Goal: Task Accomplishment & Management: Manage account settings

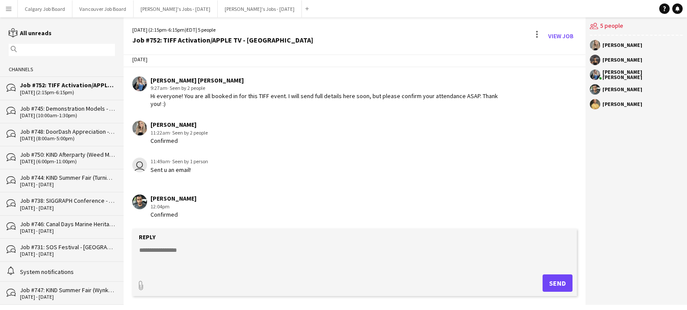
scroll to position [10, 0]
click at [80, 115] on div "13-08-2025 (10:00am-1:30pm)" at bounding box center [67, 115] width 95 height 6
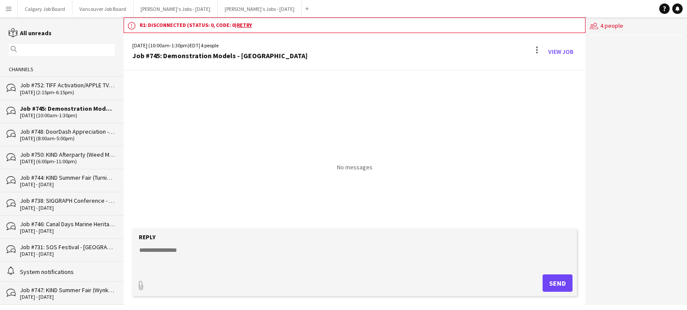
click at [86, 91] on div "06-09-2025 (2:15pm-6:15pm)" at bounding box center [67, 92] width 95 height 6
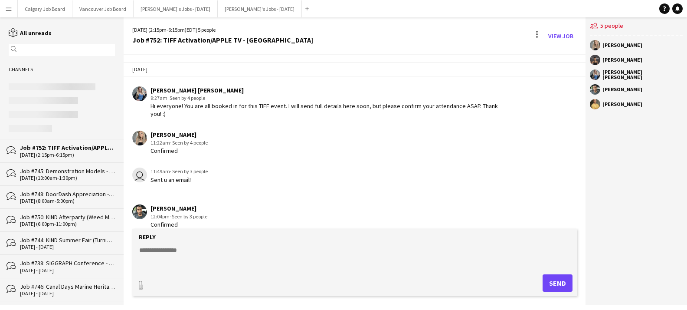
scroll to position [46, 0]
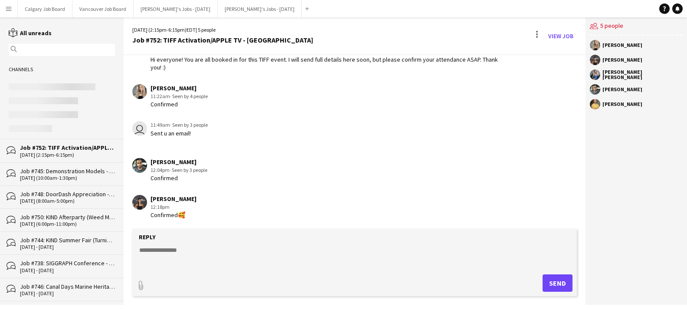
click at [59, 172] on div "Job #745: Demonstration Models - TORONTO" at bounding box center [67, 171] width 95 height 8
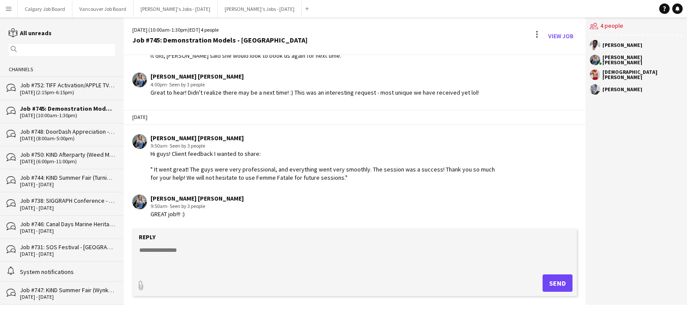
click at [73, 90] on div "06-09-2025 (2:15pm-6:15pm)" at bounding box center [67, 92] width 95 height 6
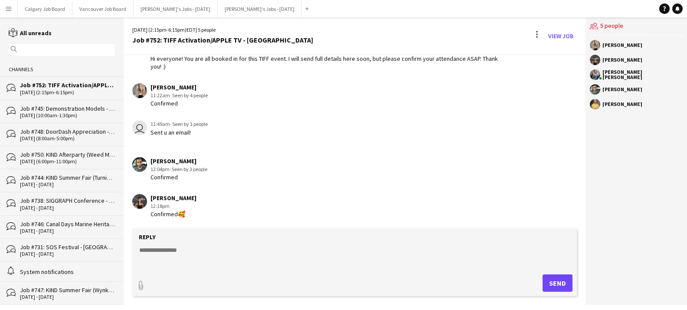
scroll to position [46, 0]
click at [92, 93] on div "20-08-2025 (8:00am-5:00pm)" at bounding box center [63, 92] width 87 height 6
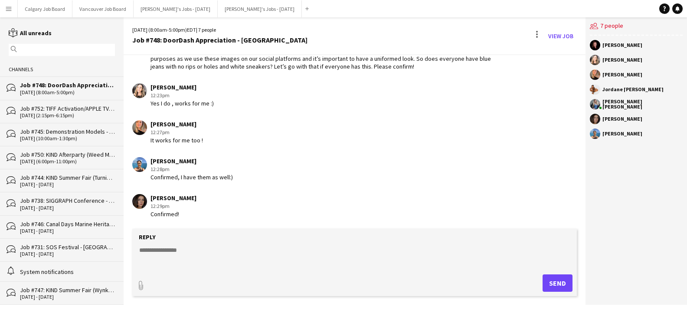
scroll to position [1022, 0]
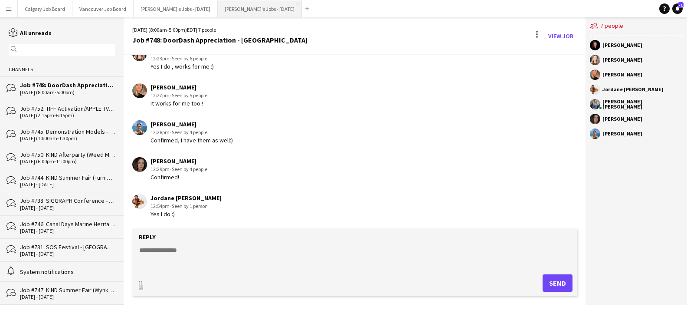
click at [228, 9] on button "[PERSON_NAME]'s Jobs - [DATE] Close" at bounding box center [260, 8] width 84 height 17
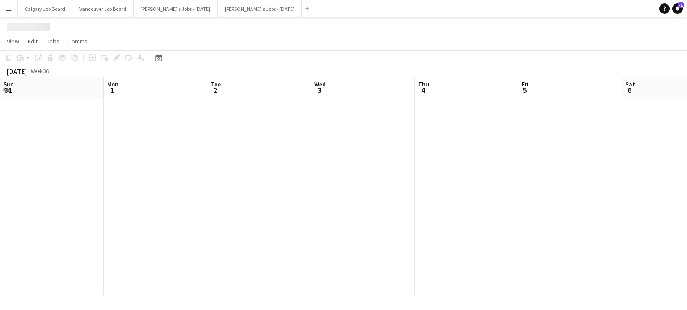
scroll to position [0, 315]
click at [176, 13] on button "[PERSON_NAME]'s Jobs - [DATE] Close" at bounding box center [176, 8] width 84 height 17
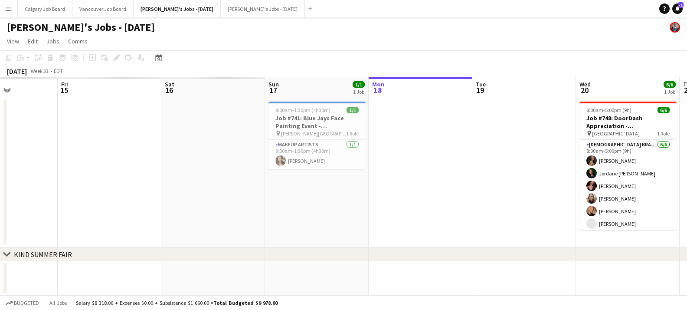
scroll to position [0, 209]
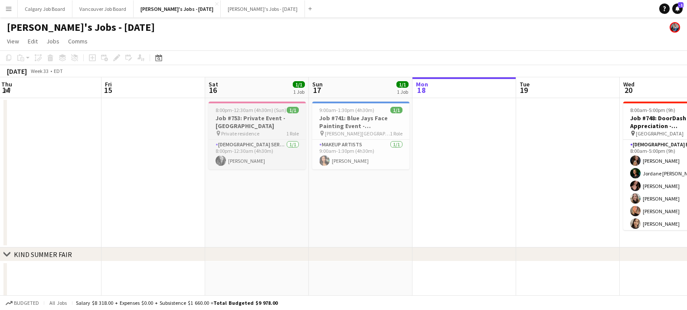
click at [259, 113] on span "8:00pm-12:30am (4h30m) (Sun)" at bounding box center [250, 110] width 71 height 7
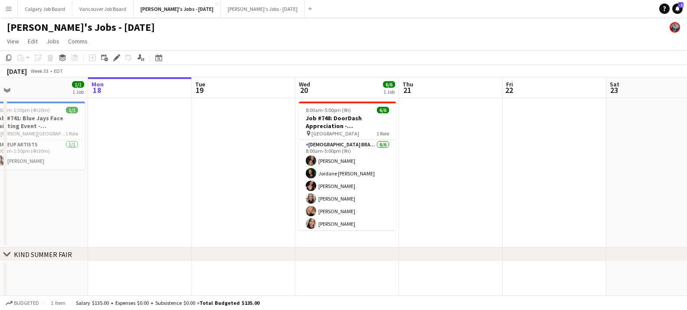
scroll to position [0, 268]
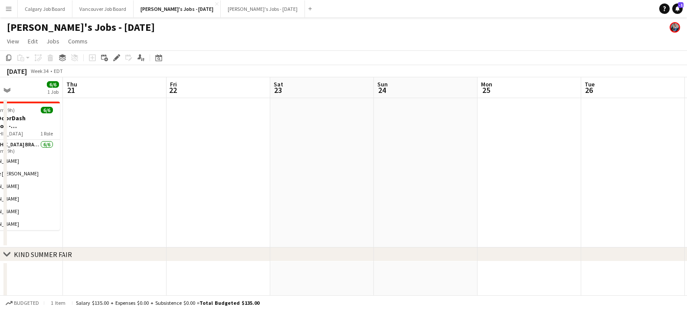
click at [333, 118] on app-date-cell at bounding box center [322, 172] width 104 height 149
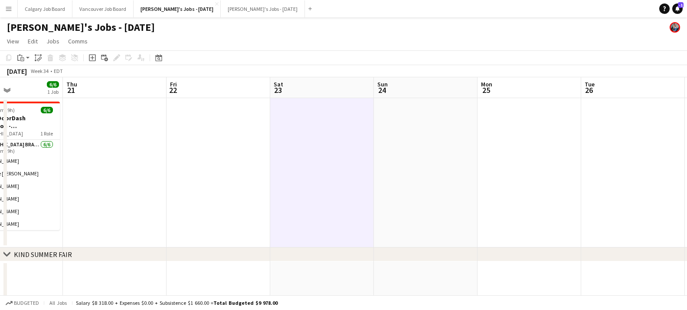
scroll to position [0, 249]
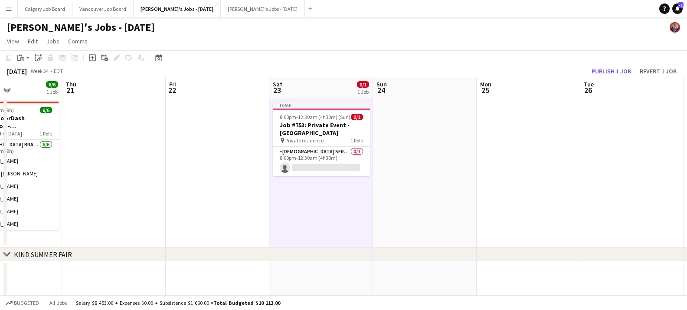
drag, startPoint x: 323, startPoint y: 165, endPoint x: 442, endPoint y: 135, distance: 122.8
click at [323, 165] on app-card-role "Female Server 0/1 8:00pm-12:30am (4h30m) single-neutral-actions" at bounding box center [321, 161] width 97 height 29
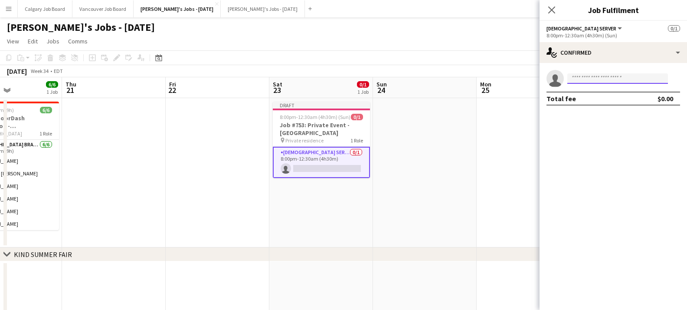
drag, startPoint x: 631, startPoint y: 75, endPoint x: 629, endPoint y: 65, distance: 9.7
click at [631, 75] on input at bounding box center [617, 78] width 101 height 10
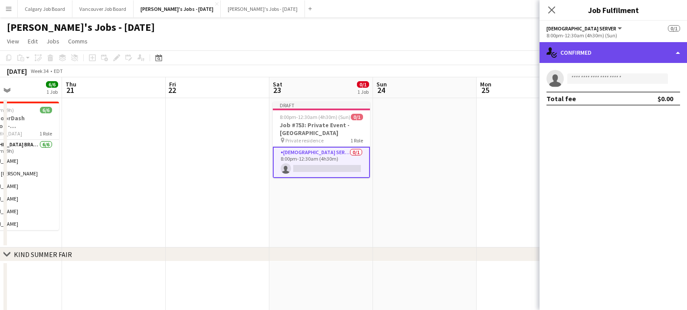
click at [629, 58] on div "single-neutral-actions-check-2 Confirmed" at bounding box center [612, 52] width 147 height 21
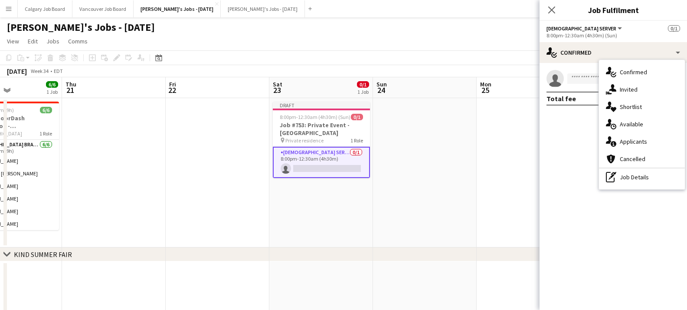
drag, startPoint x: 636, startPoint y: 177, endPoint x: 617, endPoint y: 115, distance: 64.9
click at [636, 177] on div "pen-write Job Details" at bounding box center [642, 176] width 86 height 17
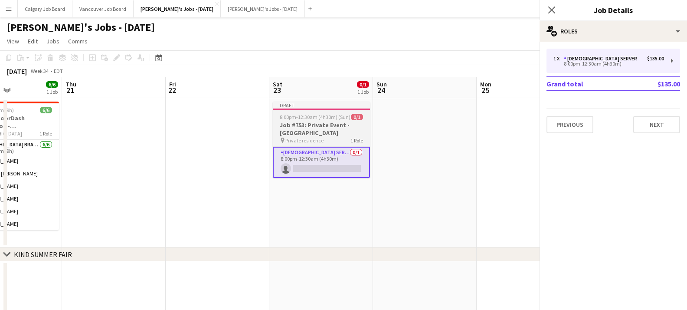
click at [359, 121] on h3 "Job #753: Private Event - NORTH YORK" at bounding box center [321, 129] width 97 height 16
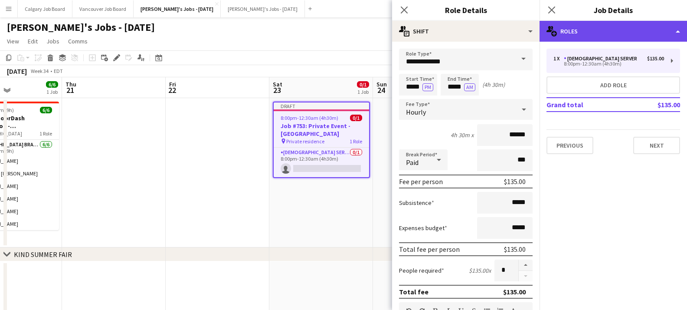
click at [664, 33] on div "multiple-users-add Roles" at bounding box center [612, 31] width 147 height 21
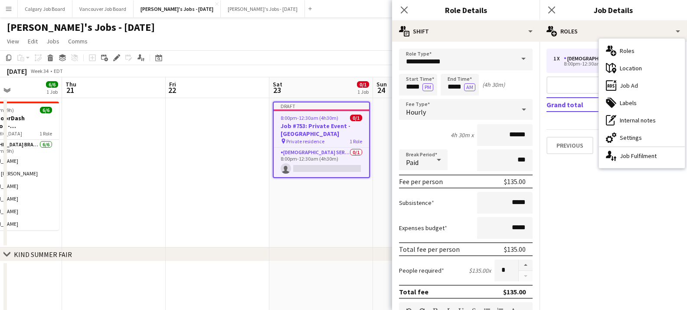
drag, startPoint x: 642, startPoint y: 139, endPoint x: 600, endPoint y: 107, distance: 52.8
click at [642, 139] on div "cog-double-3 Settings" at bounding box center [642, 137] width 86 height 17
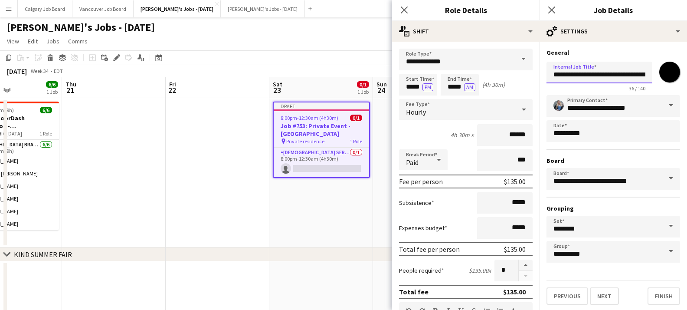
drag, startPoint x: 572, startPoint y: 75, endPoint x: 577, endPoint y: 75, distance: 5.2
click at [577, 75] on input "**********" at bounding box center [599, 73] width 106 height 22
click at [579, 75] on input "**********" at bounding box center [599, 73] width 106 height 22
drag, startPoint x: 584, startPoint y: 74, endPoint x: 604, endPoint y: 74, distance: 19.9
click at [604, 74] on input "**********" at bounding box center [599, 73] width 106 height 22
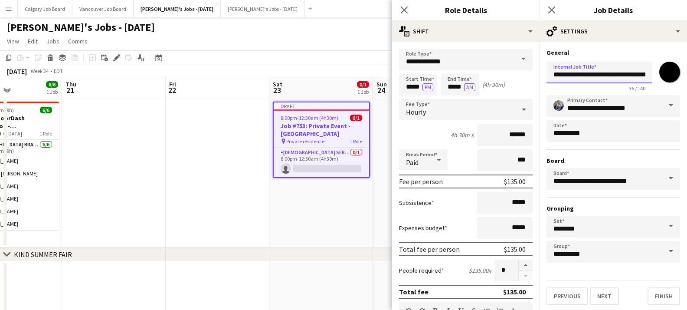
click at [640, 73] on input "**********" at bounding box center [599, 73] width 106 height 22
drag, startPoint x: 628, startPoint y: 74, endPoint x: 648, endPoint y: 75, distance: 20.4
click at [648, 75] on input "**********" at bounding box center [599, 73] width 106 height 22
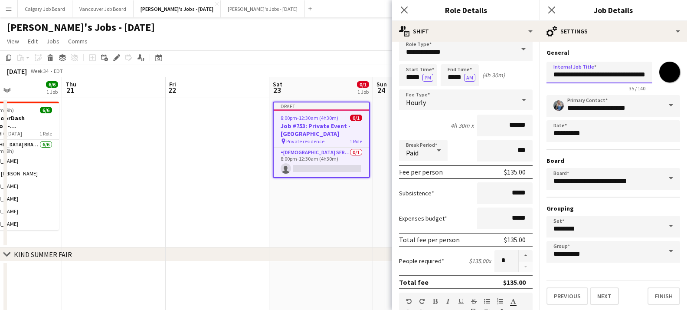
scroll to position [10, 0]
type input "**********"
click at [413, 75] on input "*****" at bounding box center [418, 75] width 38 height 22
click at [418, 75] on input "*****" at bounding box center [418, 75] width 38 height 22
type input "*****"
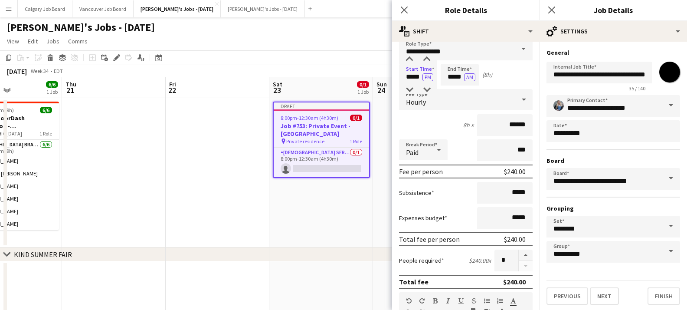
click at [512, 78] on div "Start Time ***** PM End Time ***** AM (8h)" at bounding box center [466, 75] width 134 height 22
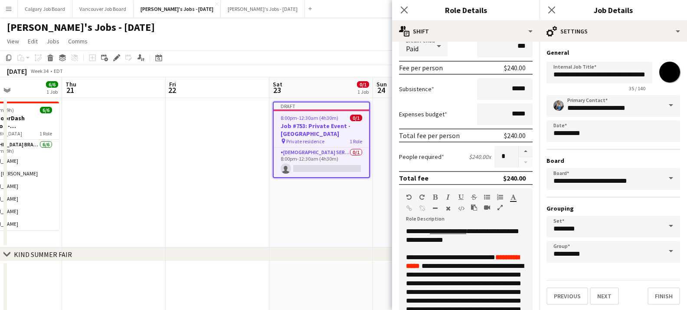
scroll to position [120, 0]
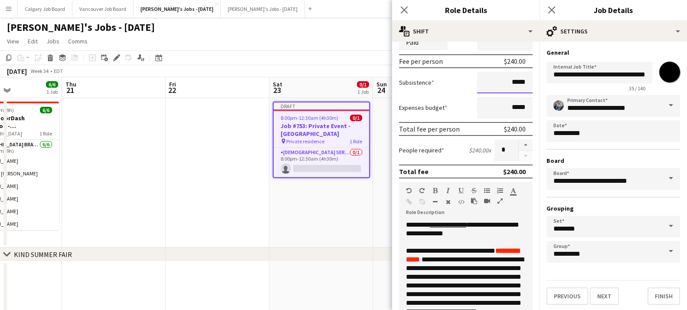
drag, startPoint x: 514, startPoint y: 84, endPoint x: 526, endPoint y: 83, distance: 12.6
click at [526, 83] on input "*****" at bounding box center [505, 83] width 56 height 22
type input "******"
click at [454, 100] on div "Expenses budget *****" at bounding box center [466, 108] width 134 height 22
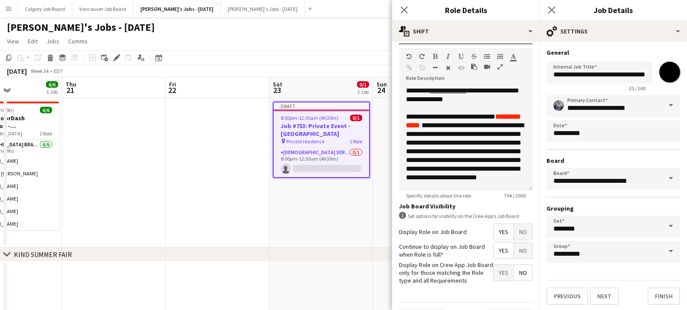
scroll to position [230, 0]
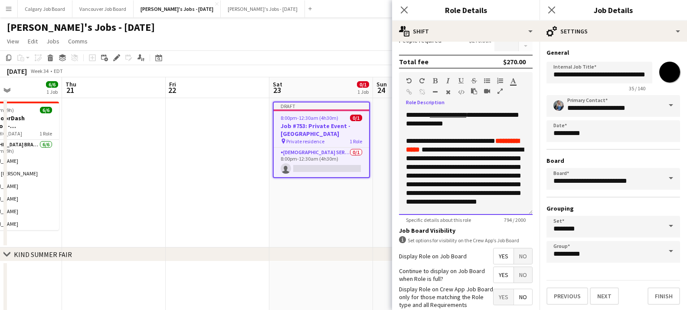
click at [434, 117] on u "**********" at bounding box center [448, 114] width 36 height 7
drag, startPoint x: 440, startPoint y: 116, endPoint x: 478, endPoint y: 116, distance: 37.7
click at [478, 116] on div "**********" at bounding box center [466, 163] width 134 height 104
drag, startPoint x: 476, startPoint y: 115, endPoint x: 513, endPoint y: 115, distance: 36.9
click at [513, 115] on div "**********" at bounding box center [466, 163] width 134 height 104
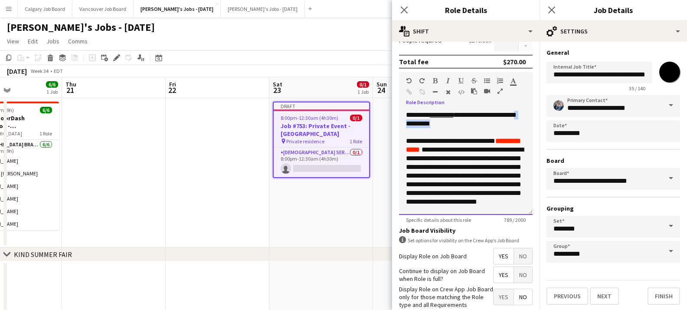
drag, startPoint x: 462, startPoint y: 122, endPoint x: 402, endPoint y: 124, distance: 60.3
click at [402, 124] on div "**********" at bounding box center [466, 163] width 134 height 104
drag, startPoint x: 435, startPoint y: 117, endPoint x: 442, endPoint y: 100, distance: 18.3
click at [431, 117] on div "**********" at bounding box center [466, 163] width 134 height 104
click at [460, 81] on icon "button" at bounding box center [460, 81] width 5 height 6
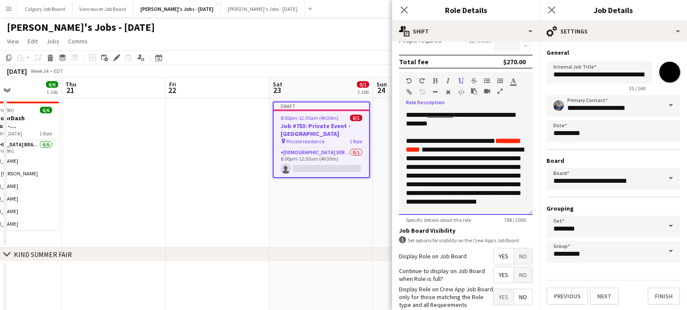
click at [462, 121] on div "**********" at bounding box center [466, 163] width 134 height 104
click at [473, 140] on div "**********" at bounding box center [466, 262] width 120 height 251
drag, startPoint x: 475, startPoint y: 115, endPoint x: 512, endPoint y: 103, distance: 38.9
click at [517, 114] on div "**********" at bounding box center [466, 163] width 134 height 104
drag, startPoint x: 434, startPoint y: 78, endPoint x: 477, endPoint y: 77, distance: 42.1
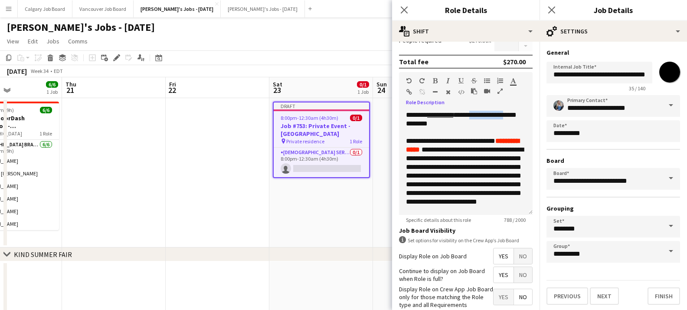
click at [435, 78] on icon "button" at bounding box center [435, 81] width 5 height 6
click at [508, 80] on div at bounding box center [497, 82] width 26 height 10
click at [513, 81] on icon "button" at bounding box center [513, 81] width 6 height 6
type input "*******"
click at [496, 144] on b "**********" at bounding box center [462, 144] width 113 height 15
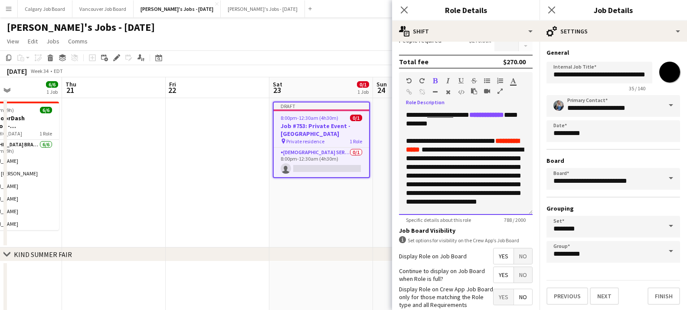
click at [494, 147] on div "**********" at bounding box center [466, 262] width 120 height 251
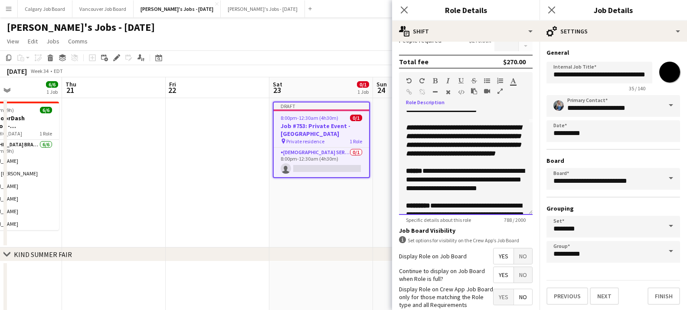
scroll to position [92, 0]
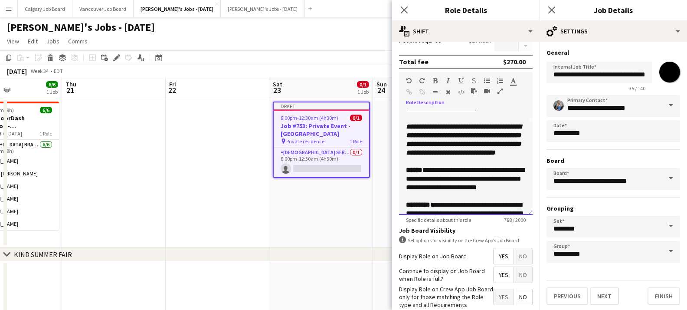
click at [458, 147] on b "**********" at bounding box center [463, 139] width 115 height 33
click at [435, 152] on b "**********" at bounding box center [463, 139] width 115 height 33
drag, startPoint x: 407, startPoint y: 151, endPoint x: 441, endPoint y: 160, distance: 34.6
click at [441, 156] on b "**********" at bounding box center [463, 139] width 115 height 33
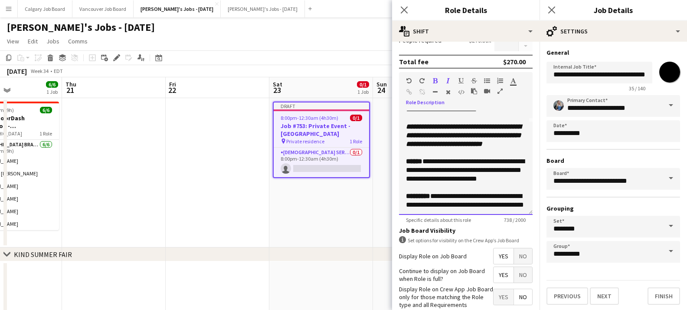
scroll to position [0, 0]
click at [411, 147] on b "**********" at bounding box center [463, 135] width 115 height 24
drag, startPoint x: 447, startPoint y: 153, endPoint x: 471, endPoint y: 153, distance: 24.3
click at [471, 147] on b "**********" at bounding box center [463, 135] width 115 height 24
click at [529, 151] on div "**********" at bounding box center [466, 163] width 134 height 104
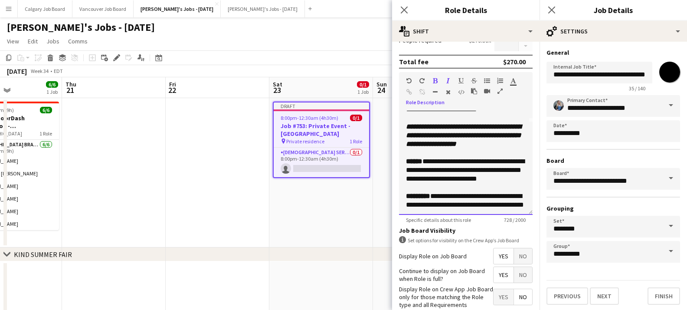
click at [517, 157] on div at bounding box center [466, 152] width 120 height 9
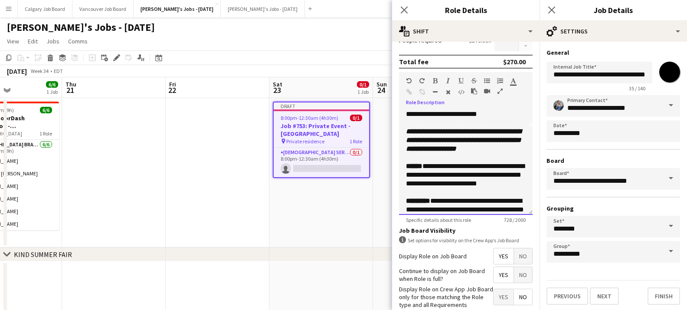
scroll to position [84, 0]
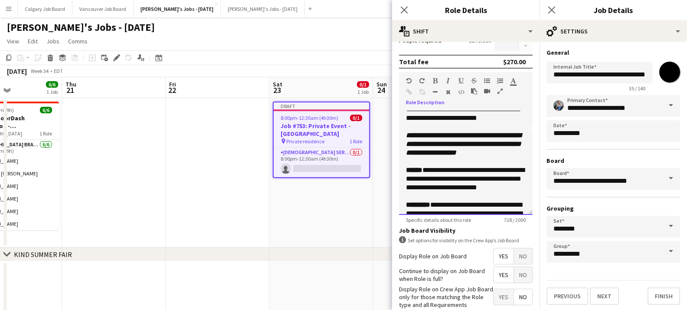
click at [442, 156] on b "**********" at bounding box center [463, 144] width 115 height 24
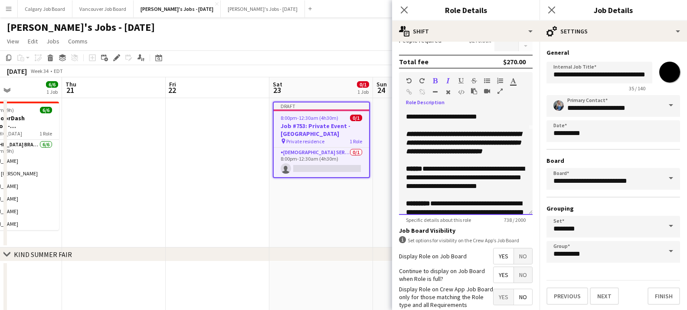
click at [443, 154] on b "**********" at bounding box center [463, 143] width 115 height 24
click at [470, 154] on b "**********" at bounding box center [463, 143] width 115 height 24
click at [465, 156] on div "**********" at bounding box center [466, 143] width 120 height 26
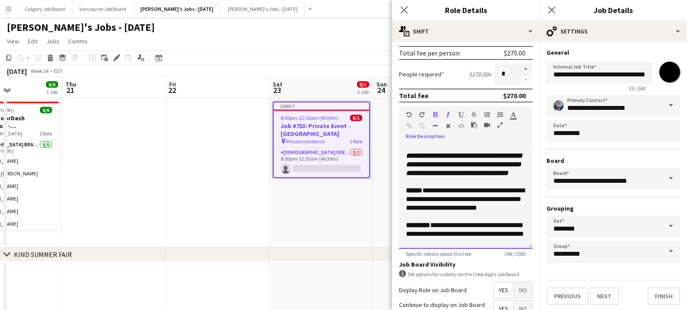
scroll to position [93, 0]
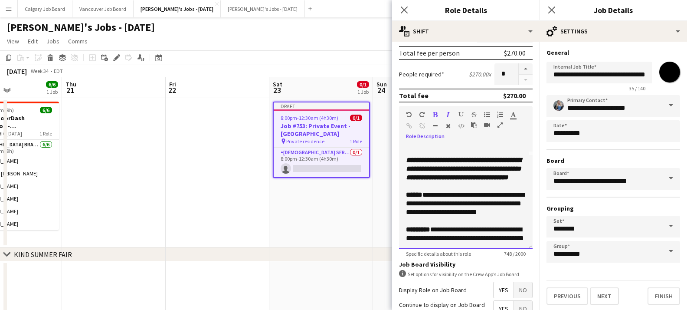
click at [444, 170] on b "**********" at bounding box center [463, 169] width 115 height 24
click at [428, 179] on b "**********" at bounding box center [463, 169] width 115 height 24
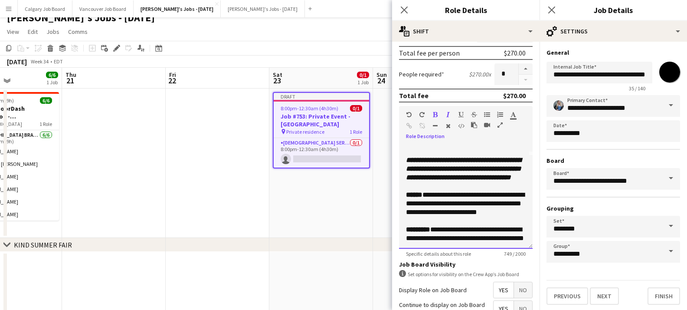
scroll to position [89, 0]
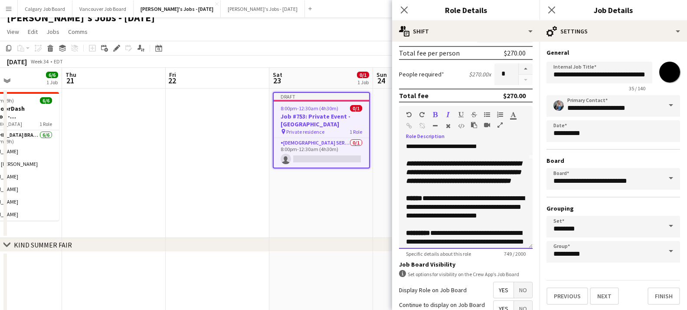
click at [503, 184] on b "**********" at bounding box center [463, 172] width 115 height 24
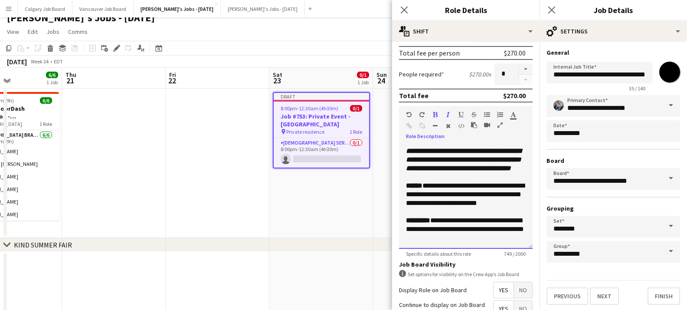
scroll to position [100, 0]
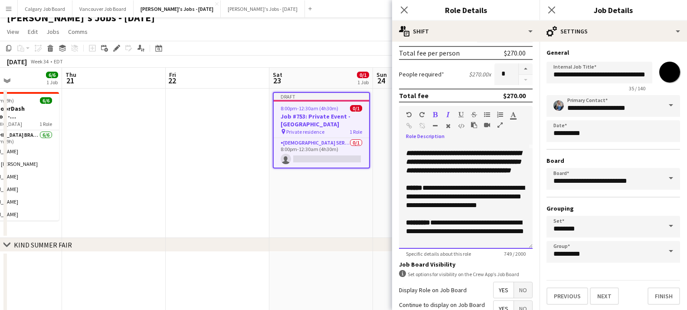
click at [444, 162] on b "**********" at bounding box center [463, 162] width 115 height 24
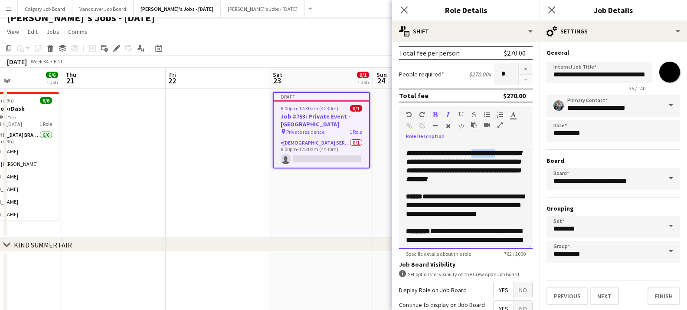
drag, startPoint x: 482, startPoint y: 162, endPoint x: 512, endPoint y: 162, distance: 29.9
click at [512, 162] on b "**********" at bounding box center [463, 166] width 115 height 33
click at [497, 179] on b "**********" at bounding box center [463, 166] width 115 height 33
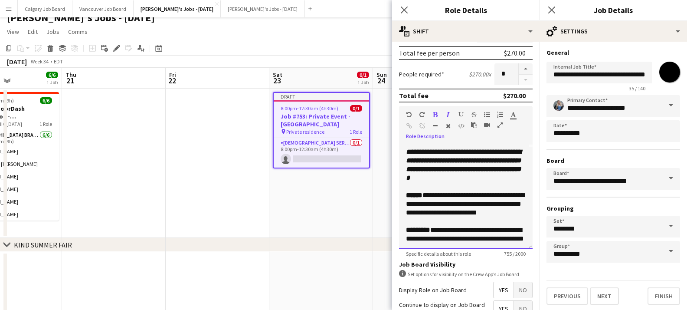
click at [446, 170] on b "**********" at bounding box center [463, 164] width 115 height 33
click at [501, 180] on b "**********" at bounding box center [463, 164] width 115 height 33
click at [521, 177] on div "**********" at bounding box center [466, 165] width 120 height 35
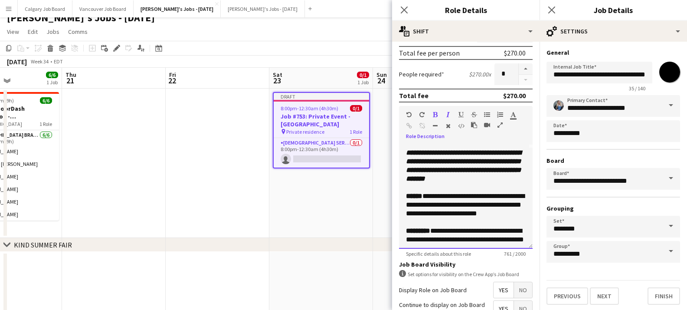
scroll to position [100, 0]
drag, startPoint x: 511, startPoint y: 170, endPoint x: 518, endPoint y: 170, distance: 6.5
click at [518, 170] on div "**********" at bounding box center [466, 166] width 120 height 35
click at [520, 179] on div "**********" at bounding box center [466, 166] width 120 height 35
click at [500, 182] on b "**********" at bounding box center [463, 166] width 115 height 33
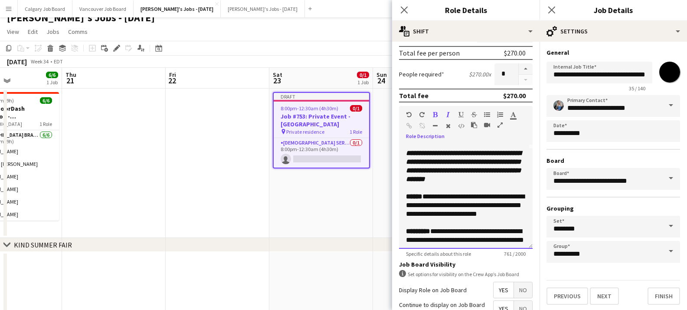
click at [526, 188] on div "**********" at bounding box center [466, 196] width 134 height 104
click at [487, 166] on b "**********" at bounding box center [463, 166] width 115 height 33
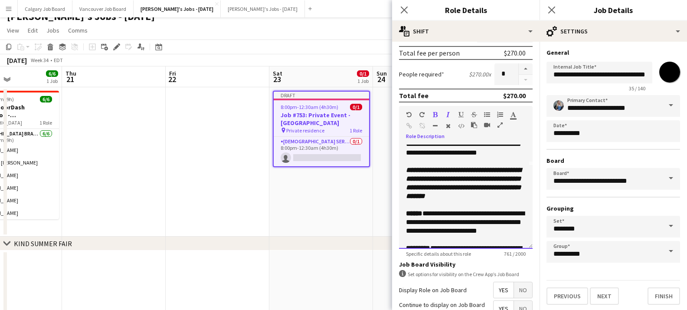
scroll to position [85, 0]
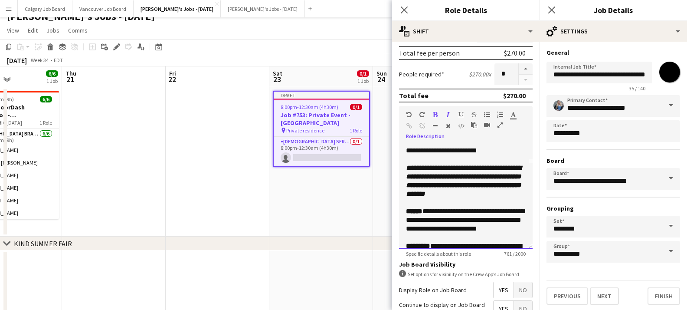
click at [485, 196] on b "**********" at bounding box center [463, 180] width 115 height 33
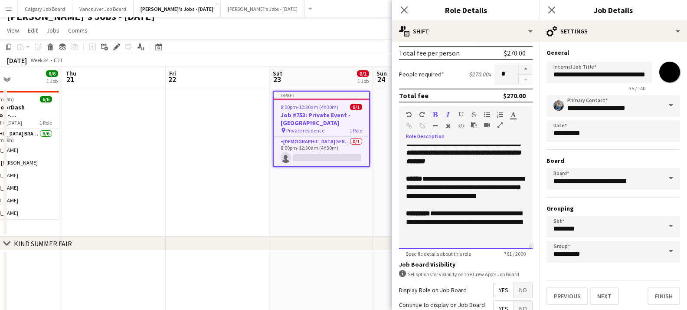
click at [506, 196] on div "**********" at bounding box center [466, 187] width 120 height 26
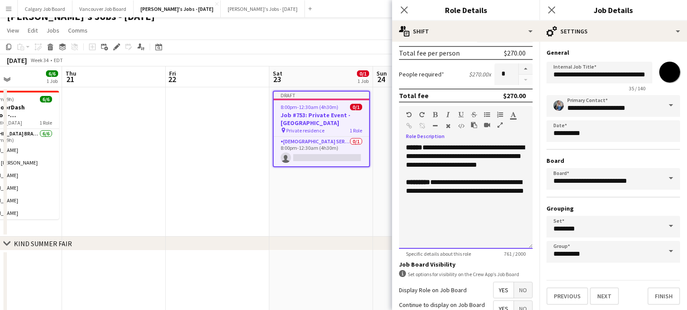
scroll to position [157, 0]
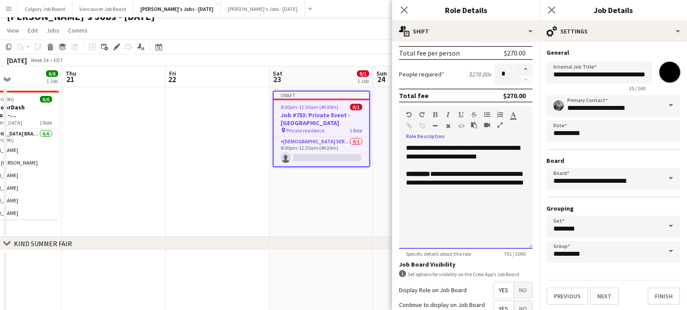
click at [481, 191] on div "**********" at bounding box center [466, 183] width 120 height 26
drag, startPoint x: 507, startPoint y: 183, endPoint x: 521, endPoint y: 201, distance: 22.6
click at [521, 196] on div "**********" at bounding box center [466, 183] width 120 height 26
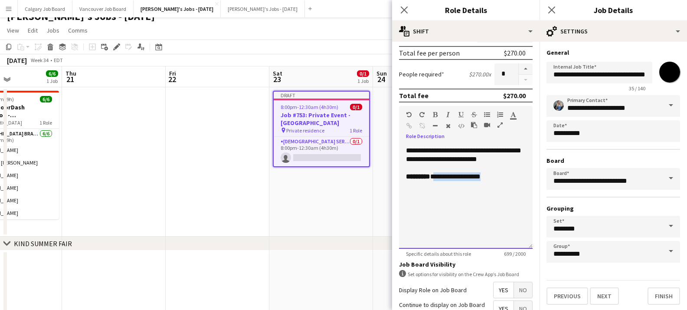
drag, startPoint x: 451, startPoint y: 185, endPoint x: 504, endPoint y: 185, distance: 53.3
click at [504, 181] on div "**********" at bounding box center [466, 176] width 120 height 9
click at [444, 189] on div "**********" at bounding box center [466, 180] width 120 height 17
drag, startPoint x: 476, startPoint y: 194, endPoint x: 486, endPoint y: 193, distance: 10.9
click at [486, 193] on div "**********" at bounding box center [466, 185] width 120 height 26
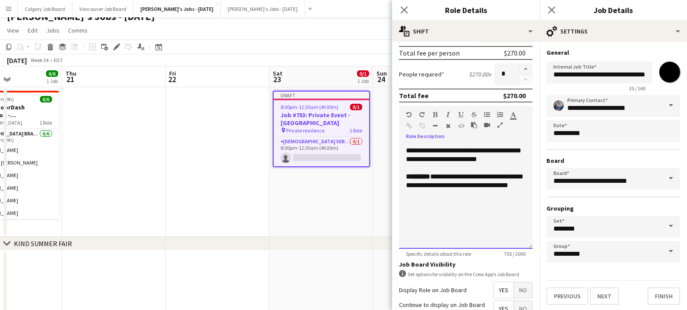
click at [468, 186] on div "**********" at bounding box center [466, 185] width 120 height 26
click at [497, 198] on div "**********" at bounding box center [466, 185] width 120 height 26
drag, startPoint x: 474, startPoint y: 202, endPoint x: 522, endPoint y: 212, distance: 49.2
click at [522, 207] on div "**********" at bounding box center [466, 189] width 120 height 35
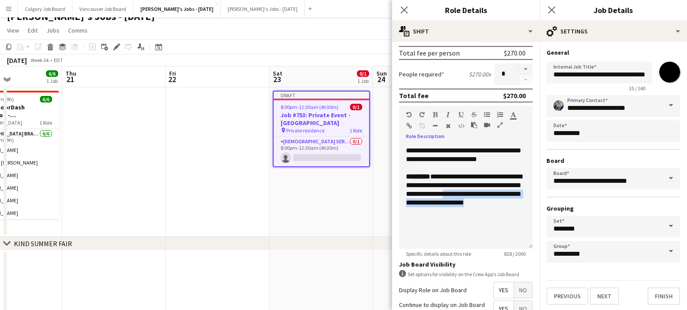
click at [446, 114] on icon "button" at bounding box center [447, 114] width 3 height 6
click at [486, 172] on div at bounding box center [466, 167] width 120 height 9
drag, startPoint x: 475, startPoint y: 202, endPoint x: 440, endPoint y: 131, distance: 78.5
click at [526, 212] on div "**********" at bounding box center [466, 196] width 134 height 104
click at [434, 114] on icon "button" at bounding box center [435, 114] width 5 height 6
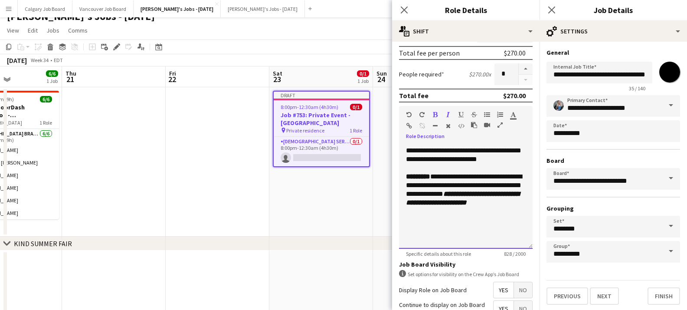
click at [465, 172] on div at bounding box center [466, 167] width 120 height 9
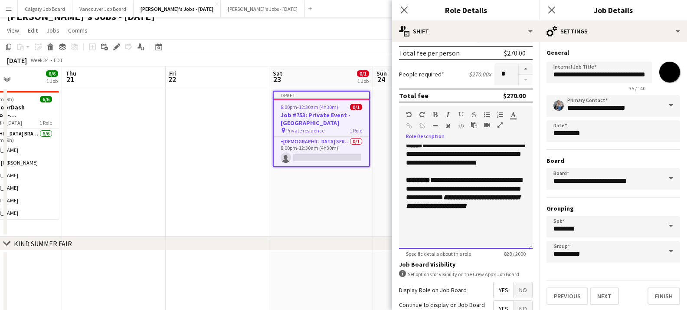
scroll to position [152, 0]
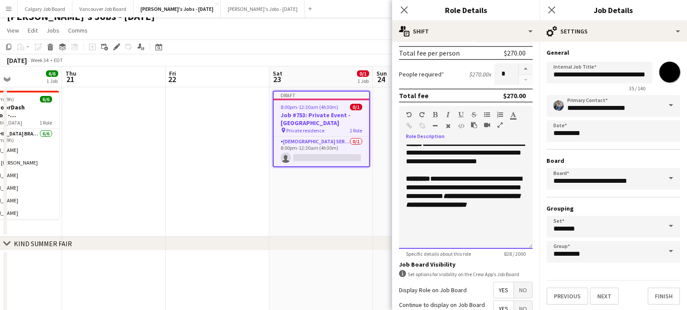
click at [438, 196] on span "**********" at bounding box center [464, 187] width 116 height 24
click at [455, 199] on span "**********" at bounding box center [464, 187] width 116 height 24
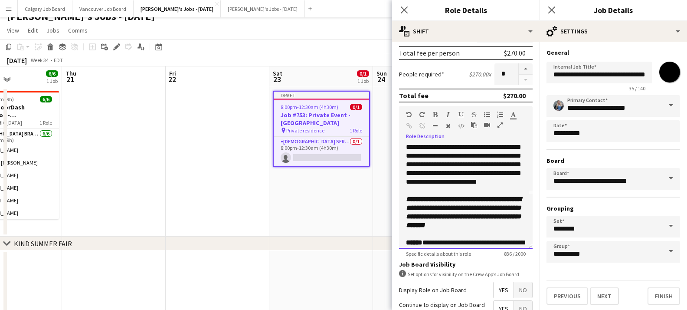
scroll to position [24, 0]
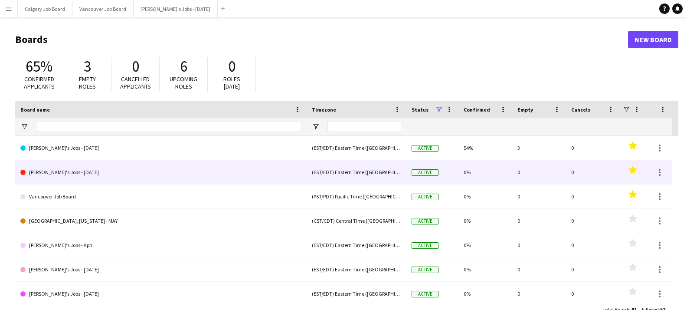
scroll to position [23, 0]
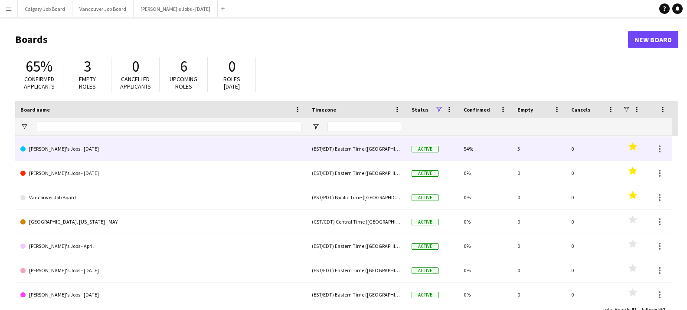
click at [98, 156] on link "[PERSON_NAME]'s Jobs - [DATE]" at bounding box center [160, 149] width 281 height 24
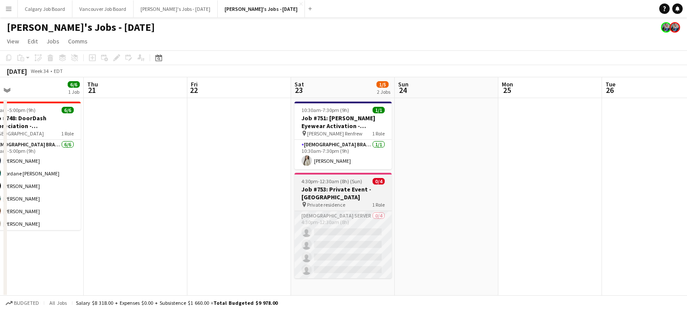
scroll to position [0, 338]
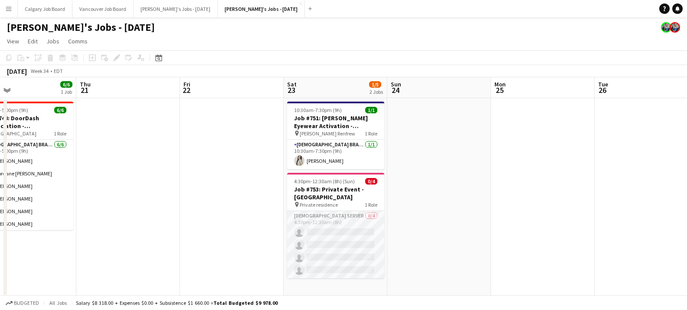
drag, startPoint x: 333, startPoint y: 244, endPoint x: 326, endPoint y: 239, distance: 7.8
click at [333, 244] on app-card-role "Female Server 0/4 4:30pm-12:30am (8h) single-neutral-actions single-neutral-act…" at bounding box center [335, 244] width 97 height 67
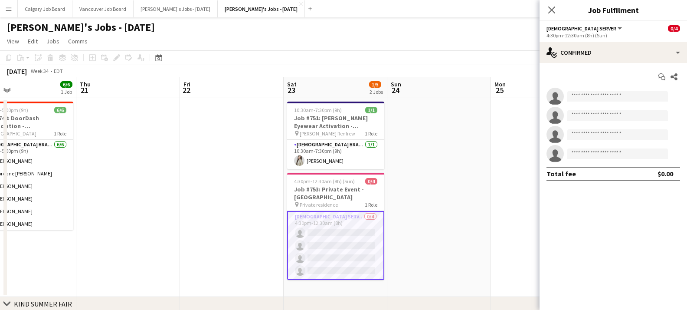
click at [596, 37] on div "4:30pm-12:30am (8h) (Sun)" at bounding box center [613, 35] width 134 height 7
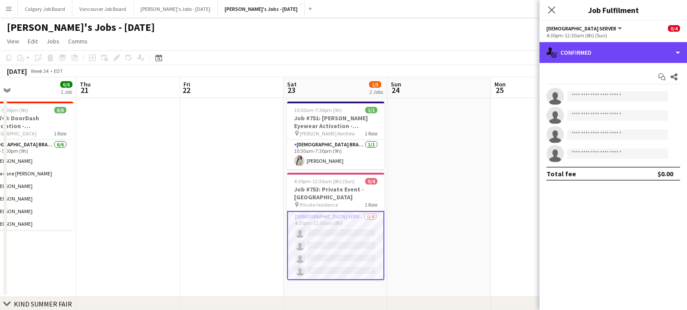
drag, startPoint x: 599, startPoint y: 51, endPoint x: 614, endPoint y: 90, distance: 41.9
click at [599, 51] on div "single-neutral-actions-check-2 Confirmed" at bounding box center [612, 52] width 147 height 21
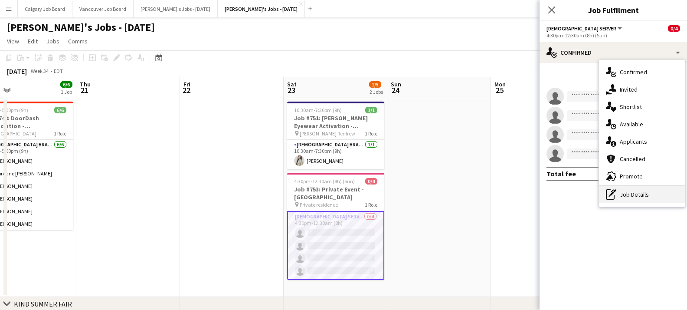
click at [636, 197] on div "pen-write Job Details" at bounding box center [642, 194] width 86 height 17
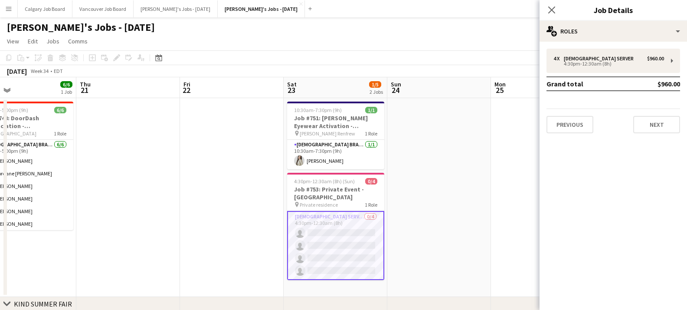
drag, startPoint x: 364, startPoint y: 180, endPoint x: 507, endPoint y: 150, distance: 146.3
click at [364, 180] on div "4:30pm-12:30am (8h) (Sun) 0/4" at bounding box center [335, 181] width 97 height 7
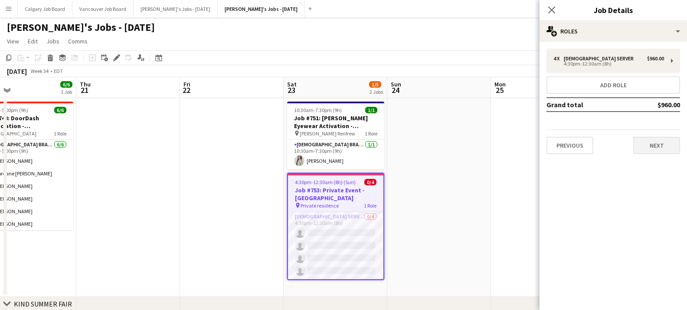
click at [645, 146] on button "Next" at bounding box center [656, 145] width 47 height 17
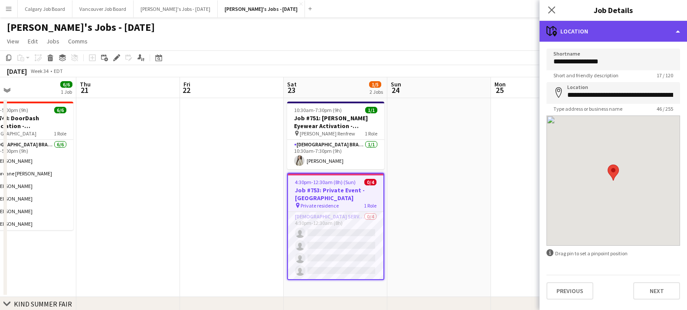
click at [620, 36] on div "maps-pin-1 Location" at bounding box center [612, 31] width 147 height 21
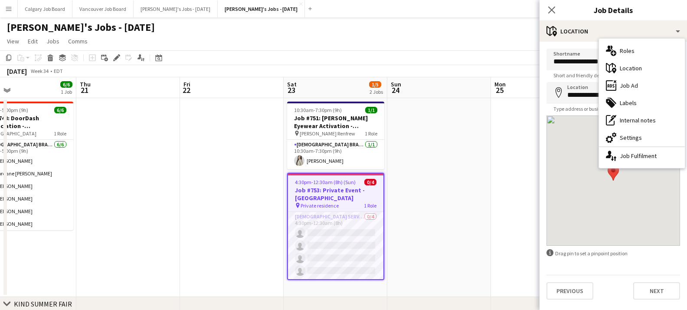
drag, startPoint x: 631, startPoint y: 138, endPoint x: 621, endPoint y: 130, distance: 13.0
click at [631, 138] on div "cog-double-3 Settings" at bounding box center [642, 137] width 86 height 17
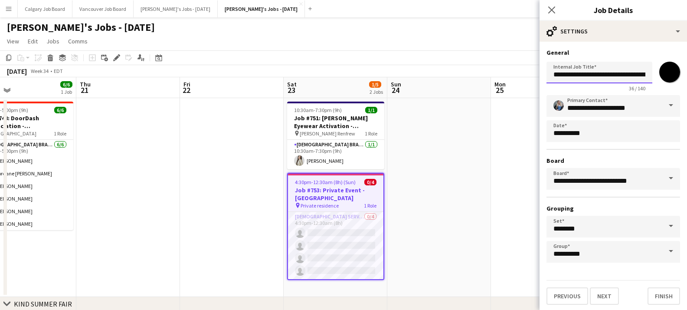
click at [578, 75] on input "**********" at bounding box center [599, 73] width 106 height 22
drag, startPoint x: 584, startPoint y: 75, endPoint x: 602, endPoint y: 75, distance: 18.2
click at [602, 75] on input "**********" at bounding box center [599, 73] width 106 height 22
drag, startPoint x: 637, startPoint y: 75, endPoint x: 655, endPoint y: 75, distance: 18.6
click at [655, 75] on div "**********" at bounding box center [613, 74] width 134 height 33
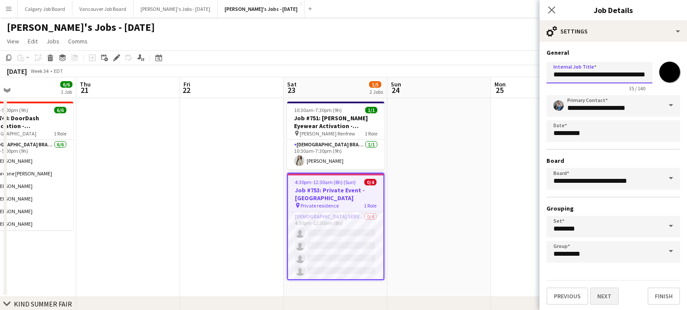
type input "**********"
click at [604, 289] on button "Next" at bounding box center [604, 295] width 29 height 17
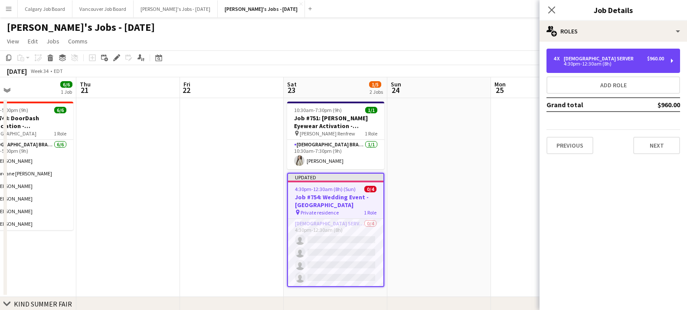
drag, startPoint x: 578, startPoint y: 68, endPoint x: 478, endPoint y: 65, distance: 100.2
click at [578, 68] on div "4 x Female Server $960.00 4:30pm-12:30am (8h)" at bounding box center [613, 61] width 134 height 24
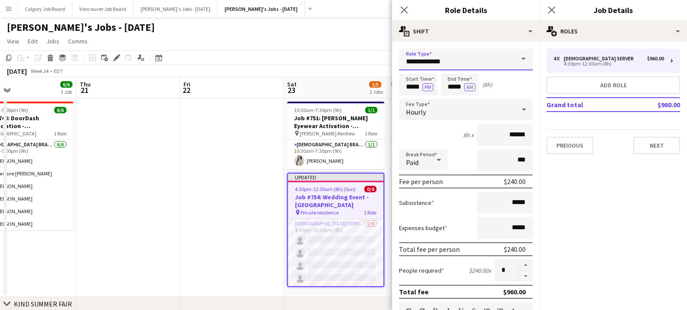
drag, startPoint x: 402, startPoint y: 61, endPoint x: 480, endPoint y: 62, distance: 77.6
click at [480, 62] on input "**********" at bounding box center [466, 60] width 134 height 22
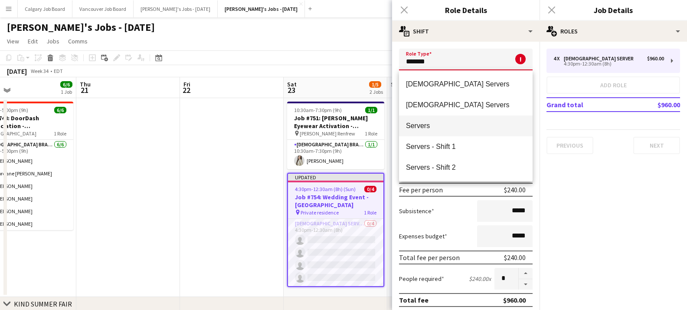
click at [467, 124] on span "Servers" at bounding box center [466, 125] width 120 height 8
type input "*******"
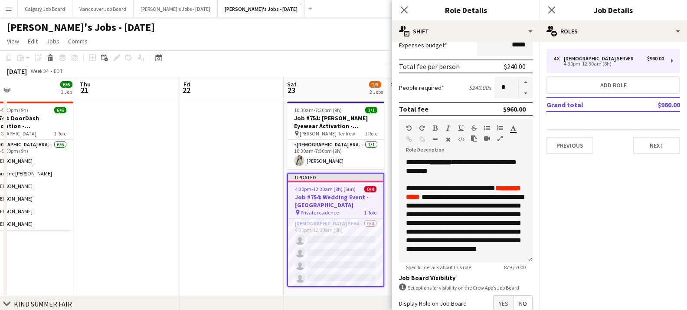
scroll to position [185, 0]
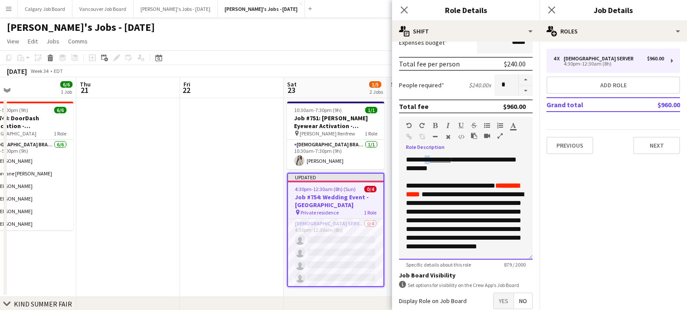
drag, startPoint x: 435, startPoint y: 162, endPoint x: 449, endPoint y: 148, distance: 19.0
click at [429, 161] on div "**********" at bounding box center [466, 207] width 134 height 104
click at [459, 124] on icon "button" at bounding box center [460, 125] width 5 height 6
click at [374, 52] on app-toolbar "Copy Paste Paste Command V Paste with crew Command Shift V Paste linked Job Del…" at bounding box center [343, 57] width 687 height 15
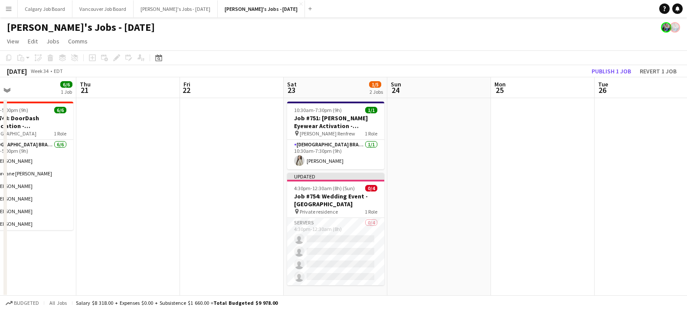
drag, startPoint x: 590, startPoint y: 68, endPoint x: 580, endPoint y: 87, distance: 21.9
click at [590, 68] on button "Publish 1 job" at bounding box center [611, 70] width 46 height 11
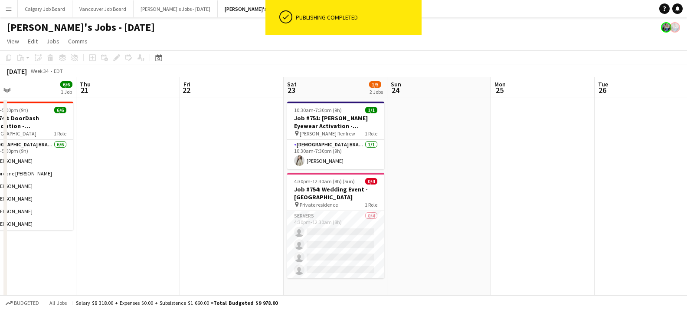
click at [351, 251] on app-card-role "Servers 0/4 4:30pm-12:30am (8h) single-neutral-actions single-neutral-actions s…" at bounding box center [335, 244] width 97 height 67
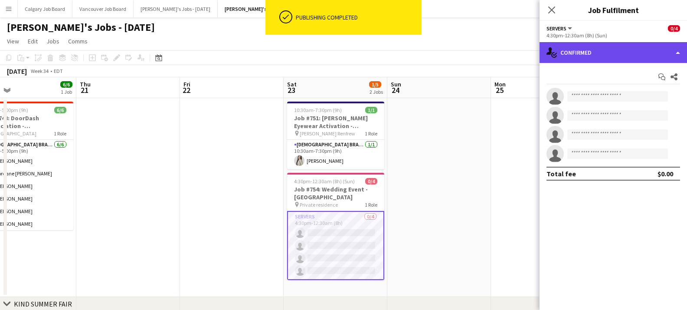
click at [618, 58] on div "single-neutral-actions-check-2 Confirmed" at bounding box center [612, 52] width 147 height 21
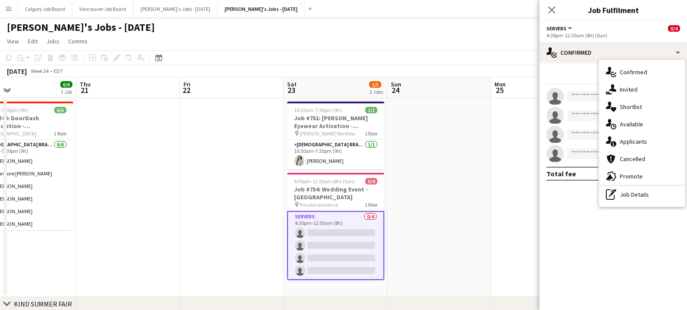
click at [627, 202] on div "pen-write Job Details" at bounding box center [642, 194] width 86 height 17
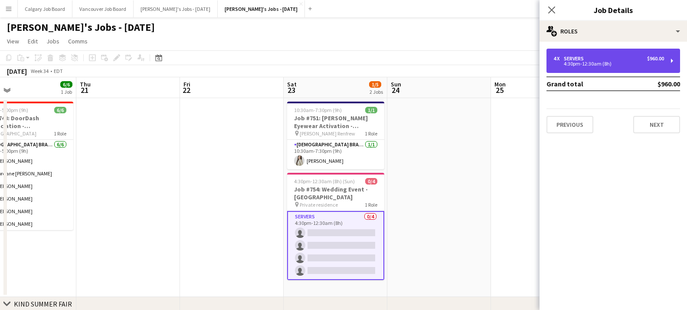
click at [598, 64] on div "4:30pm-12:30am (8h)" at bounding box center [608, 64] width 111 height 4
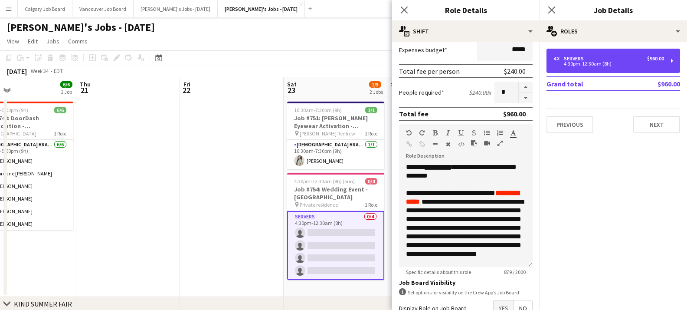
scroll to position [181, 0]
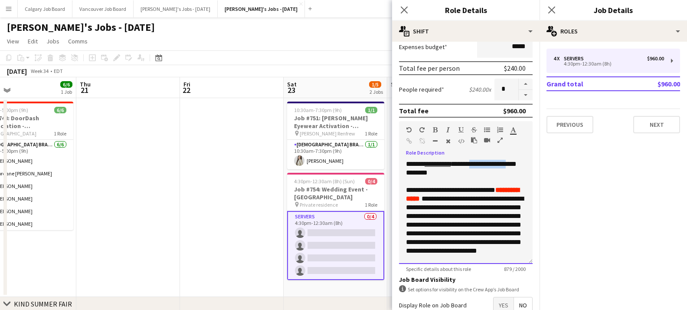
drag, startPoint x: 475, startPoint y: 165, endPoint x: 517, endPoint y: 165, distance: 42.1
click at [517, 165] on div "**********" at bounding box center [466, 212] width 134 height 104
drag, startPoint x: 434, startPoint y: 129, endPoint x: 454, endPoint y: 129, distance: 20.0
click at [435, 129] on icon "button" at bounding box center [435, 130] width 5 height 6
click at [513, 131] on icon "button" at bounding box center [513, 130] width 6 height 6
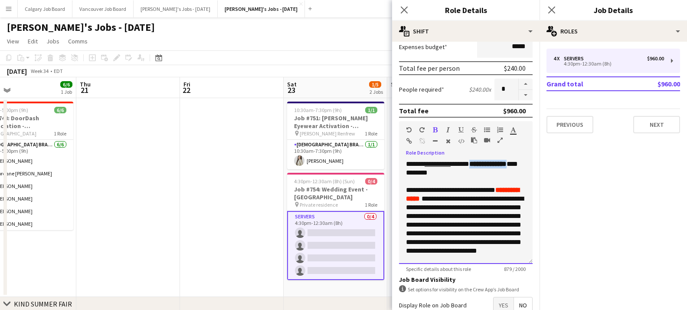
type input "*******"
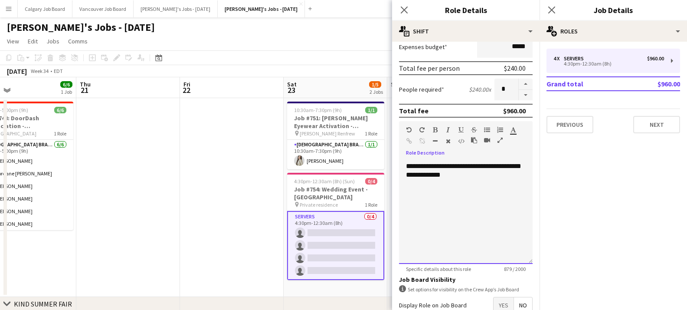
scroll to position [205, 0]
drag, startPoint x: 499, startPoint y: 186, endPoint x: 511, endPoint y: 196, distance: 16.0
click at [511, 180] on div "**********" at bounding box center [466, 158] width 120 height 43
click at [435, 129] on icon "button" at bounding box center [435, 130] width 5 height 6
click at [452, 129] on div at bounding box center [458, 131] width 52 height 10
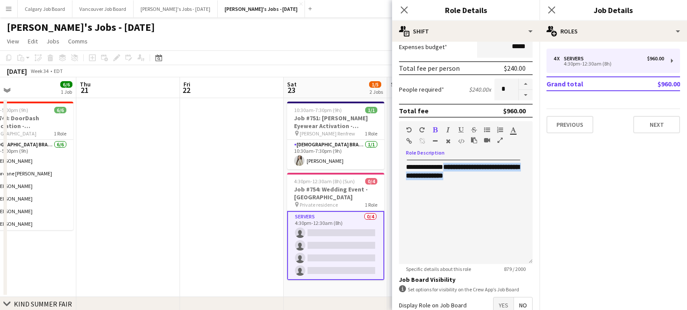
click at [449, 129] on icon "button" at bounding box center [447, 130] width 3 height 6
drag, startPoint x: 484, startPoint y: 178, endPoint x: 490, endPoint y: 178, distance: 5.6
click at [484, 178] on div "**********" at bounding box center [466, 158] width 120 height 43
click at [507, 179] on icon "**********" at bounding box center [462, 171] width 113 height 15
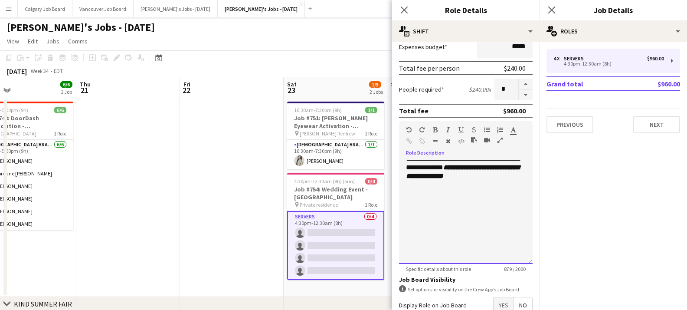
scroll to position [202, 0]
drag, startPoint x: 499, startPoint y: 186, endPoint x: 499, endPoint y: 170, distance: 16.0
click at [503, 183] on div "**********" at bounding box center [466, 160] width 120 height 43
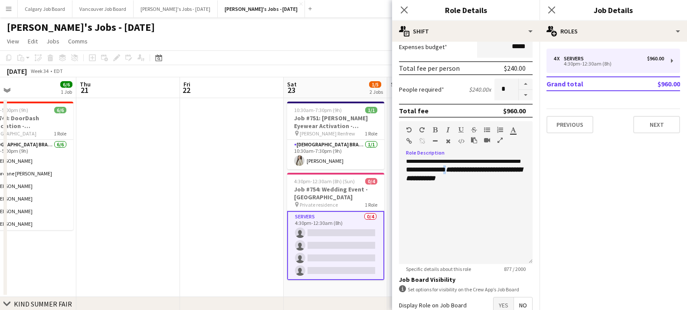
click at [447, 129] on icon "button" at bounding box center [447, 130] width 3 height 6
click at [434, 129] on icon "button" at bounding box center [435, 130] width 5 height 6
click at [459, 174] on div "**********" at bounding box center [466, 160] width 120 height 43
click at [522, 183] on div "**********" at bounding box center [466, 160] width 120 height 43
drag, startPoint x: 434, startPoint y: 212, endPoint x: 515, endPoint y: 212, distance: 80.2
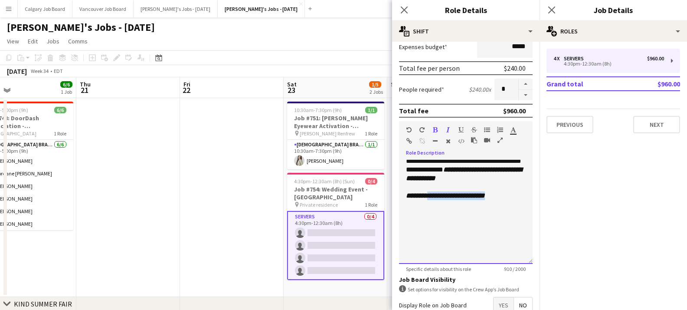
click at [515, 200] on div "**********" at bounding box center [466, 195] width 120 height 9
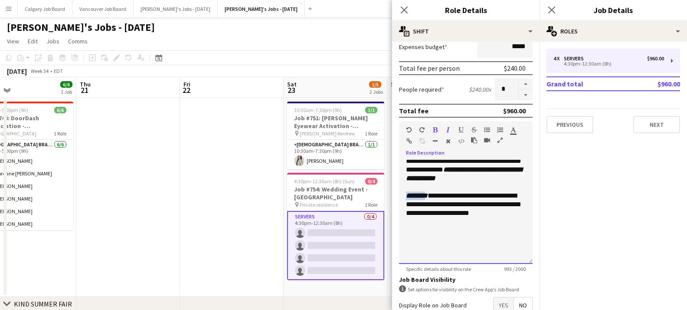
drag, startPoint x: 423, startPoint y: 213, endPoint x: 396, endPoint y: 212, distance: 26.5
click at [396, 212] on form "**********" at bounding box center [465, 115] width 147 height 494
click at [434, 131] on icon "button" at bounding box center [435, 130] width 5 height 6
click at [514, 130] on icon "button" at bounding box center [513, 130] width 6 height 6
drag, startPoint x: 435, startPoint y: 129, endPoint x: 449, endPoint y: 129, distance: 13.4
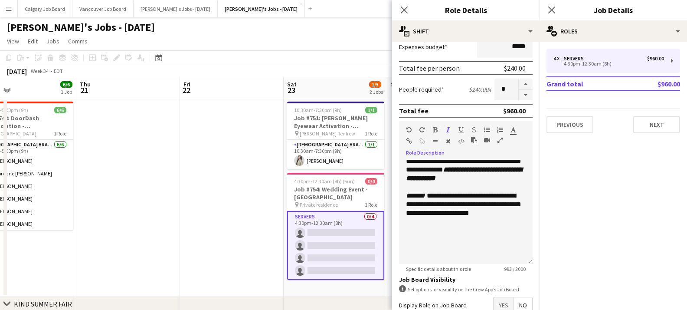
click at [436, 129] on icon "button" at bounding box center [435, 130] width 5 height 6
click at [450, 130] on button "button" at bounding box center [448, 129] width 6 height 7
click at [446, 216] on span "**********" at bounding box center [463, 204] width 115 height 24
click at [470, 215] on span "**********" at bounding box center [463, 204] width 115 height 24
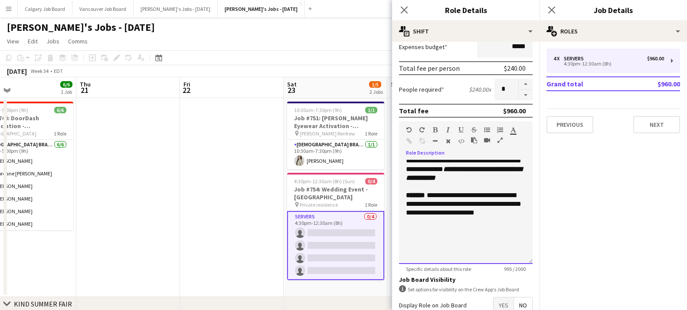
click at [511, 217] on div "**********" at bounding box center [466, 204] width 120 height 26
click at [526, 232] on div "**********" at bounding box center [466, 212] width 134 height 104
click at [451, 215] on span "**********" at bounding box center [463, 204] width 115 height 24
click at [484, 207] on span "**********" at bounding box center [461, 199] width 110 height 15
click at [483, 233] on span "**********" at bounding box center [463, 221] width 115 height 24
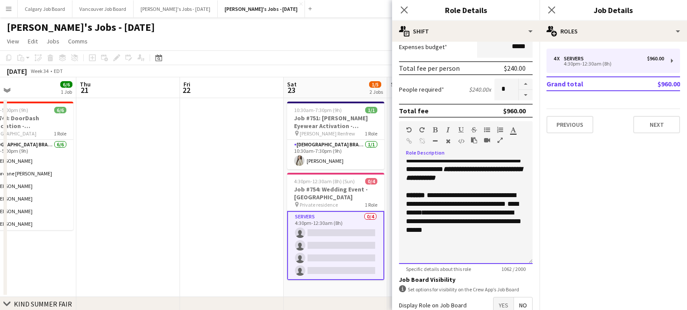
click at [462, 233] on span "**********" at bounding box center [463, 221] width 115 height 24
drag, startPoint x: 442, startPoint y: 238, endPoint x: 455, endPoint y: 215, distance: 26.2
click at [470, 233] on span "**********" at bounding box center [463, 221] width 115 height 24
click at [435, 131] on icon "button" at bounding box center [435, 130] width 5 height 6
drag, startPoint x: 481, startPoint y: 238, endPoint x: 477, endPoint y: 240, distance: 4.7
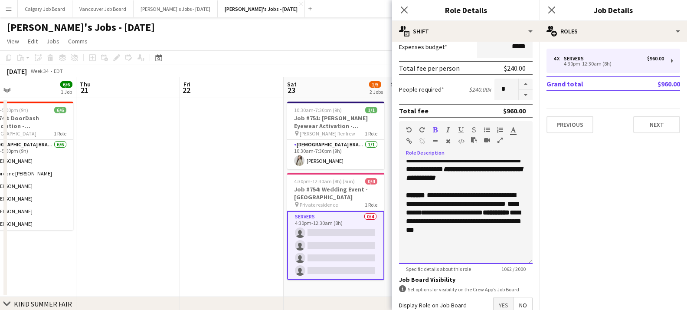
click at [481, 233] on span "**********" at bounding box center [463, 221] width 115 height 24
click at [473, 233] on span "**********" at bounding box center [463, 221] width 115 height 24
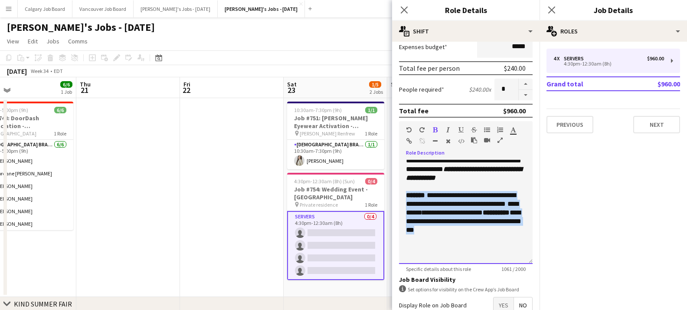
drag, startPoint x: 403, startPoint y: 213, endPoint x: 525, endPoint y: 250, distance: 127.3
click at [525, 250] on div "**********" at bounding box center [466, 212] width 134 height 104
copy div "**********"
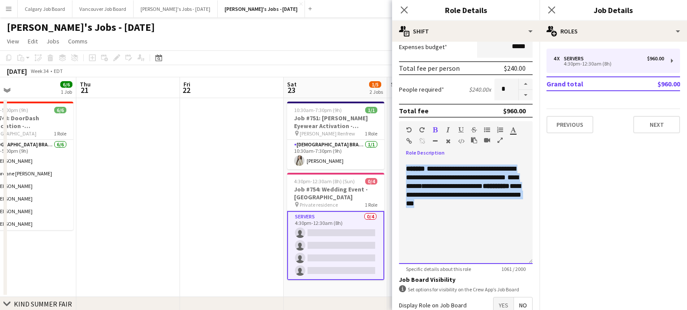
scroll to position [236, 0]
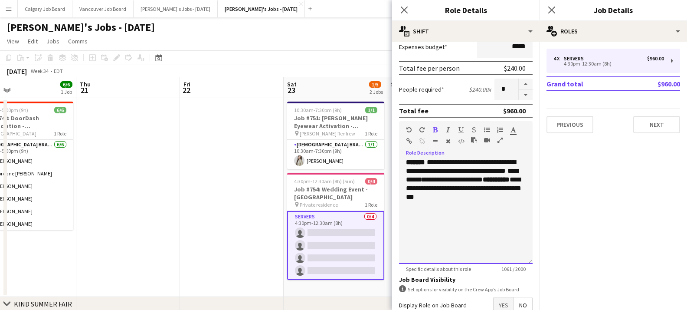
click at [458, 210] on div at bounding box center [466, 205] width 120 height 9
click at [409, 200] on span "**********" at bounding box center [463, 188] width 115 height 24
click at [424, 200] on span "**********" at bounding box center [465, 192] width 118 height 15
drag, startPoint x: 407, startPoint y: 213, endPoint x: 434, endPoint y: 214, distance: 26.5
click at [434, 210] on div "**********" at bounding box center [466, 184] width 120 height 52
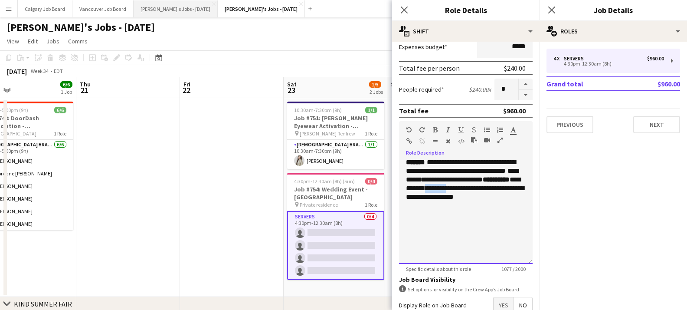
copy div "********"
drag, startPoint x: 501, startPoint y: 215, endPoint x: 518, endPoint y: 214, distance: 16.9
click at [518, 210] on div "**********" at bounding box center [466, 184] width 120 height 52
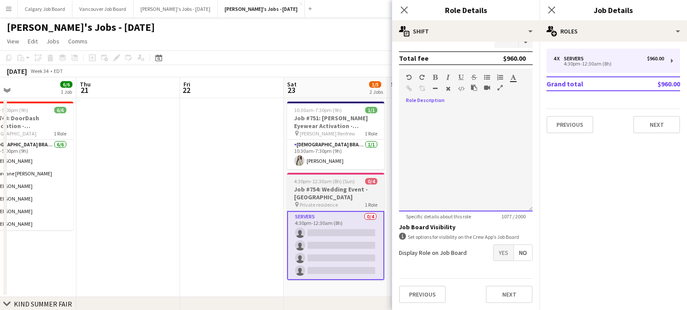
scroll to position [233, 0]
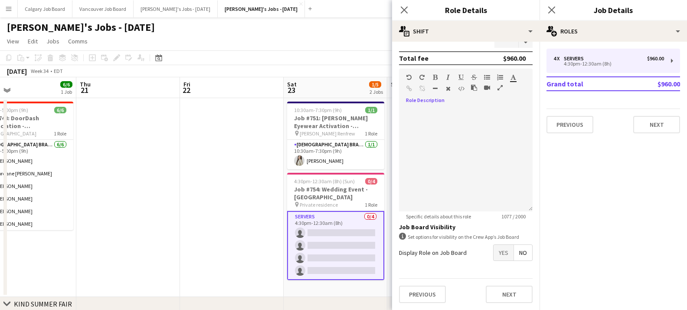
click at [229, 139] on app-date-cell at bounding box center [232, 197] width 104 height 199
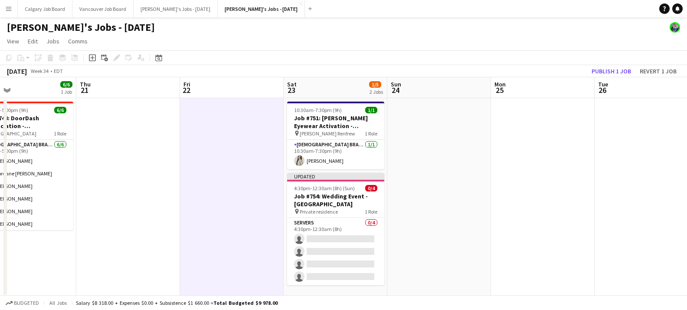
drag, startPoint x: 610, startPoint y: 68, endPoint x: 556, endPoint y: 102, distance: 63.5
click at [610, 69] on button "Publish 1 job" at bounding box center [611, 70] width 46 height 11
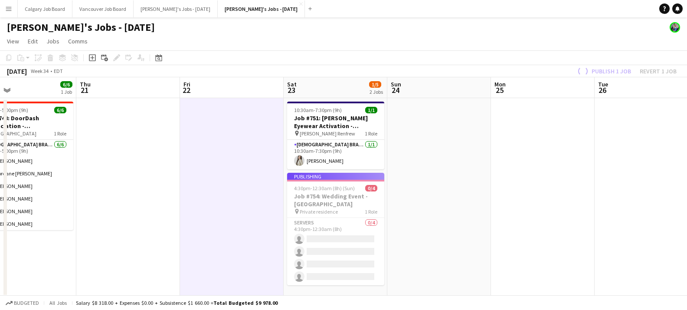
scroll to position [0, 342]
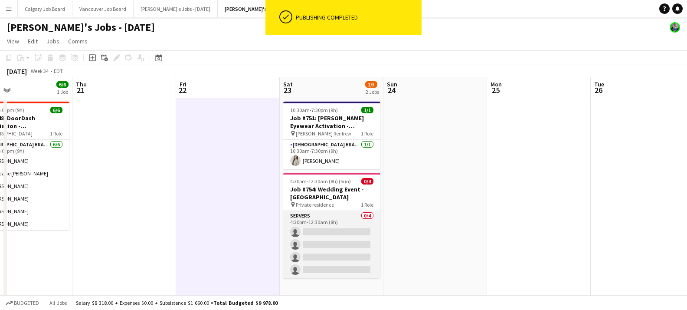
click at [315, 227] on app-card-role "Servers 0/4 4:30pm-12:30am (8h) single-neutral-actions single-neutral-actions s…" at bounding box center [331, 244] width 97 height 67
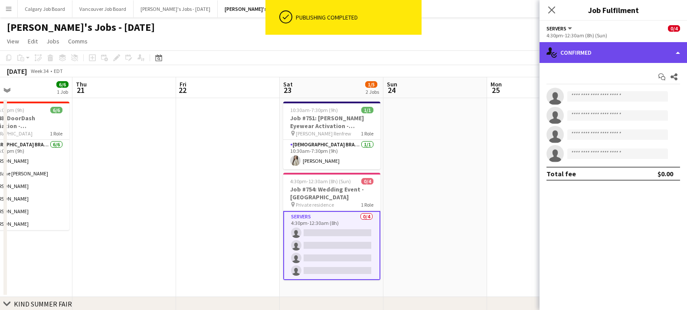
click at [588, 53] on div "single-neutral-actions-check-2 Confirmed" at bounding box center [612, 52] width 147 height 21
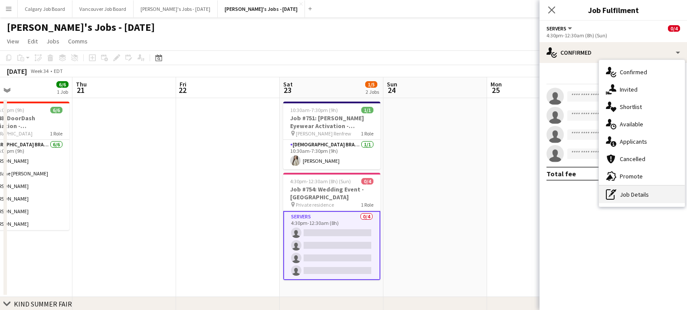
click at [614, 192] on icon "pen-write" at bounding box center [611, 194] width 10 height 10
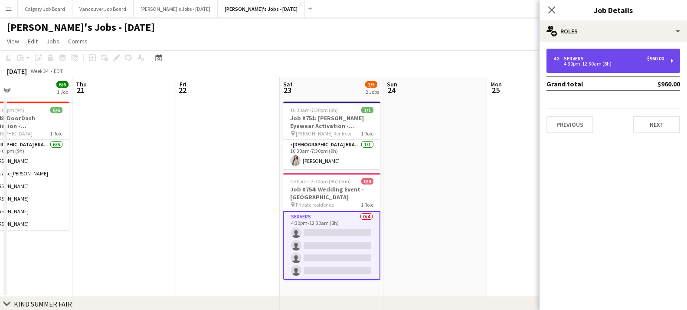
click at [596, 63] on div "4:30pm-12:30am (8h)" at bounding box center [608, 64] width 111 height 4
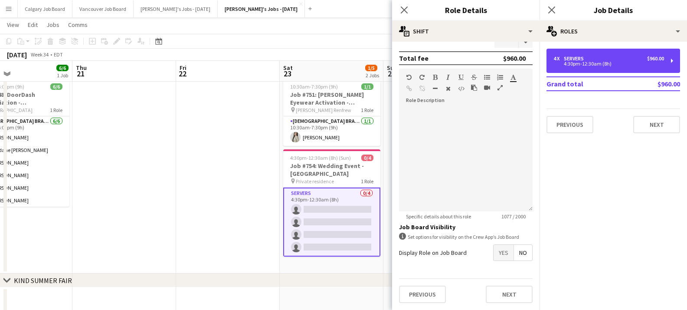
scroll to position [233, 0]
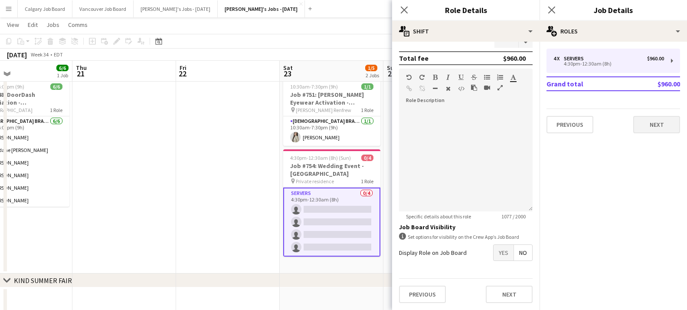
click at [646, 127] on button "Next" at bounding box center [656, 124] width 47 height 17
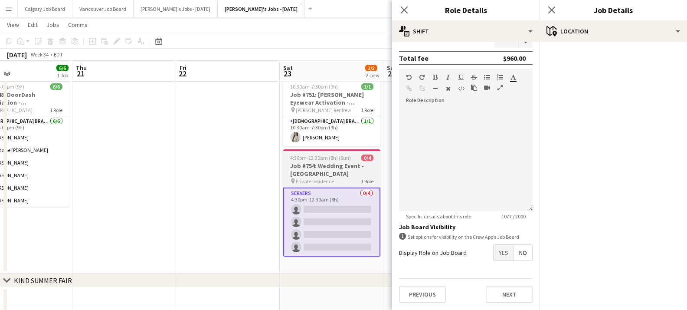
click at [353, 168] on h3 "Job #754: Wedding Event - [GEOGRAPHIC_DATA]" at bounding box center [331, 170] width 97 height 16
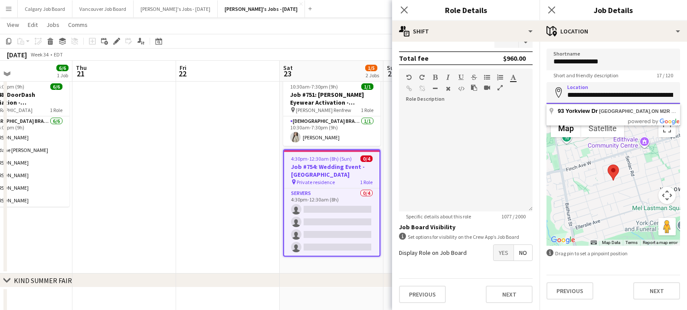
drag, startPoint x: 577, startPoint y: 95, endPoint x: 670, endPoint y: 96, distance: 93.7
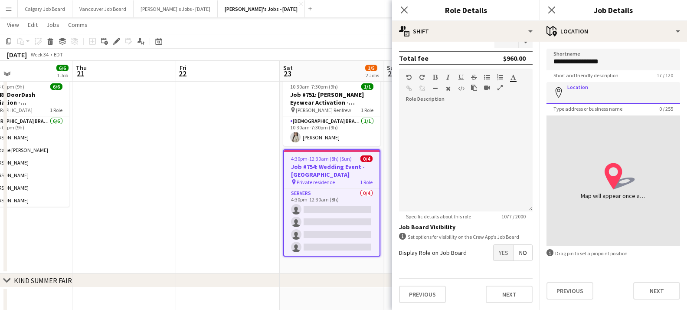
paste input "**********"
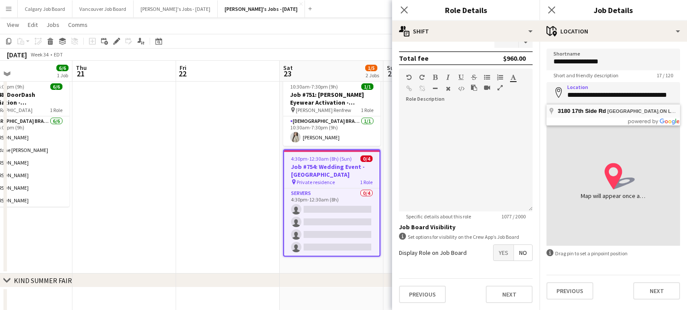
type input "**********"
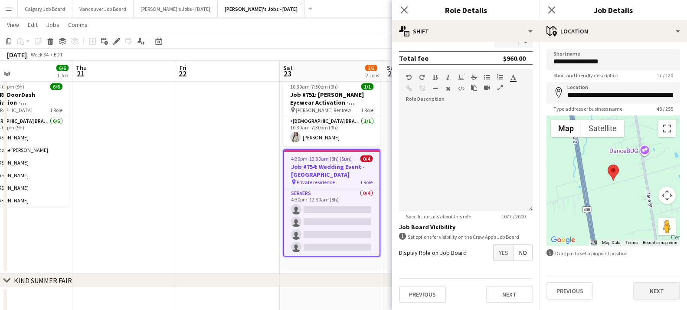
click at [651, 291] on button "Next" at bounding box center [656, 290] width 47 height 17
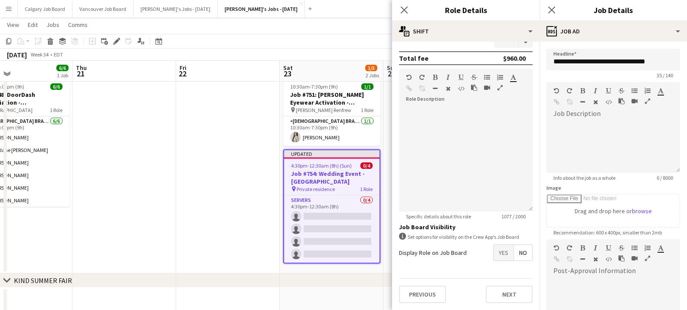
drag, startPoint x: 231, startPoint y: 48, endPoint x: 248, endPoint y: 47, distance: 16.9
click at [231, 48] on app-toolbar "Copy Paste Paste Command V Paste with crew Command Shift V Paste linked Job Del…" at bounding box center [343, 41] width 687 height 15
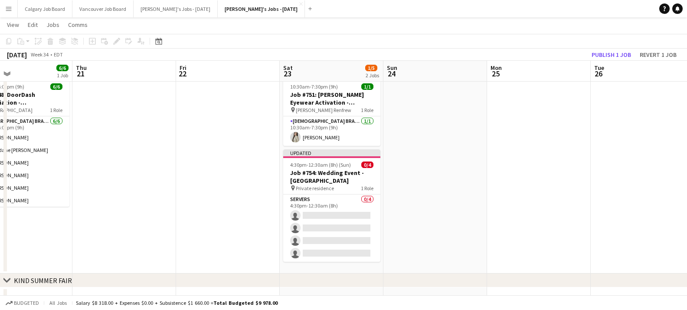
click at [619, 52] on button "Publish 1 job" at bounding box center [611, 54] width 46 height 11
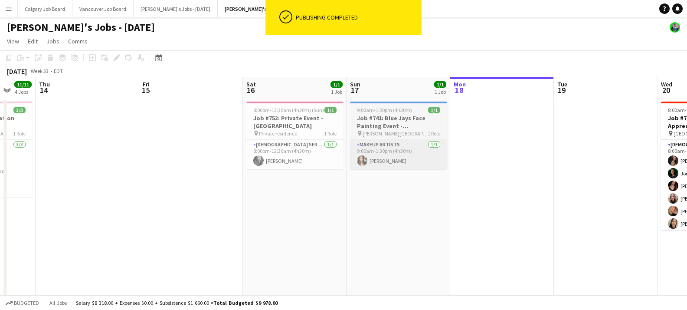
scroll to position [0, 304]
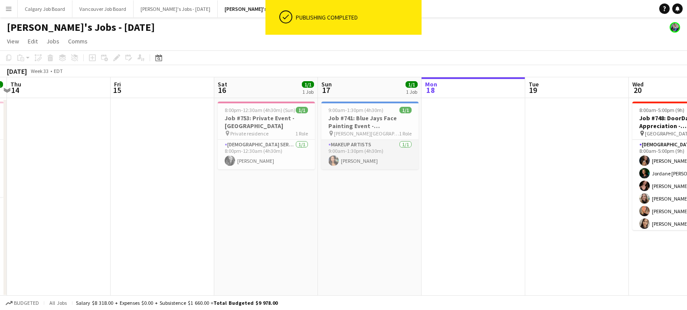
click at [373, 152] on app-card-role "Makeup Artists 1/1 9:00am-1:30pm (4h30m) Sarah Meng" at bounding box center [369, 154] width 97 height 29
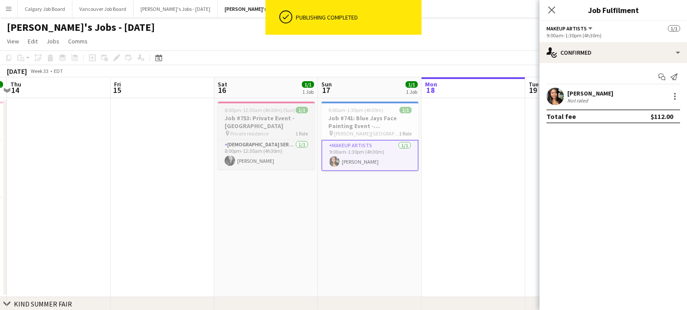
drag, startPoint x: 294, startPoint y: 136, endPoint x: 310, endPoint y: 133, distance: 17.3
click at [294, 136] on div "pin Private residence 1 Role" at bounding box center [266, 133] width 97 height 7
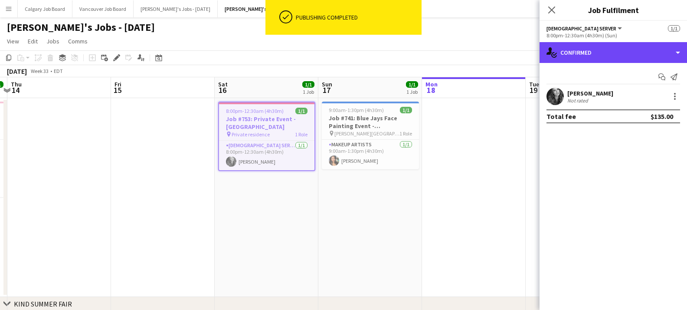
drag, startPoint x: 646, startPoint y: 55, endPoint x: 649, endPoint y: 101, distance: 46.5
click at [646, 55] on div "single-neutral-actions-check-2 Confirmed" at bounding box center [612, 52] width 147 height 21
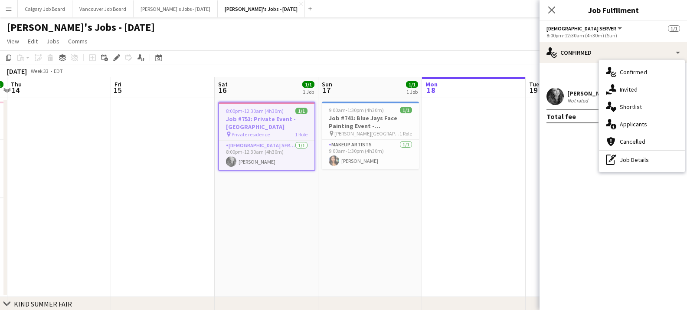
drag, startPoint x: 641, startPoint y: 165, endPoint x: 447, endPoint y: 150, distance: 194.4
click at [636, 164] on div "pen-write Job Details" at bounding box center [642, 159] width 86 height 17
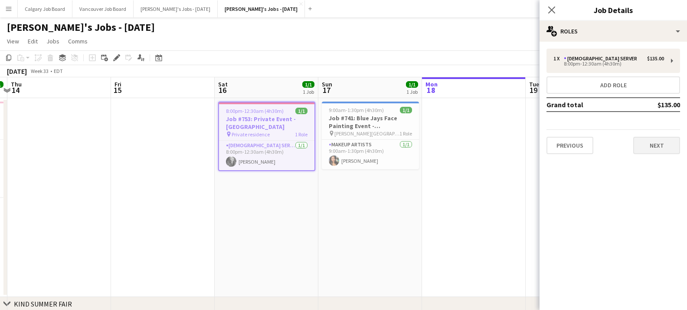
click at [639, 149] on button "Next" at bounding box center [656, 145] width 47 height 17
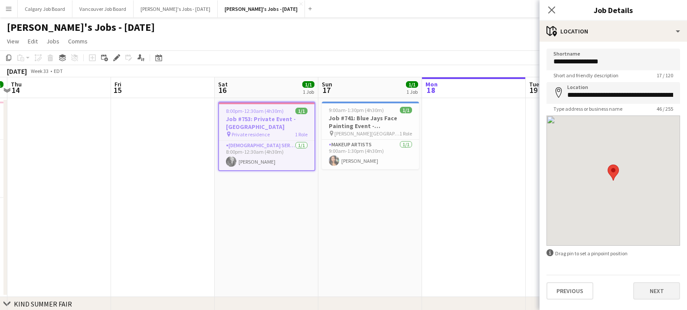
click at [648, 290] on button "Next" at bounding box center [656, 290] width 47 height 17
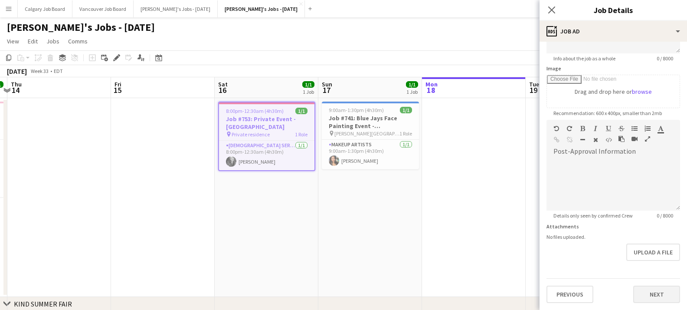
scroll to position [119, 0]
click at [647, 294] on button "Next" at bounding box center [656, 293] width 47 height 17
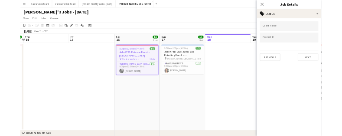
scroll to position [0, 0]
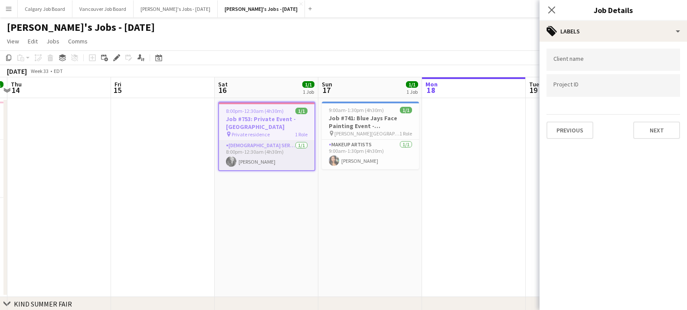
click at [235, 162] on app-user-avatar at bounding box center [231, 161] width 10 height 10
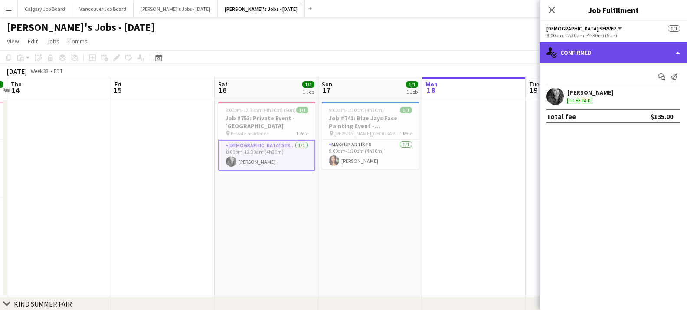
click at [598, 55] on div "single-neutral-actions-check-2 Confirmed" at bounding box center [612, 52] width 147 height 21
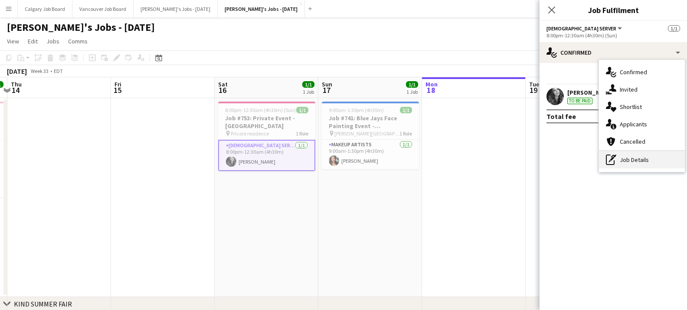
click at [636, 162] on div "pen-write Job Details" at bounding box center [642, 159] width 86 height 17
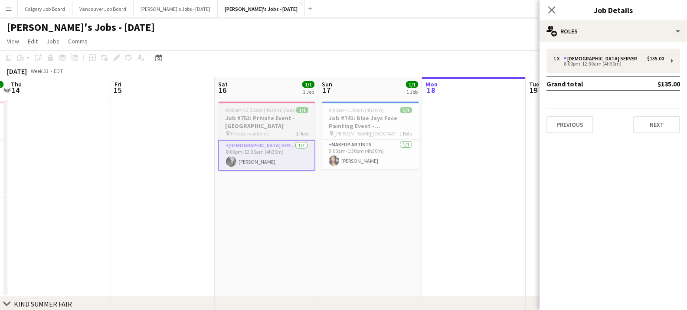
click at [288, 120] on h3 "Job #753: Private Event - [GEOGRAPHIC_DATA]" at bounding box center [266, 122] width 97 height 16
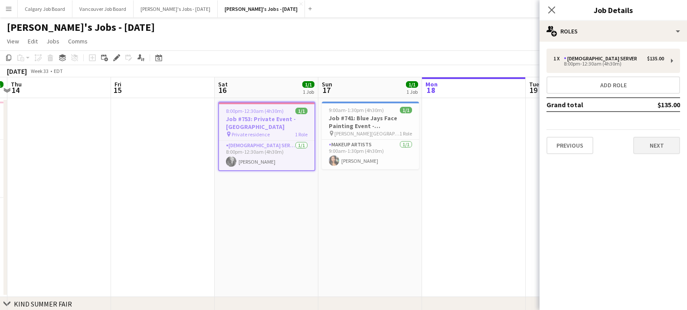
click at [653, 146] on button "Next" at bounding box center [656, 145] width 47 height 17
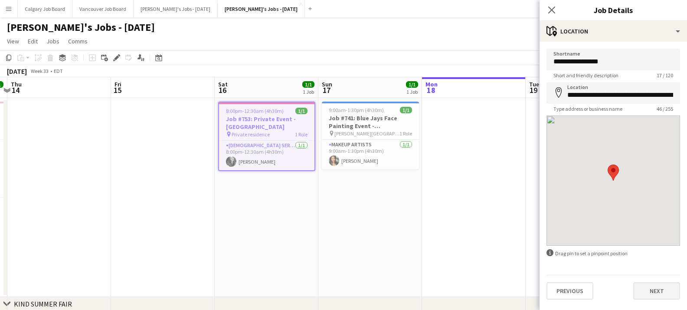
click at [650, 284] on button "Next" at bounding box center [656, 290] width 47 height 17
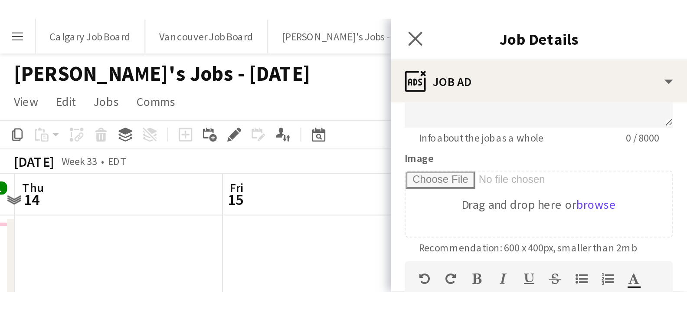
scroll to position [121, 0]
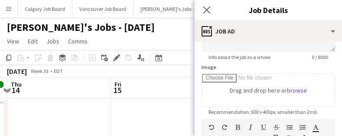
type input "**********"
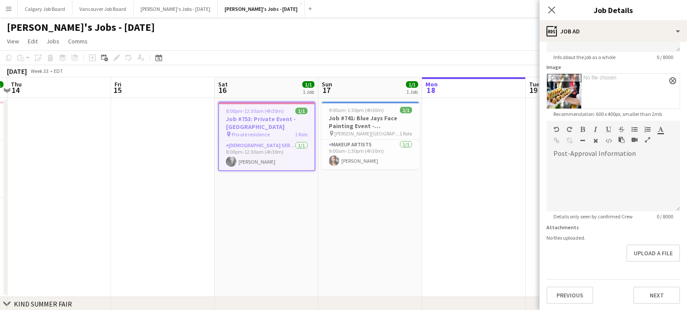
click at [486, 120] on app-date-cell at bounding box center [474, 197] width 104 height 199
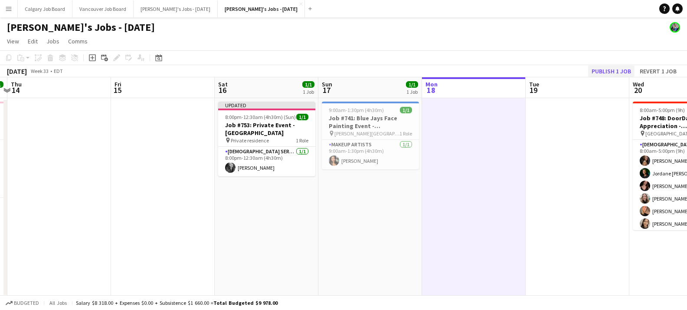
click at [611, 71] on button "Publish 1 job" at bounding box center [611, 70] width 46 height 11
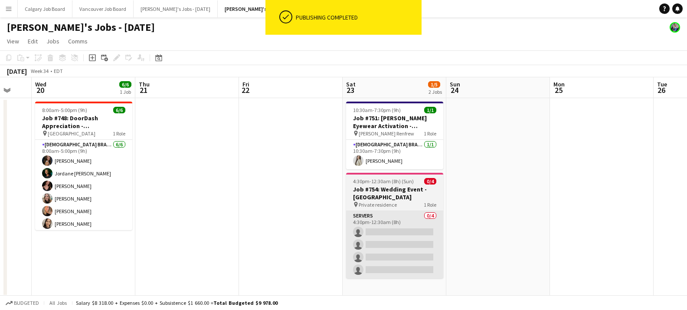
scroll to position [0, 378]
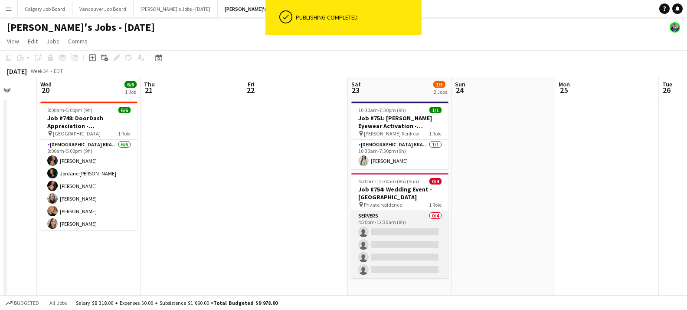
click at [417, 233] on app-card-role "Servers 0/4 4:30pm-12:30am (8h) single-neutral-actions single-neutral-actions s…" at bounding box center [399, 244] width 97 height 67
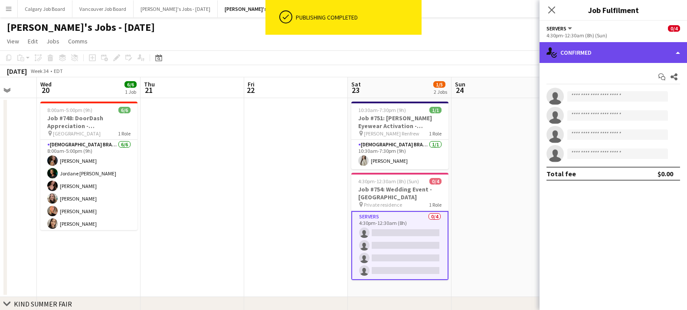
click at [656, 52] on div "single-neutral-actions-check-2 Confirmed" at bounding box center [612, 52] width 147 height 21
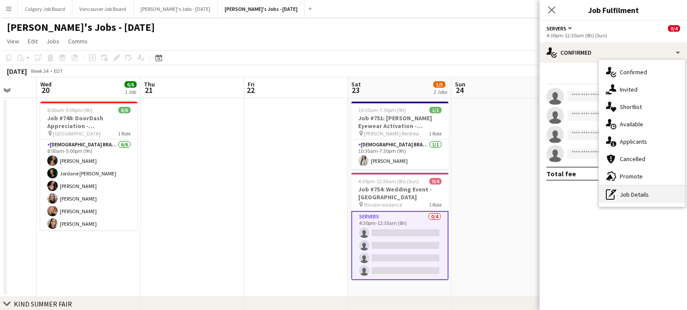
click at [652, 190] on div "pen-write Job Details" at bounding box center [642, 194] width 86 height 17
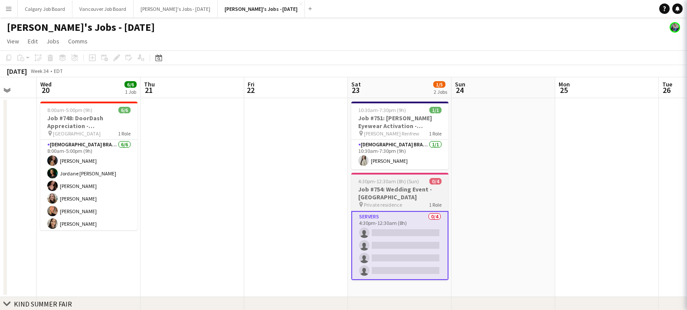
click at [386, 193] on h3 "Job #754: Wedding Event - [GEOGRAPHIC_DATA]" at bounding box center [399, 193] width 97 height 16
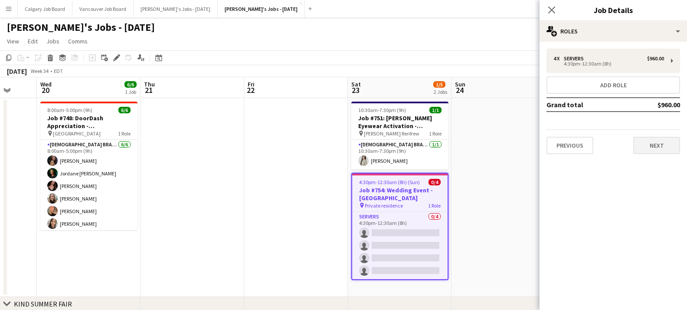
click at [644, 149] on button "Next" at bounding box center [656, 145] width 47 height 17
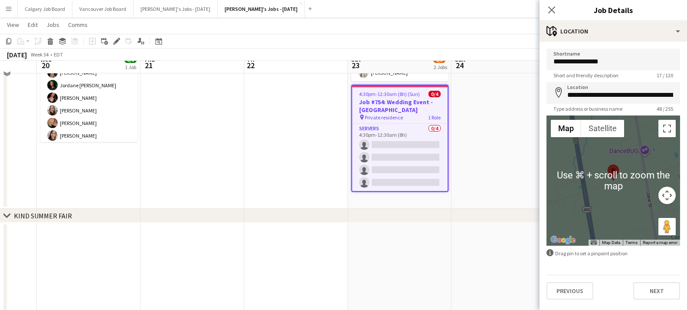
scroll to position [96, 0]
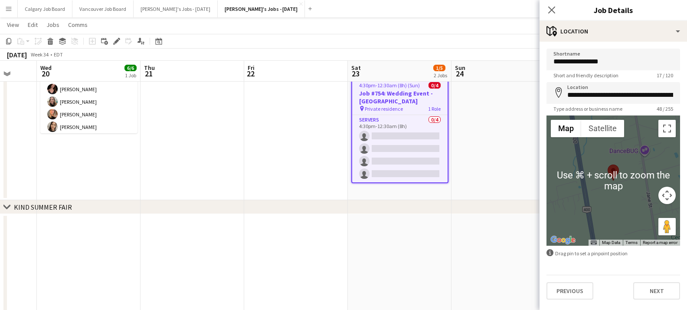
click at [656, 287] on button "Next" at bounding box center [656, 290] width 47 height 17
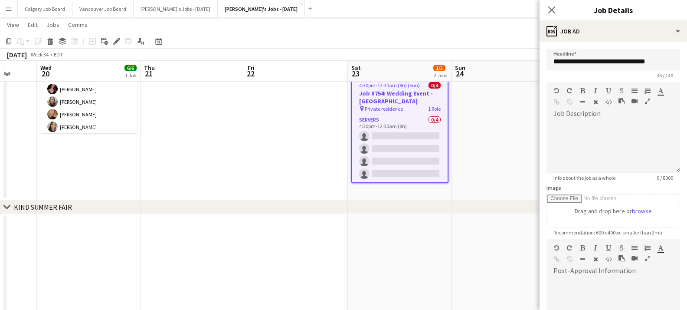
type input "**********"
click at [507, 94] on app-date-cell at bounding box center [503, 100] width 104 height 199
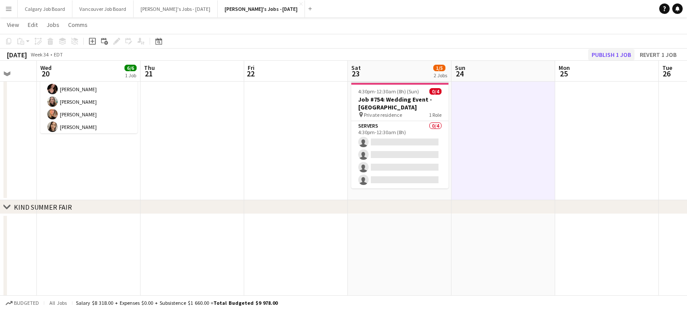
click at [622, 58] on button "Publish 1 job" at bounding box center [611, 54] width 46 height 11
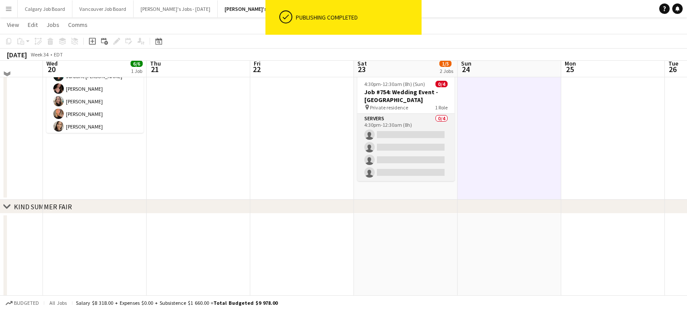
scroll to position [78, 0]
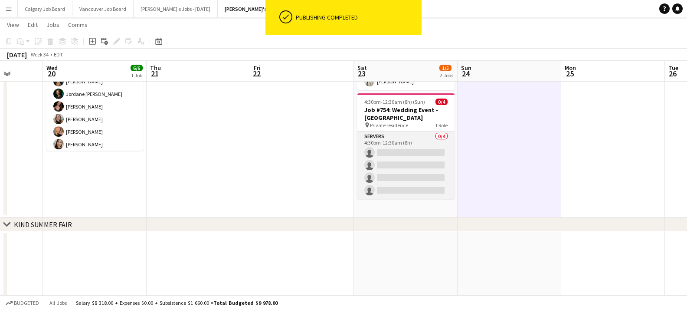
click at [402, 171] on app-card-role "Servers 0/4 4:30pm-12:30am (8h) single-neutral-actions single-neutral-actions s…" at bounding box center [405, 164] width 97 height 67
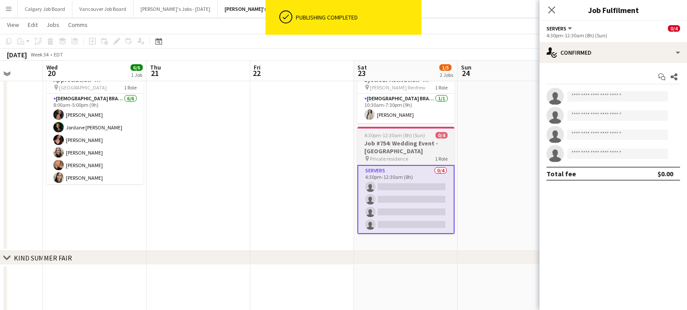
scroll to position [45, 0]
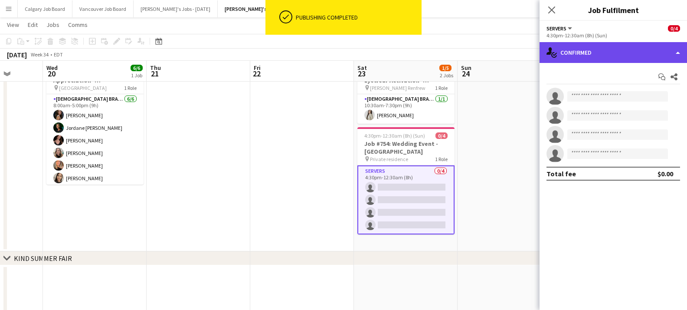
click at [579, 56] on div "single-neutral-actions-check-2 Confirmed" at bounding box center [612, 52] width 147 height 21
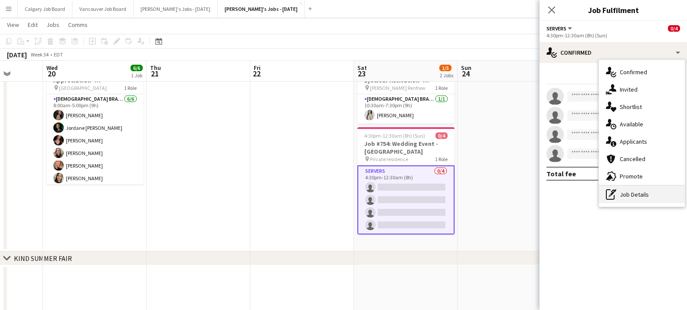
click at [645, 200] on div "pen-write Job Details" at bounding box center [642, 194] width 86 height 17
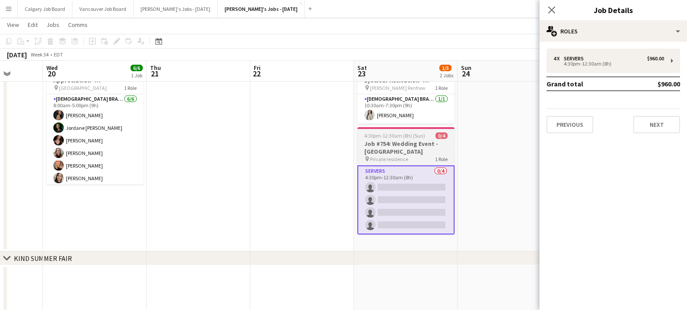
click at [411, 147] on h3 "Job #754: Wedding Event - [GEOGRAPHIC_DATA]" at bounding box center [405, 148] width 97 height 16
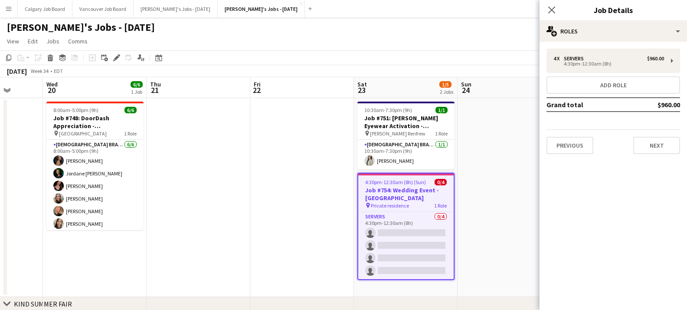
scroll to position [0, 0]
click at [646, 145] on button "Next" at bounding box center [656, 145] width 47 height 17
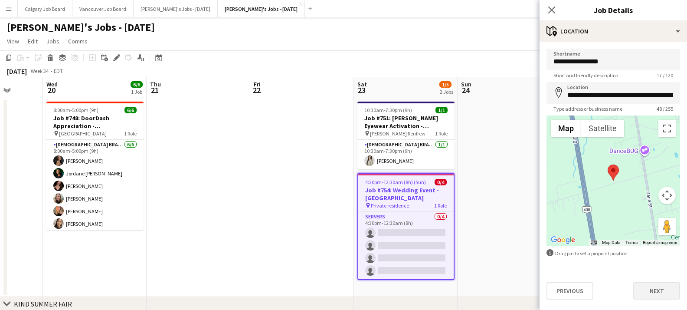
click at [644, 285] on button "Next" at bounding box center [656, 290] width 47 height 17
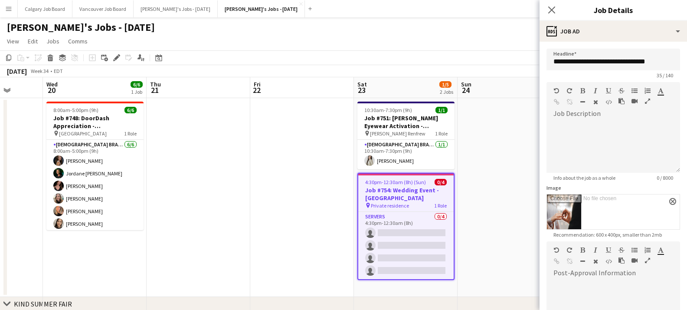
click at [486, 240] on app-date-cell at bounding box center [509, 197] width 104 height 199
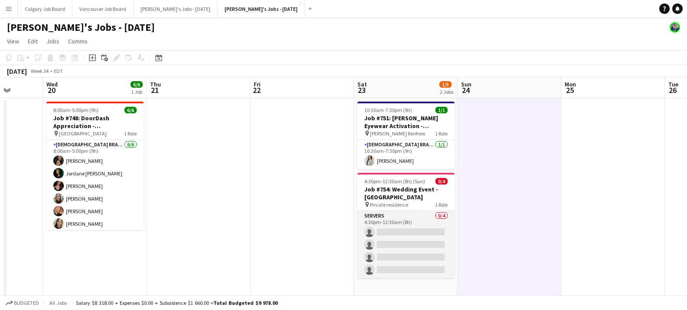
click at [432, 240] on app-card-role "Servers 0/4 4:30pm-12:30am (8h) single-neutral-actions single-neutral-actions s…" at bounding box center [405, 244] width 97 height 67
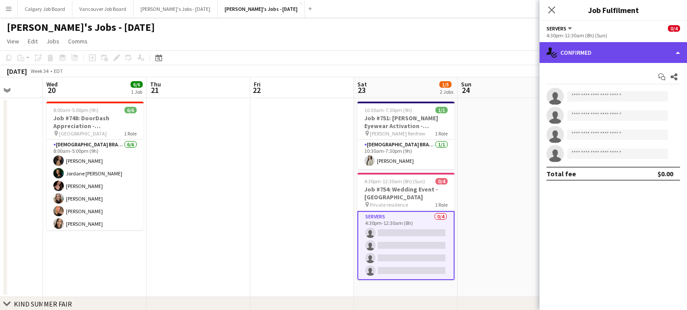
click at [614, 59] on div "single-neutral-actions-check-2 Confirmed" at bounding box center [612, 52] width 147 height 21
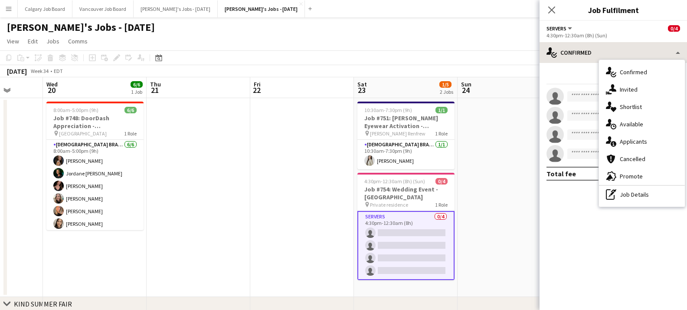
drag, startPoint x: 641, startPoint y: 193, endPoint x: 592, endPoint y: 56, distance: 145.5
click at [641, 193] on div "pen-write Job Details" at bounding box center [642, 194] width 86 height 17
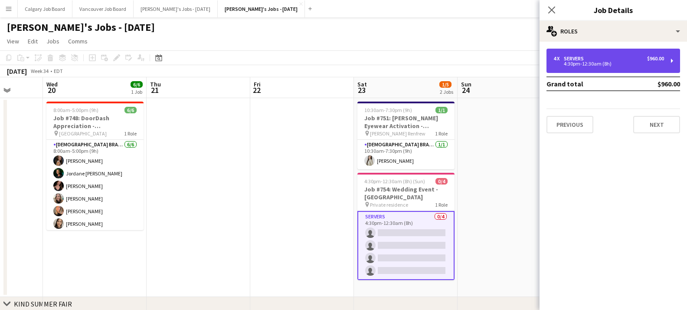
click at [584, 60] on div "Servers" at bounding box center [575, 59] width 23 height 6
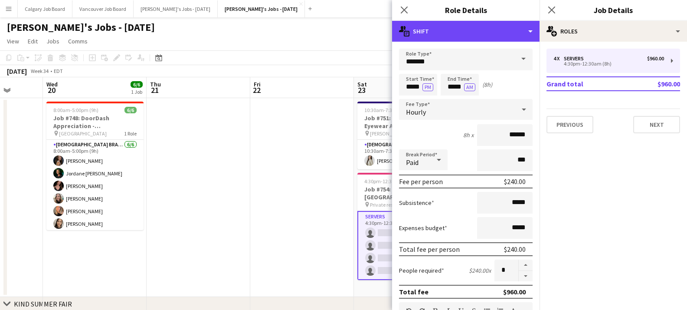
drag, startPoint x: 485, startPoint y: 40, endPoint x: 488, endPoint y: 56, distance: 16.3
click at [486, 40] on div "multiple-actions-text Shift" at bounding box center [465, 31] width 147 height 21
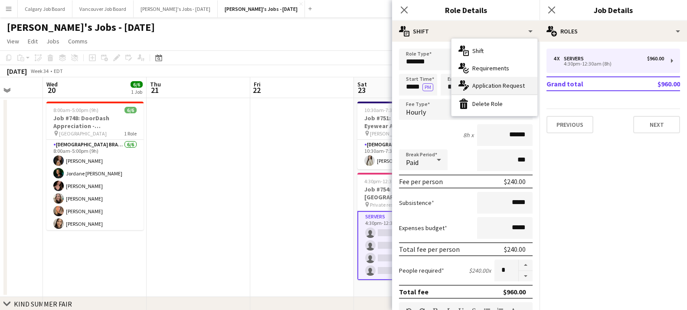
click at [496, 86] on div "multiple-actions-edit-1 Application Request" at bounding box center [494, 85] width 86 height 17
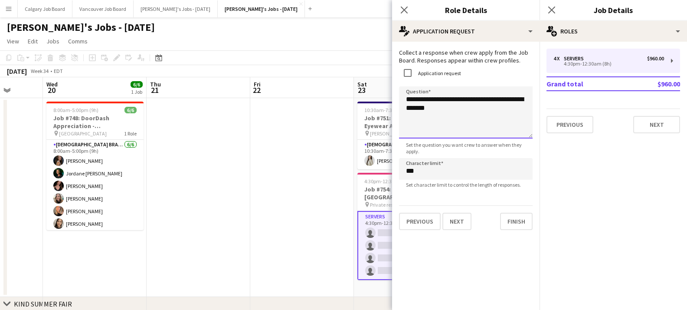
click at [471, 107] on textarea "**********" at bounding box center [466, 112] width 134 height 52
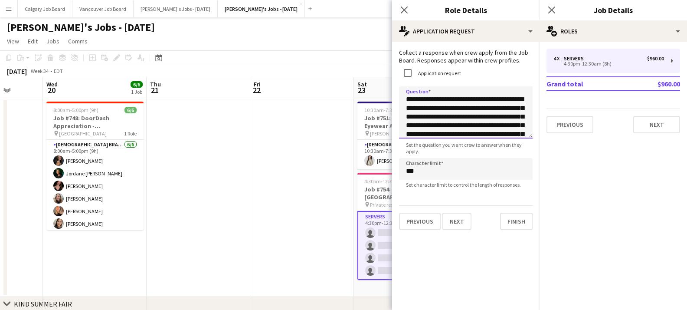
click at [405, 97] on textarea "**********" at bounding box center [466, 112] width 134 height 52
click at [462, 119] on textarea "**********" at bounding box center [466, 112] width 134 height 52
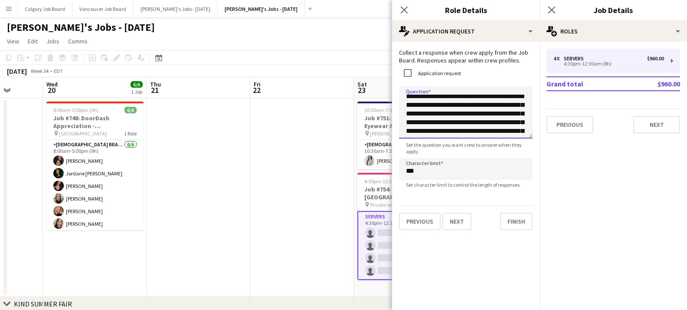
scroll to position [3, 0]
click at [500, 115] on textarea "**********" at bounding box center [466, 112] width 134 height 52
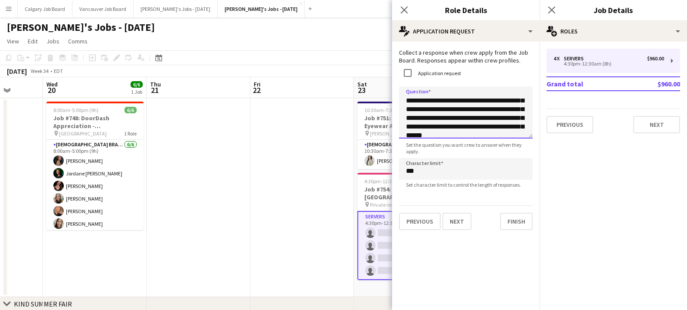
click at [471, 120] on textarea "**********" at bounding box center [466, 112] width 134 height 52
type textarea "**********"
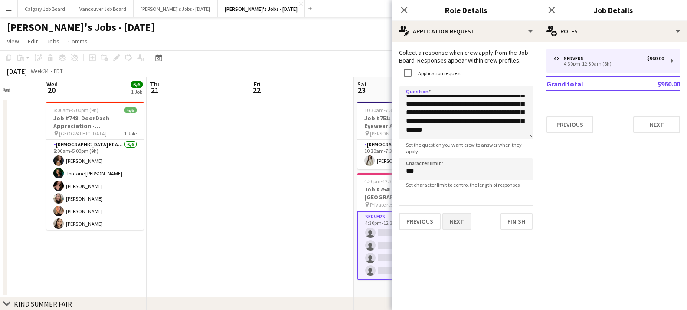
click at [461, 219] on button "Next" at bounding box center [456, 220] width 29 height 17
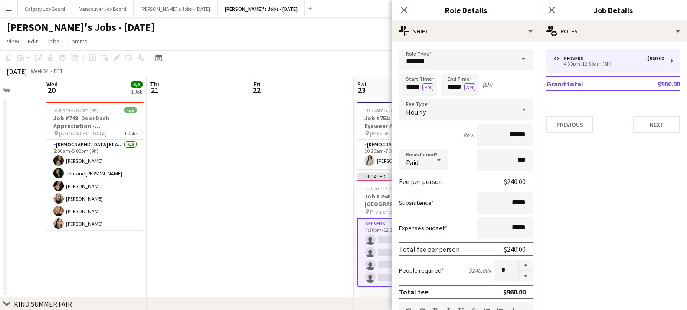
click at [362, 62] on app-toolbar "Copy Paste Paste Command V Paste with crew Command Shift V Paste linked Job [GE…" at bounding box center [343, 57] width 687 height 15
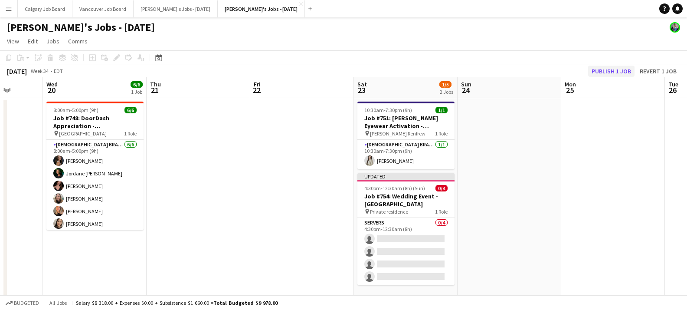
click at [610, 69] on button "Publish 1 job" at bounding box center [611, 70] width 46 height 11
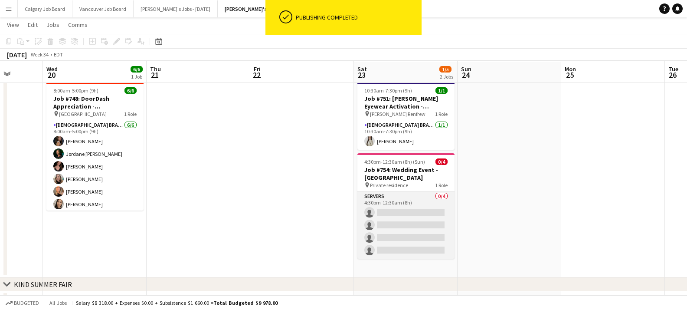
scroll to position [21, 0]
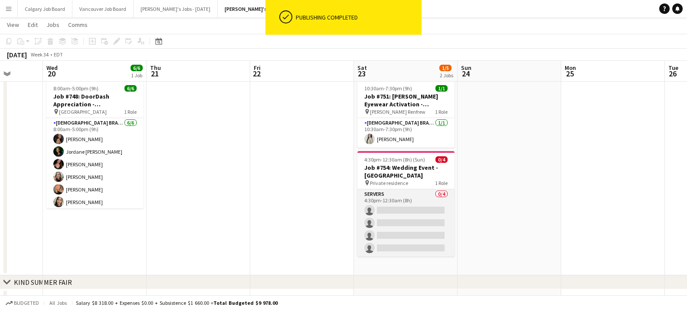
click at [400, 226] on app-card-role "Servers 0/4 4:30pm-12:30am (8h) single-neutral-actions single-neutral-actions s…" at bounding box center [405, 222] width 97 height 67
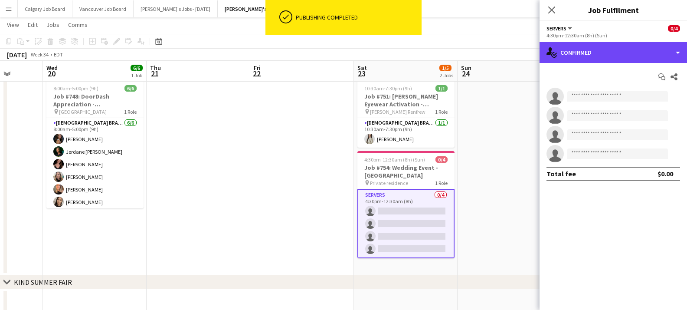
drag, startPoint x: 657, startPoint y: 53, endPoint x: 630, endPoint y: 204, distance: 153.4
click at [657, 54] on div "single-neutral-actions-check-2 Confirmed" at bounding box center [612, 52] width 147 height 21
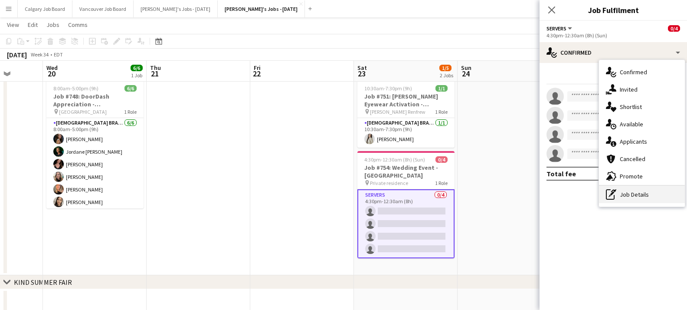
click at [627, 198] on div "pen-write Job Details" at bounding box center [642, 194] width 86 height 17
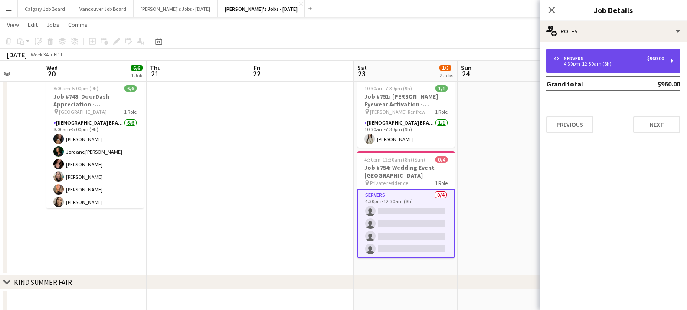
click at [582, 59] on div "Servers" at bounding box center [575, 59] width 23 height 6
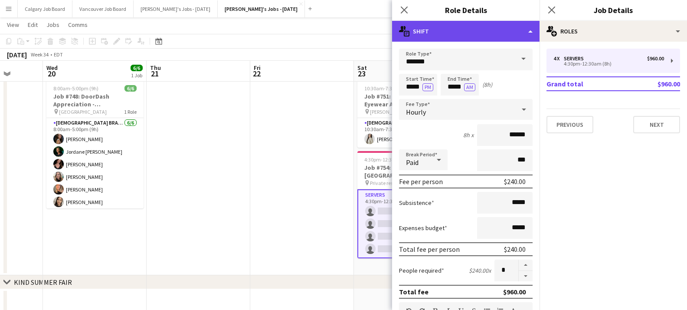
click at [480, 36] on div "multiple-actions-text Shift" at bounding box center [465, 31] width 147 height 21
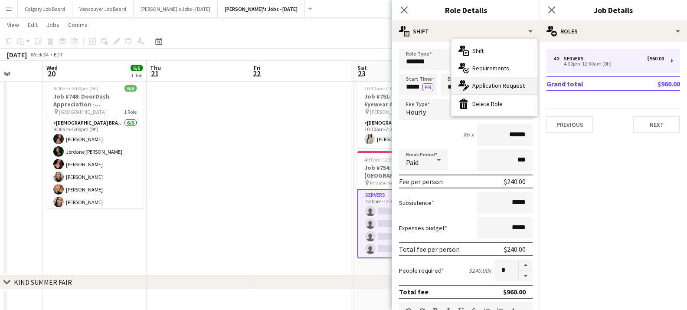
click at [484, 80] on div "multiple-actions-edit-1 Application Request" at bounding box center [494, 85] width 86 height 17
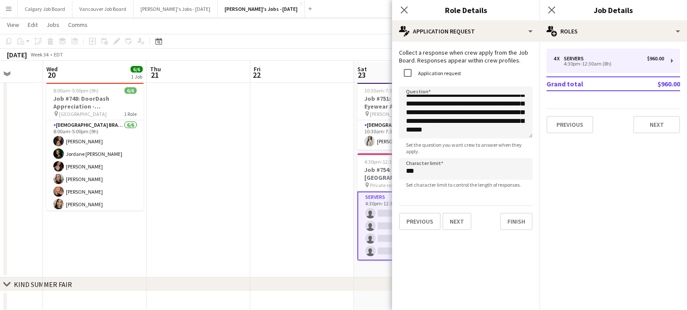
scroll to position [21, 0]
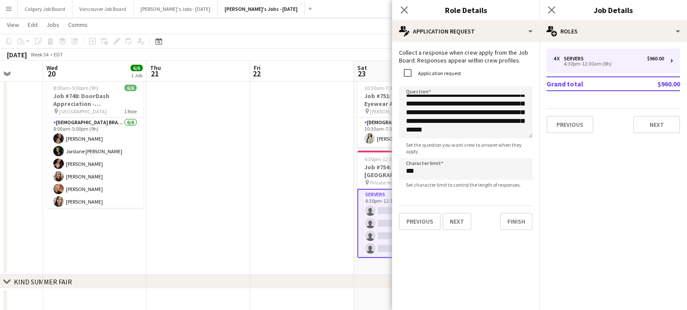
click at [349, 130] on app-date-cell at bounding box center [302, 175] width 104 height 199
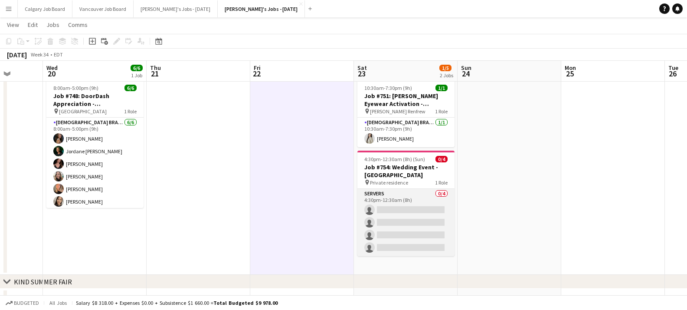
click at [405, 237] on app-card-role "Servers 0/4 4:30pm-12:30am (8h) single-neutral-actions single-neutral-actions s…" at bounding box center [405, 222] width 97 height 67
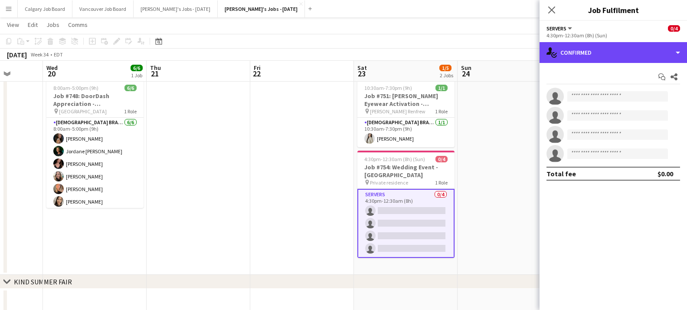
drag, startPoint x: 604, startPoint y: 59, endPoint x: 613, endPoint y: 183, distance: 124.4
click at [604, 59] on div "single-neutral-actions-check-2 Confirmed" at bounding box center [612, 52] width 147 height 21
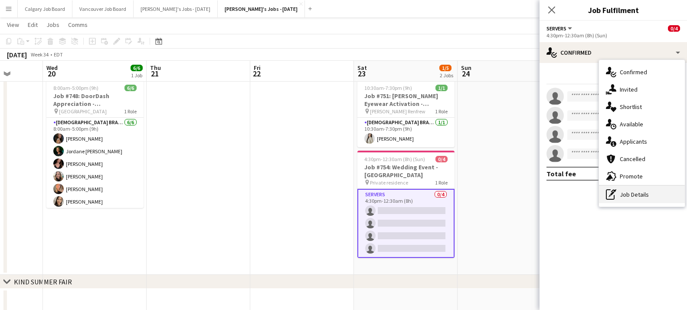
click at [614, 193] on icon "pen-write" at bounding box center [611, 194] width 10 height 10
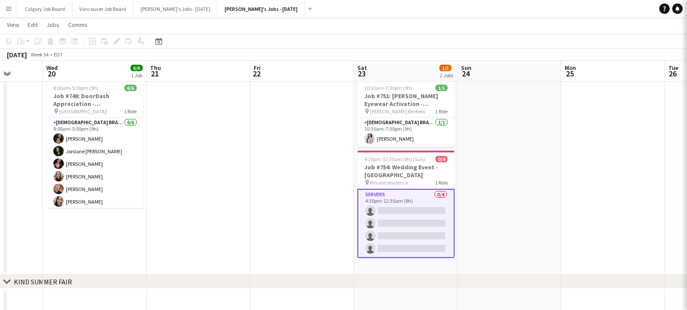
drag, startPoint x: 402, startPoint y: 173, endPoint x: 481, endPoint y: 187, distance: 80.2
click at [402, 173] on h3 "Job #754: Wedding Event - [GEOGRAPHIC_DATA]" at bounding box center [405, 171] width 97 height 16
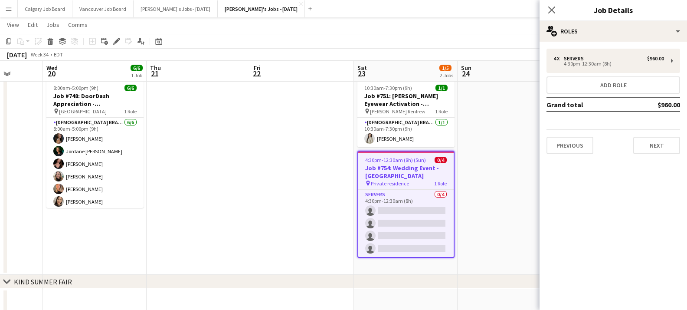
scroll to position [0, 371]
drag, startPoint x: 643, startPoint y: 132, endPoint x: 643, endPoint y: 141, distance: 8.7
click at [643, 132] on div "Previous Next" at bounding box center [613, 141] width 134 height 25
click at [643, 143] on button "Next" at bounding box center [656, 145] width 47 height 17
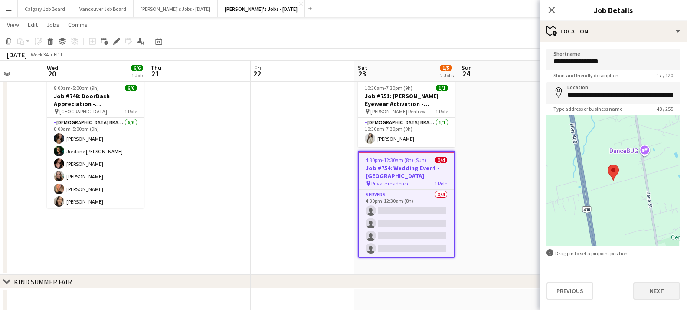
click at [668, 294] on button "Next" at bounding box center [656, 290] width 47 height 17
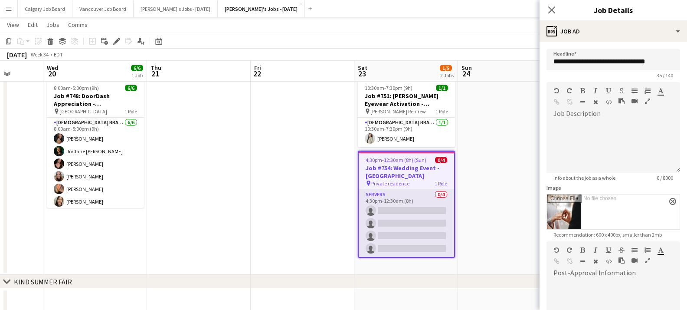
drag, startPoint x: 483, startPoint y: 188, endPoint x: 433, endPoint y: 219, distance: 59.2
click at [483, 188] on app-date-cell at bounding box center [510, 175] width 104 height 199
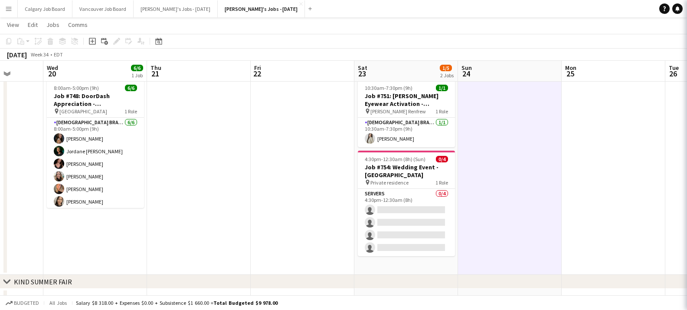
drag, startPoint x: 402, startPoint y: 232, endPoint x: 495, endPoint y: 168, distance: 113.1
click at [403, 232] on app-card-role "Servers 0/4 4:30pm-12:30am (8h) single-neutral-actions single-neutral-actions s…" at bounding box center [406, 222] width 97 height 67
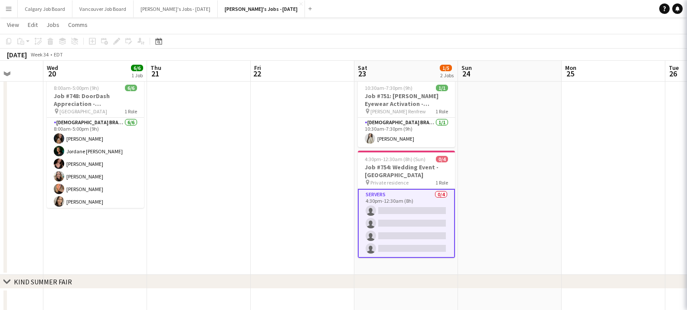
scroll to position [0, 371]
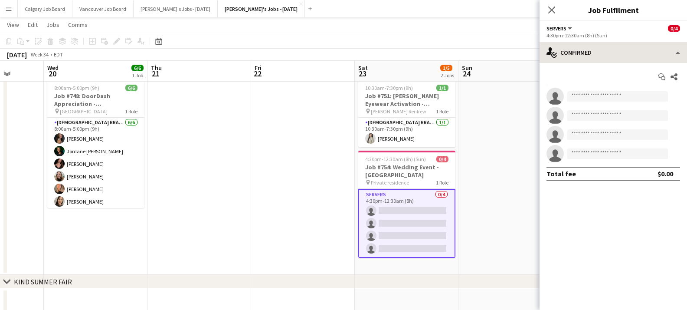
drag, startPoint x: 613, startPoint y: 67, endPoint x: 611, endPoint y: 58, distance: 8.8
click at [613, 65] on div "Start chat Share single-neutral-actions single-neutral-actions single-neutral-a…" at bounding box center [612, 125] width 147 height 124
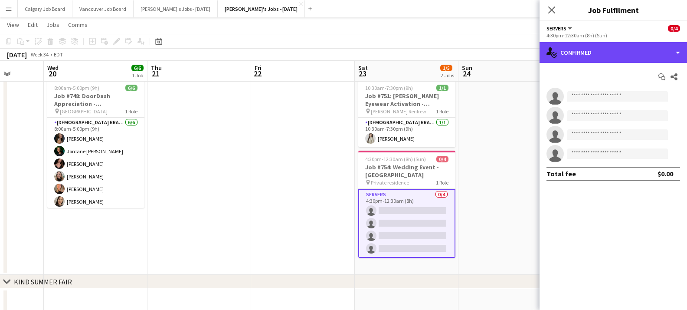
drag, startPoint x: 611, startPoint y: 56, endPoint x: 614, endPoint y: 60, distance: 5.3
click at [612, 57] on div "single-neutral-actions-check-2 Confirmed" at bounding box center [612, 52] width 147 height 21
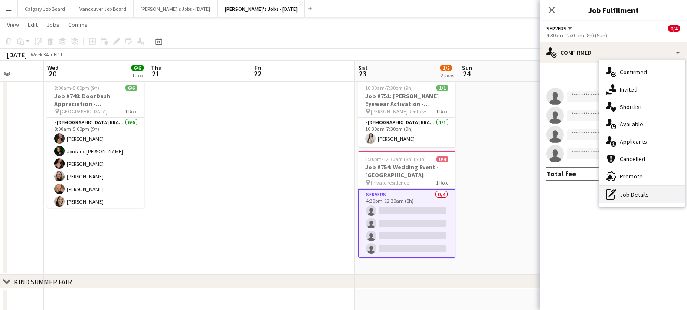
click at [620, 193] on div "pen-write Job Details" at bounding box center [642, 194] width 86 height 17
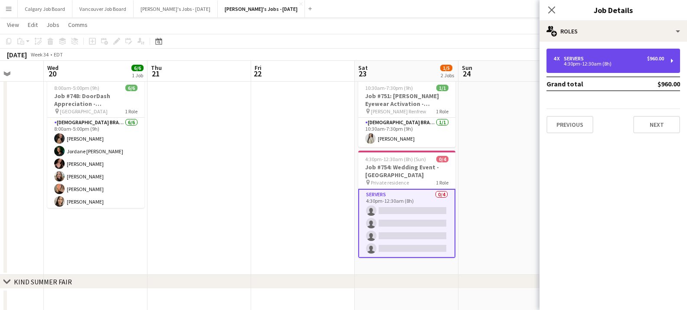
click at [584, 59] on div "Servers" at bounding box center [575, 59] width 23 height 6
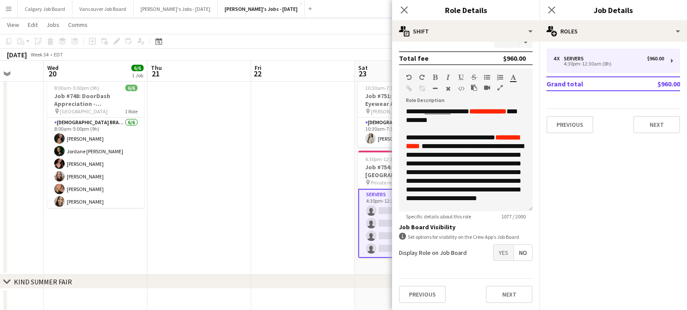
scroll to position [233, 0]
click at [508, 253] on span "Yes" at bounding box center [503, 253] width 20 height 16
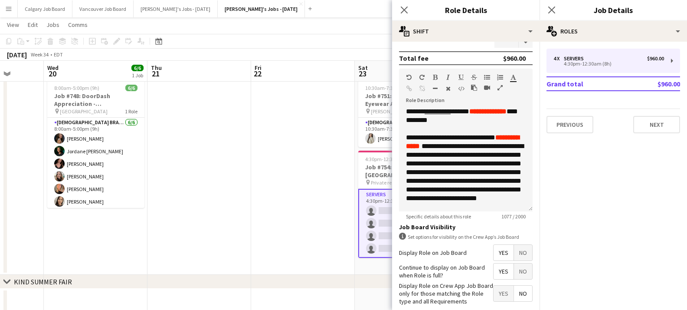
click at [501, 274] on span "Yes" at bounding box center [503, 271] width 20 height 16
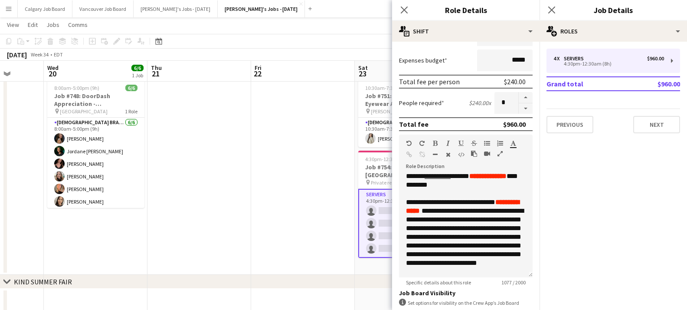
scroll to position [1, 0]
click at [279, 190] on app-date-cell at bounding box center [303, 175] width 104 height 199
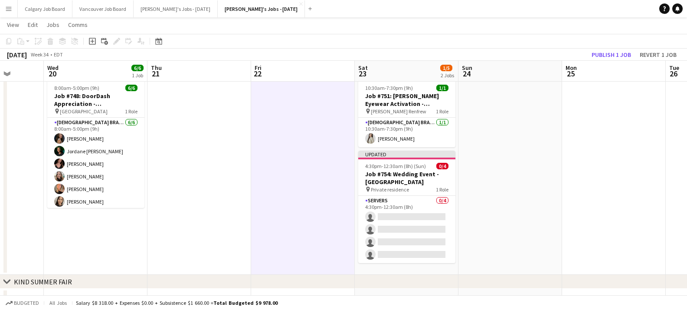
click at [604, 48] on app-toolbar "Copy Paste Paste Command V Paste with crew Command Shift V Paste linked Job Del…" at bounding box center [343, 41] width 687 height 15
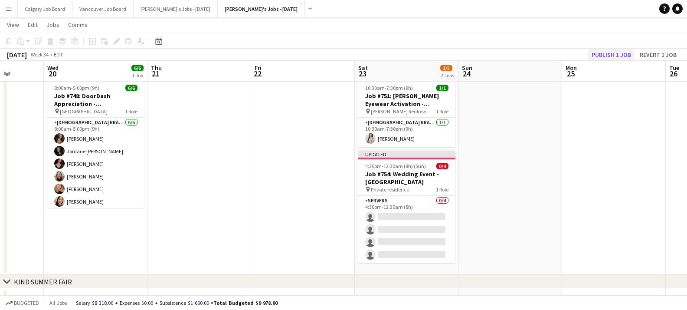
click at [589, 57] on button "Publish 1 job" at bounding box center [611, 54] width 46 height 11
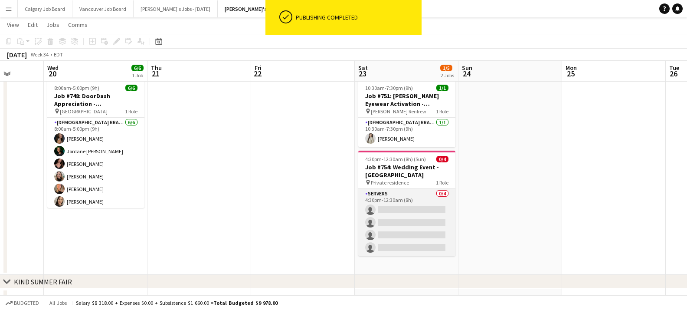
click at [389, 225] on app-card-role "Servers 0/4 4:30pm-12:30am (8h) single-neutral-actions single-neutral-actions s…" at bounding box center [406, 222] width 97 height 67
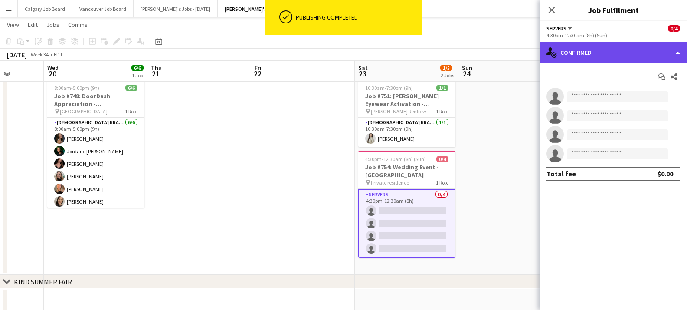
click at [647, 56] on div "single-neutral-actions-check-2 Confirmed" at bounding box center [612, 52] width 147 height 21
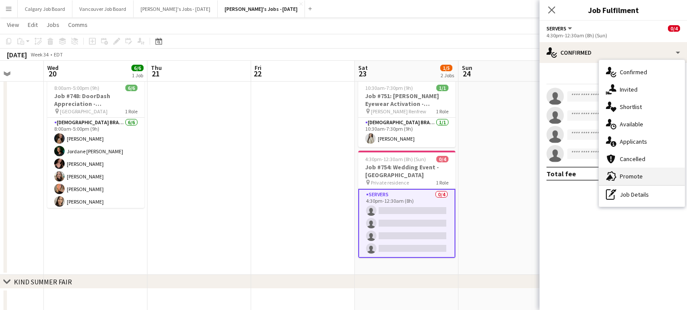
click at [631, 181] on div "advertising-megaphone Promote" at bounding box center [642, 175] width 86 height 17
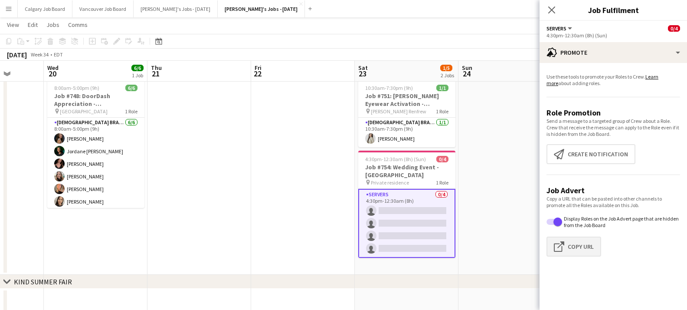
click at [578, 242] on button "Click to copy URL Copy Url" at bounding box center [573, 246] width 55 height 20
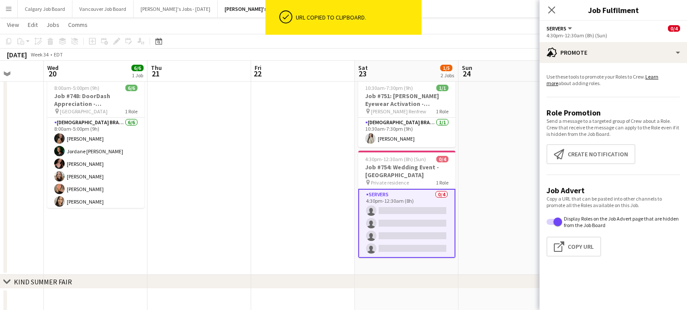
click at [522, 196] on app-date-cell at bounding box center [510, 175] width 104 height 199
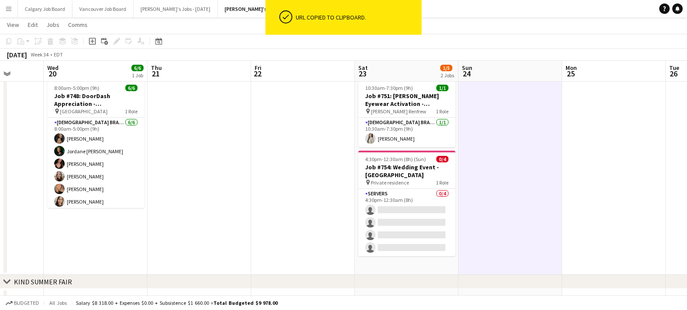
click at [15, 10] on button "Menu" at bounding box center [8, 8] width 17 height 17
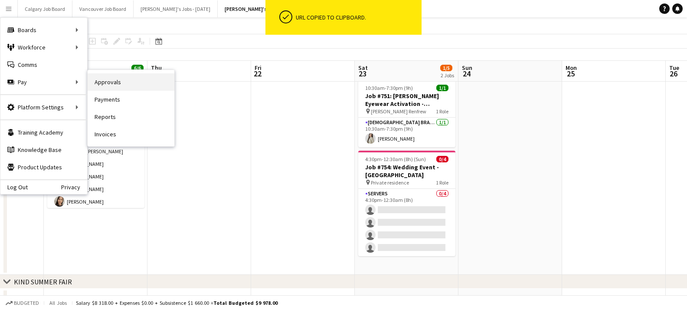
click at [114, 85] on link "Approvals" at bounding box center [131, 81] width 87 height 17
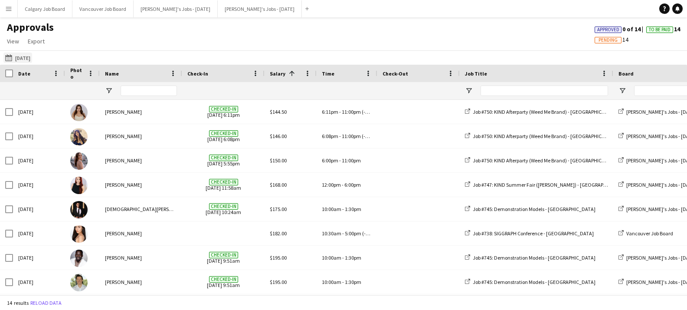
click at [28, 53] on button "13-08-2025 13-08-2025" at bounding box center [17, 57] width 29 height 10
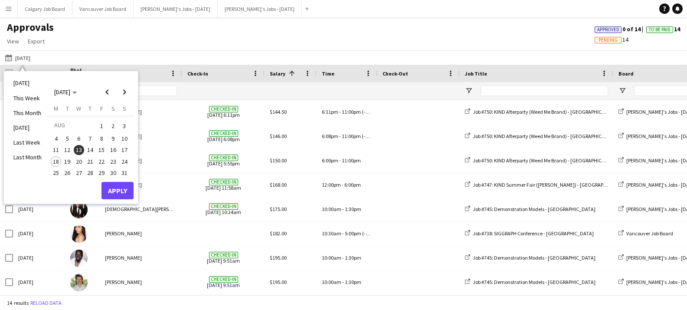
click at [125, 42] on div "Approvals View Customise view Customise filters Reset Filters Reset View Reset …" at bounding box center [343, 35] width 687 height 29
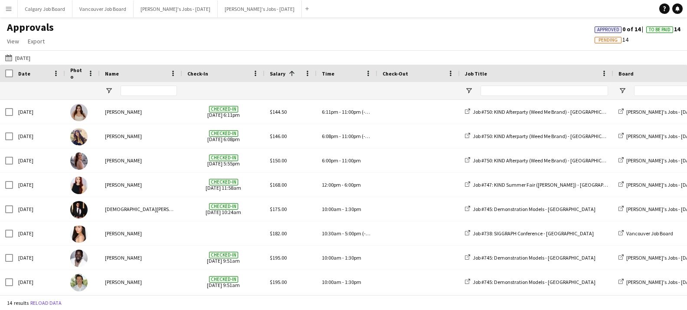
drag, startPoint x: 7, startPoint y: 4, endPoint x: 12, endPoint y: 23, distance: 20.3
click at [7, 5] on button "Menu" at bounding box center [8, 8] width 17 height 17
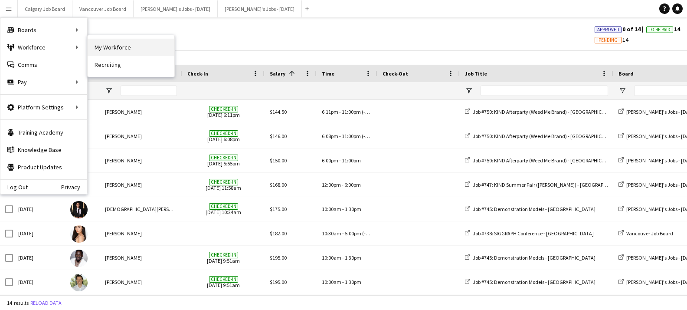
click at [95, 48] on link "My Workforce" at bounding box center [131, 47] width 87 height 17
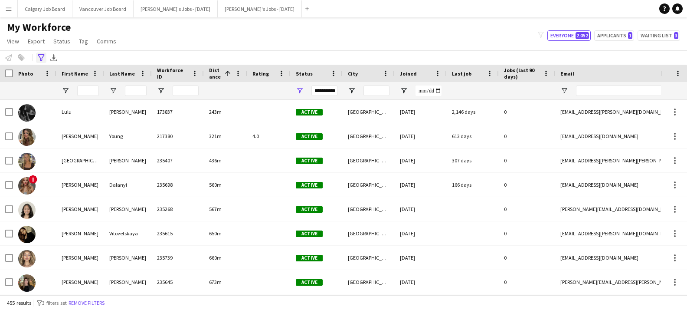
click at [40, 56] on icon "Advanced filters" at bounding box center [41, 57] width 7 height 7
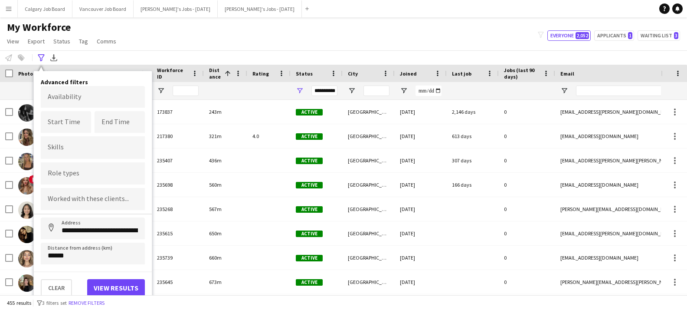
drag, startPoint x: 64, startPoint y: 284, endPoint x: 52, endPoint y: 223, distance: 61.4
click at [63, 282] on button "Clear" at bounding box center [56, 287] width 31 height 17
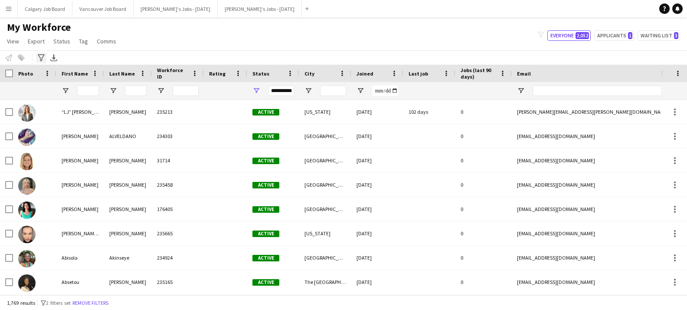
click at [43, 57] on icon "Advanced filters" at bounding box center [41, 57] width 7 height 7
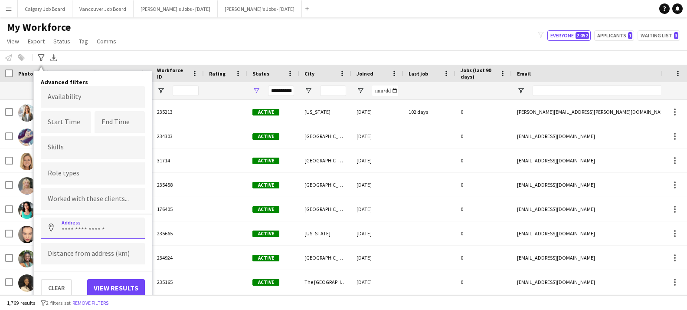
paste input "**********"
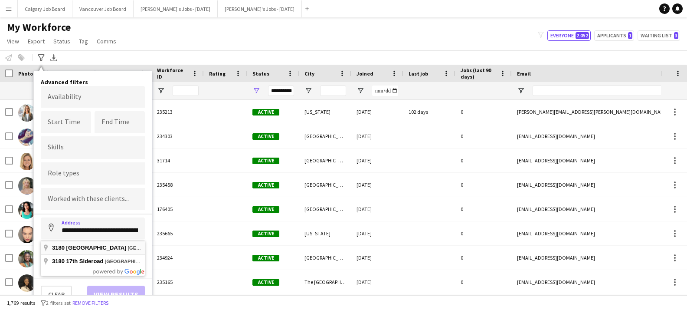
type input "**********"
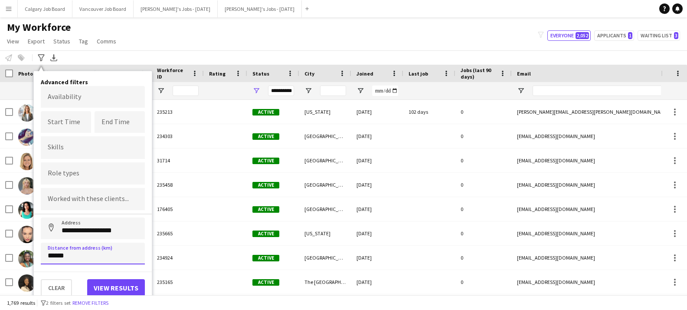
type input "******"
click at [109, 284] on button "View results" at bounding box center [116, 287] width 58 height 17
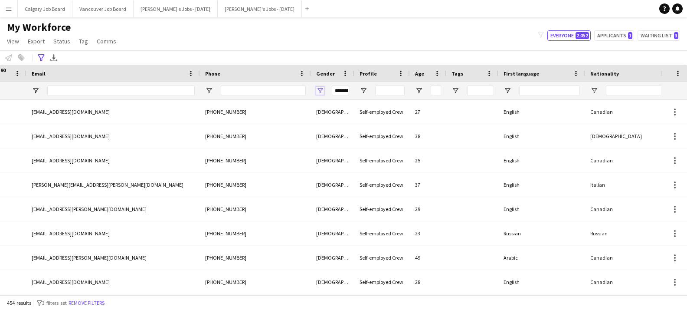
drag, startPoint x: 322, startPoint y: 89, endPoint x: 322, endPoint y: 95, distance: 6.5
click at [322, 89] on span "Open Filter Menu" at bounding box center [320, 91] width 8 height 8
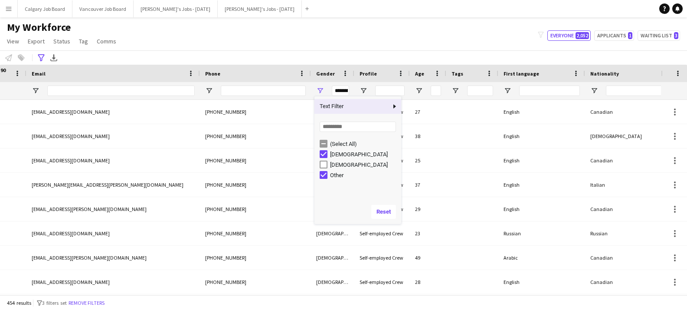
click at [323, 160] on div "Male" at bounding box center [361, 164] width 82 height 10
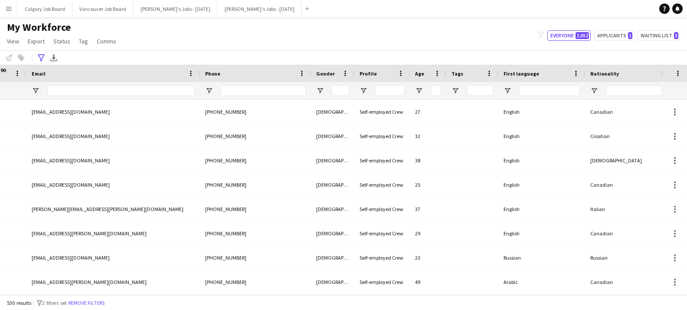
click at [313, 62] on div "**********" at bounding box center [343, 57] width 687 height 14
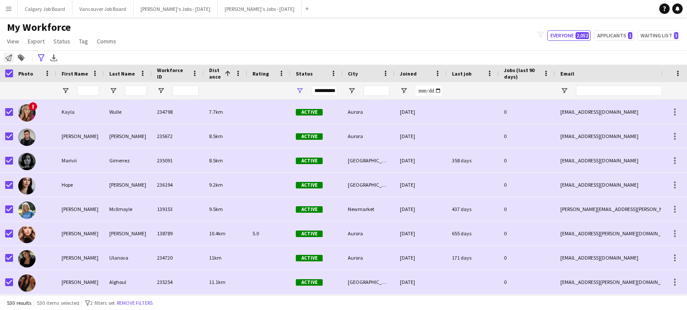
click at [8, 57] on icon "Notify workforce" at bounding box center [8, 57] width 7 height 7
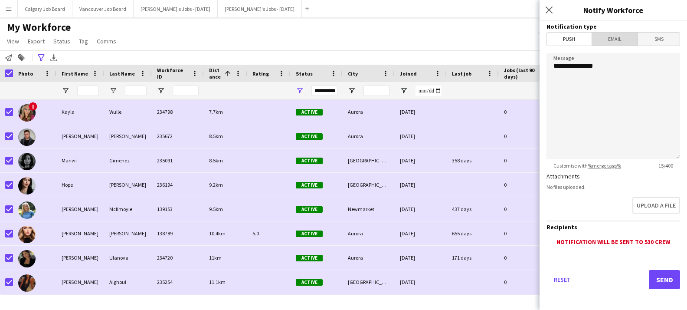
click at [632, 40] on span "Email" at bounding box center [615, 39] width 46 height 13
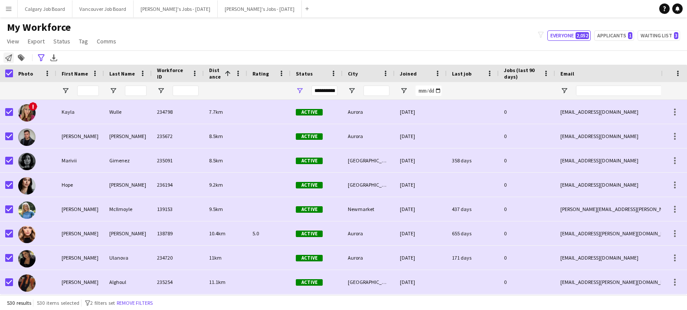
click at [8, 60] on icon at bounding box center [8, 57] width 7 height 7
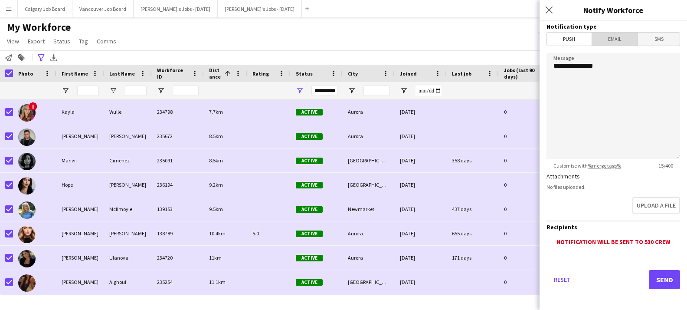
click at [607, 42] on span "Email" at bounding box center [615, 39] width 46 height 13
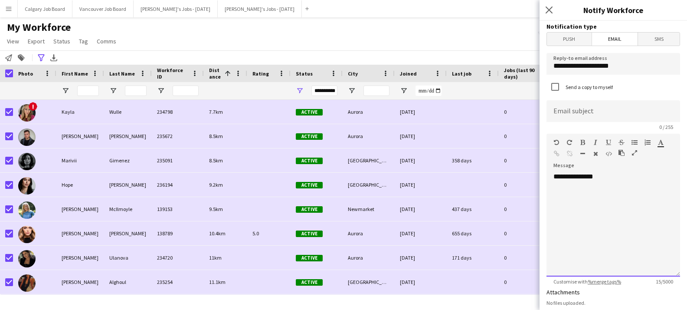
click at [621, 181] on div "**********" at bounding box center [613, 224] width 134 height 104
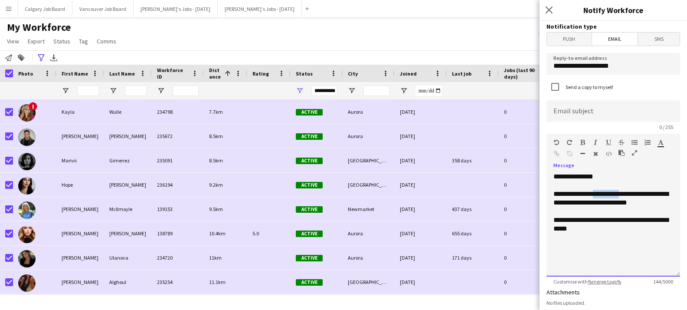
drag, startPoint x: 602, startPoint y: 193, endPoint x: 616, endPoint y: 170, distance: 27.8
click at [627, 194] on div "**********" at bounding box center [613, 197] width 120 height 17
drag, startPoint x: 608, startPoint y: 141, endPoint x: 636, endPoint y: 180, distance: 47.2
click at [608, 141] on icon "button" at bounding box center [608, 142] width 5 height 6
drag, startPoint x: 643, startPoint y: 194, endPoint x: 586, endPoint y: 163, distance: 64.6
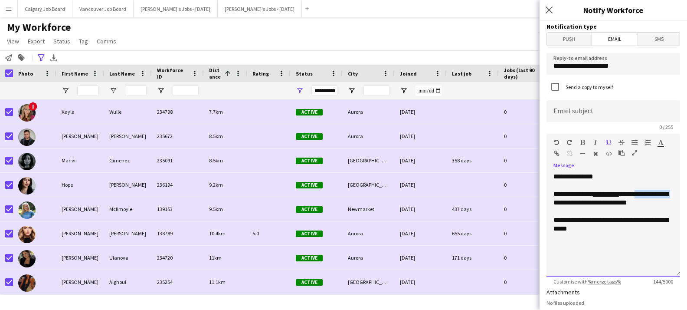
click at [571, 203] on div "**********" at bounding box center [613, 197] width 120 height 17
drag, startPoint x: 581, startPoint y: 140, endPoint x: 647, endPoint y: 141, distance: 66.8
click at [581, 140] on icon "button" at bounding box center [582, 142] width 5 height 6
click at [660, 142] on icon "button" at bounding box center [661, 142] width 6 height 6
type input "*******"
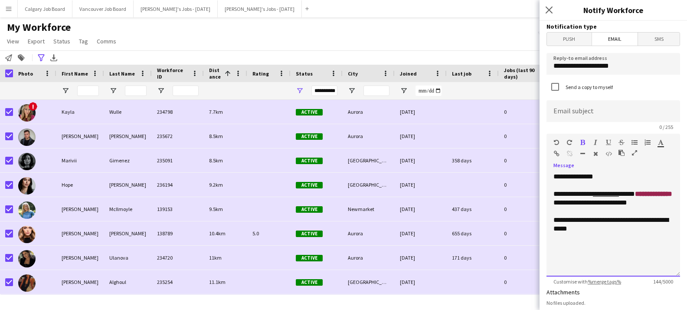
click at [633, 206] on div "**********" at bounding box center [613, 197] width 120 height 17
drag, startPoint x: 552, startPoint y: 220, endPoint x: 597, endPoint y: 220, distance: 45.5
click at [597, 220] on div "**********" at bounding box center [613, 224] width 134 height 104
click at [583, 141] on icon "button" at bounding box center [582, 142] width 5 height 6
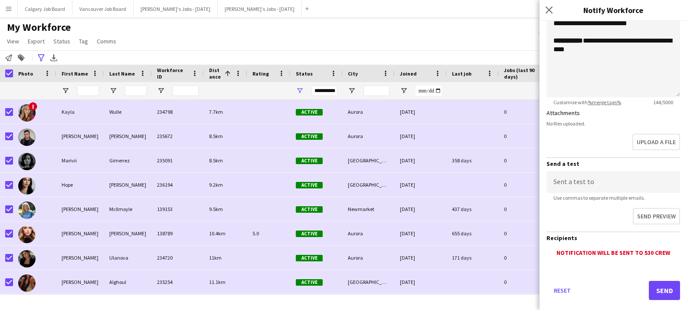
scroll to position [189, 0]
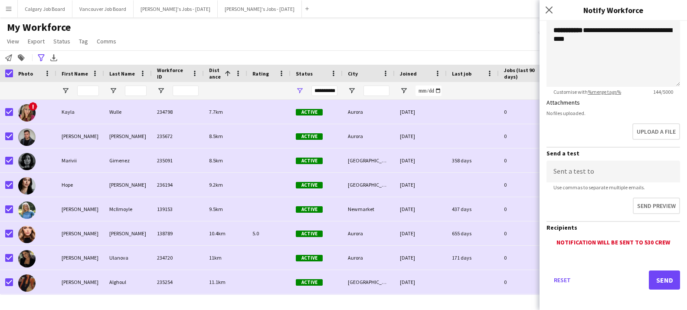
type input "**********"
click at [657, 280] on button "Send" at bounding box center [664, 279] width 31 height 19
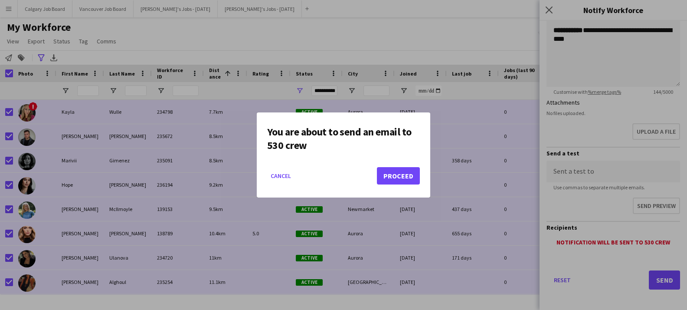
click at [409, 179] on button "Proceed" at bounding box center [398, 175] width 43 height 17
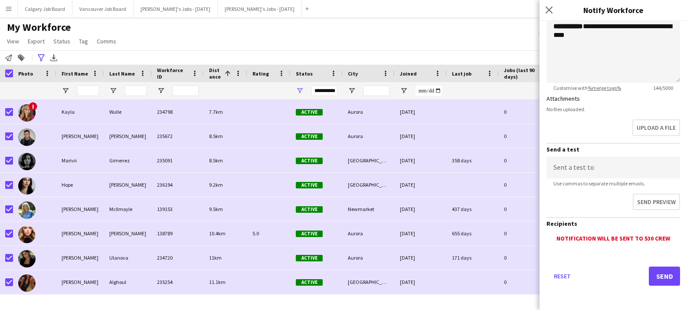
scroll to position [193, 0]
click at [661, 277] on button "Send" at bounding box center [664, 275] width 31 height 19
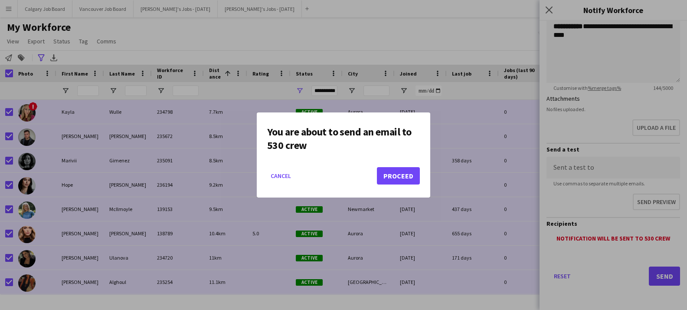
click at [391, 170] on button "Proceed" at bounding box center [398, 175] width 43 height 17
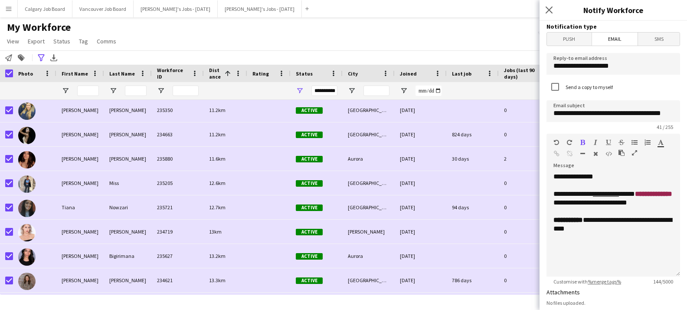
scroll to position [0, 0]
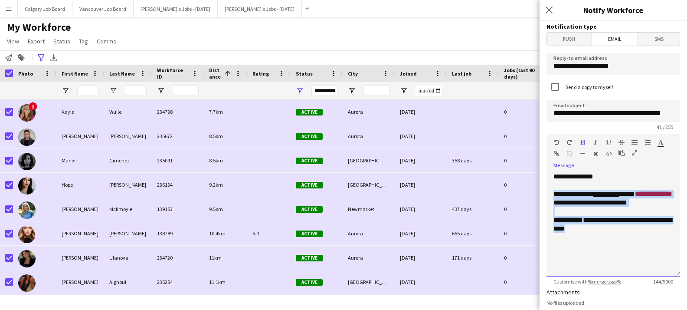
drag, startPoint x: 565, startPoint y: 202, endPoint x: 581, endPoint y: 237, distance: 38.2
click at [581, 237] on div "**********" at bounding box center [613, 224] width 134 height 104
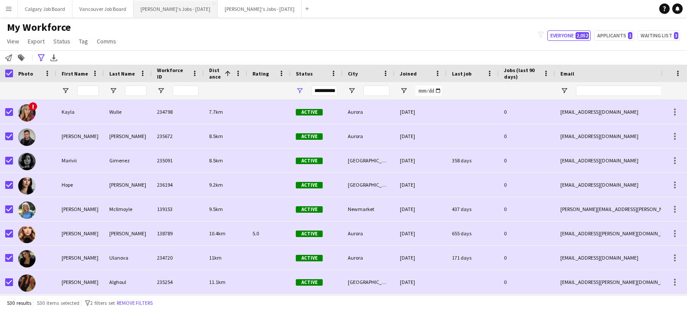
click at [164, 8] on button "Kirsten's Jobs - September 2025 Close" at bounding box center [176, 8] width 84 height 17
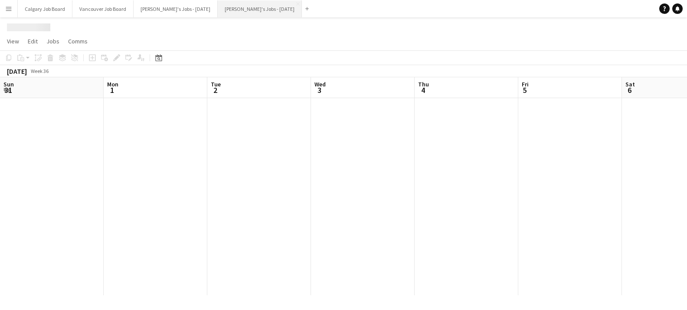
scroll to position [0, 315]
click at [246, 13] on button "[PERSON_NAME]'s Jobs - [DATE] Close" at bounding box center [260, 8] width 84 height 17
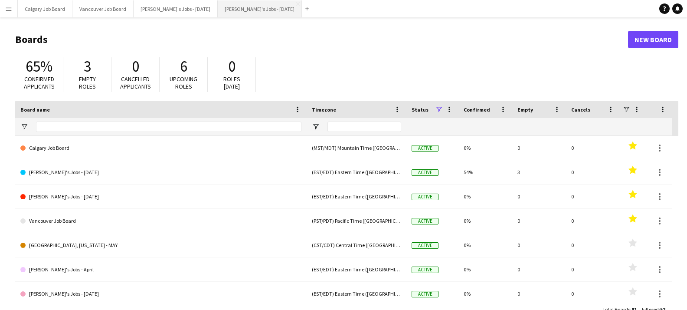
click at [234, 13] on button "[PERSON_NAME]'s Jobs - [DATE] Close" at bounding box center [260, 8] width 84 height 17
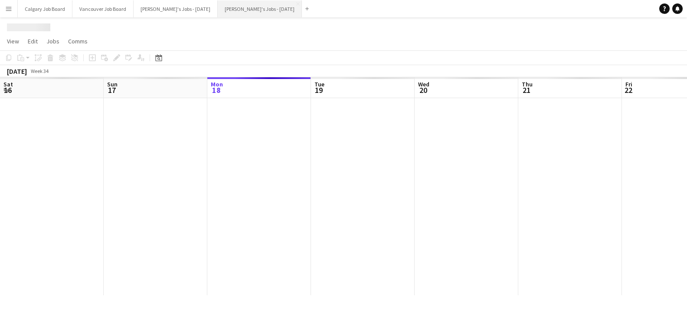
scroll to position [0, 371]
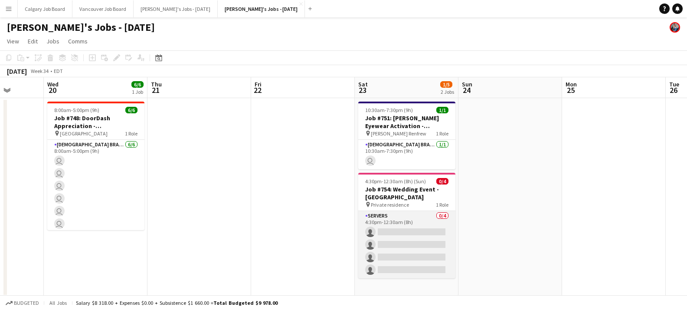
click at [382, 246] on app-card-role "Servers 0/4 4:30pm-12:30am (8h) single-neutral-actions single-neutral-actions s…" at bounding box center [406, 244] width 97 height 67
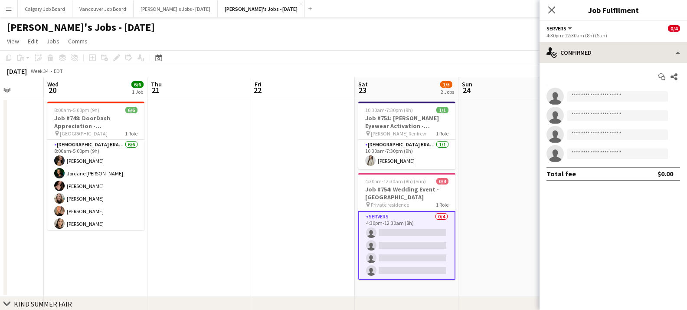
click at [622, 62] on div "single-neutral-actions-check-2 Confirmed single-neutral-actions-check-2 Confirm…" at bounding box center [612, 176] width 147 height 268
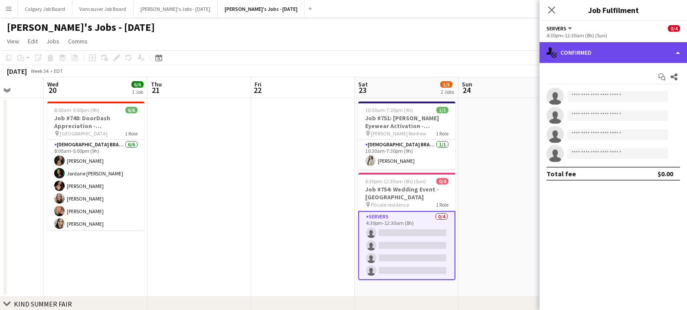
click at [616, 59] on div "single-neutral-actions-check-2 Confirmed" at bounding box center [612, 52] width 147 height 21
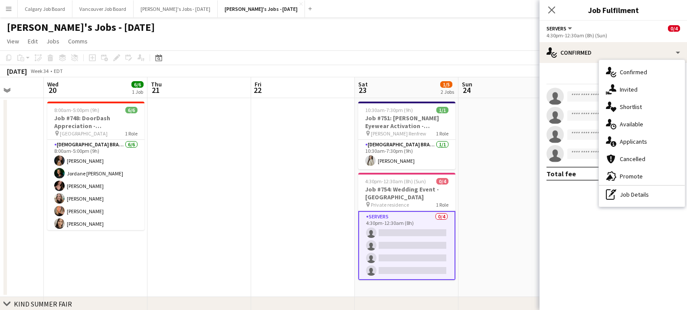
drag, startPoint x: 634, startPoint y: 191, endPoint x: 633, endPoint y: 148, distance: 43.4
click at [634, 191] on div "pen-write Job Details" at bounding box center [642, 194] width 86 height 17
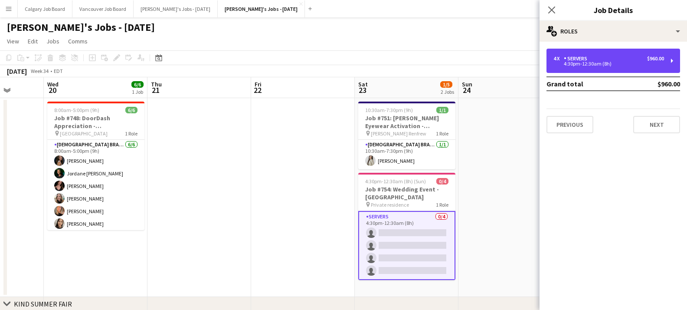
drag, startPoint x: 610, startPoint y: 63, endPoint x: 588, endPoint y: 88, distance: 33.8
click at [610, 63] on div "4:30pm-12:30am (8h)" at bounding box center [608, 64] width 111 height 4
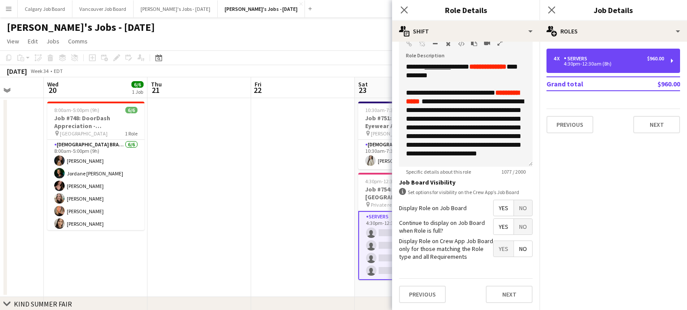
scroll to position [278, 0]
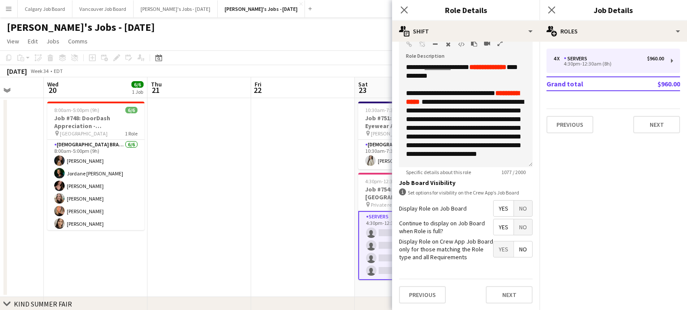
click at [333, 176] on app-date-cell at bounding box center [303, 197] width 104 height 199
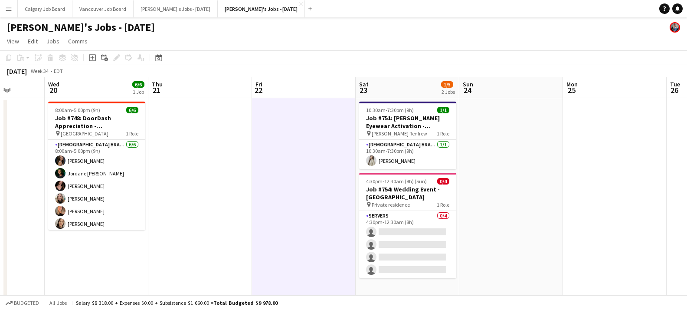
drag, startPoint x: 385, startPoint y: 245, endPoint x: 538, endPoint y: 121, distance: 196.4
click at [385, 244] on app-card-role "Servers 0/4 4:30pm-12:30am (8h) single-neutral-actions single-neutral-actions s…" at bounding box center [407, 244] width 97 height 67
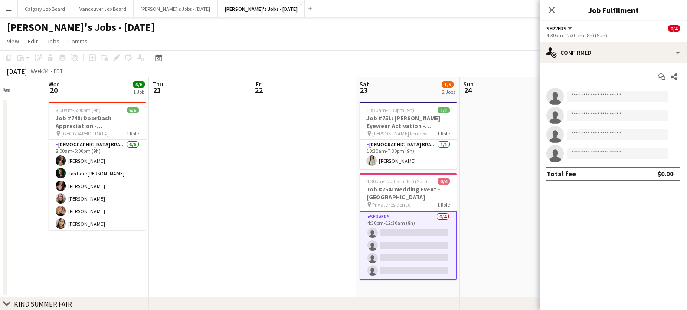
click at [626, 64] on div "Start chat Share single-neutral-actions single-neutral-actions single-neutral-a…" at bounding box center [612, 125] width 147 height 124
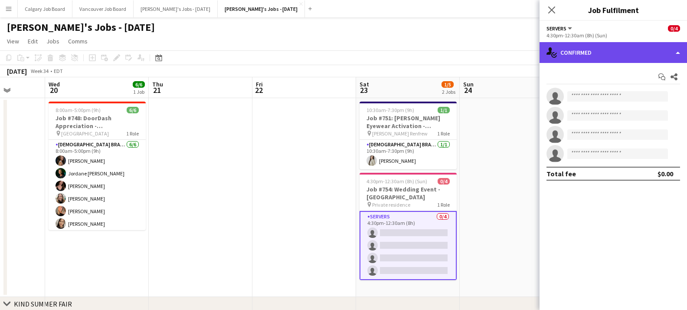
click at [625, 57] on div "single-neutral-actions-check-2 Confirmed" at bounding box center [612, 52] width 147 height 21
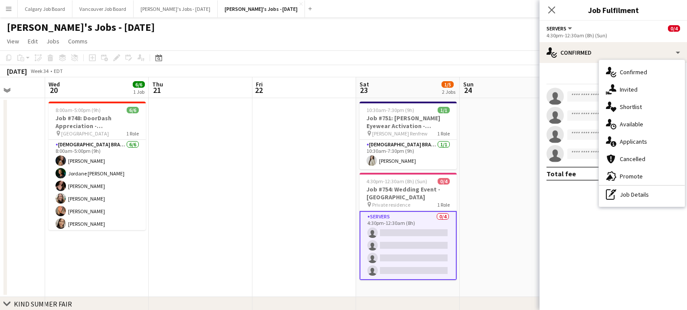
drag, startPoint x: 637, startPoint y: 172, endPoint x: 588, endPoint y: 204, distance: 59.2
click at [637, 173] on div "advertising-megaphone Promote" at bounding box center [642, 175] width 86 height 17
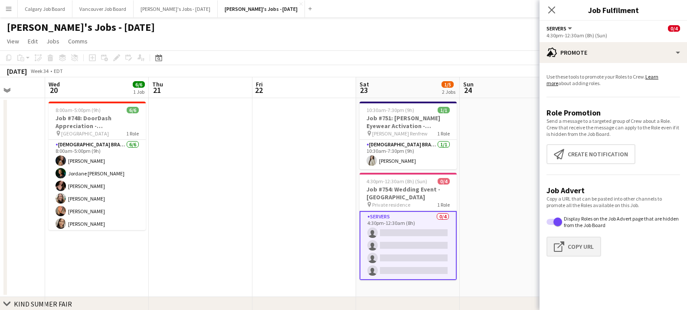
drag, startPoint x: 567, startPoint y: 242, endPoint x: 562, endPoint y: 241, distance: 4.8
click at [567, 241] on app-icon "Click to copy URL" at bounding box center [561, 246] width 14 height 10
copy div "Promo"
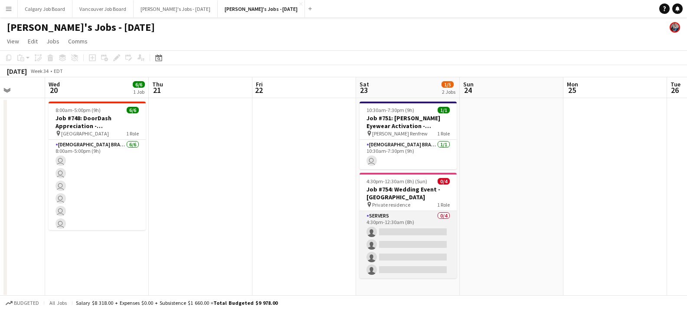
click at [396, 238] on app-card-role "Servers 0/4 4:30pm-12:30am (8h) single-neutral-actions single-neutral-actions s…" at bounding box center [407, 244] width 97 height 67
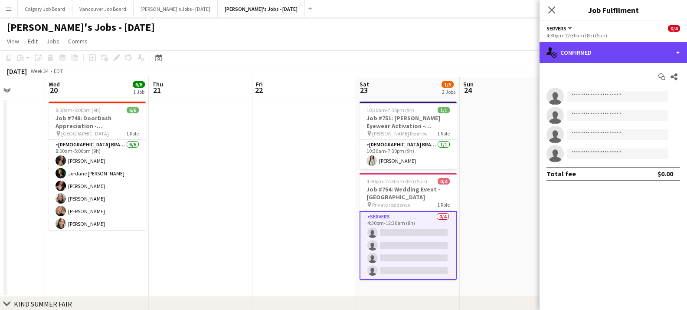
drag, startPoint x: 589, startPoint y: 50, endPoint x: 596, endPoint y: 68, distance: 19.3
click at [589, 50] on div "single-neutral-actions-check-2 Confirmed" at bounding box center [612, 52] width 147 height 21
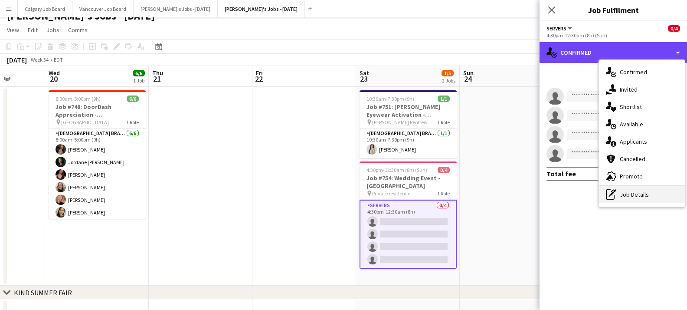
scroll to position [22, 0]
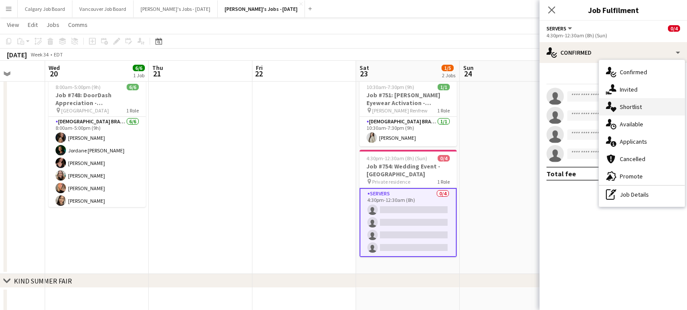
click at [618, 110] on div "single-neutral-actions-heart Shortlist" at bounding box center [642, 106] width 86 height 17
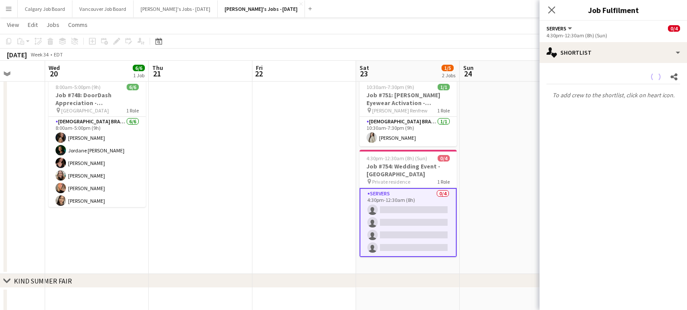
click at [405, 225] on app-card-role "Servers 0/4 4:30pm-12:30am (8h) single-neutral-actions single-neutral-actions s…" at bounding box center [407, 222] width 97 height 69
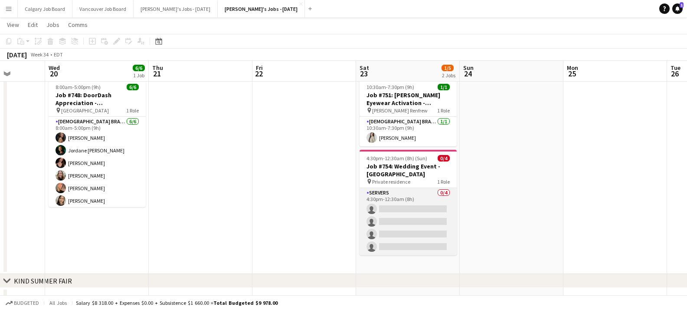
click at [369, 225] on app-card-role "Servers 0/4 4:30pm-12:30am (8h) single-neutral-actions single-neutral-actions s…" at bounding box center [407, 221] width 97 height 67
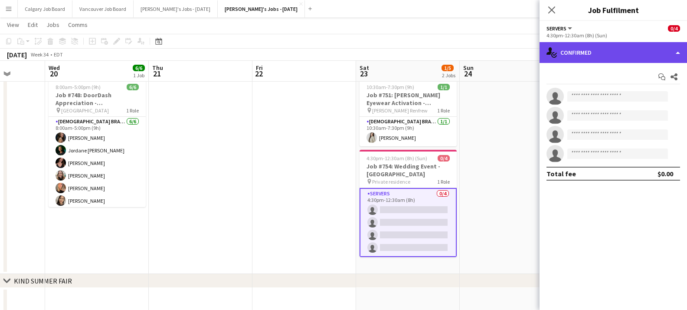
click at [586, 52] on div "single-neutral-actions-check-2 Confirmed" at bounding box center [612, 52] width 147 height 21
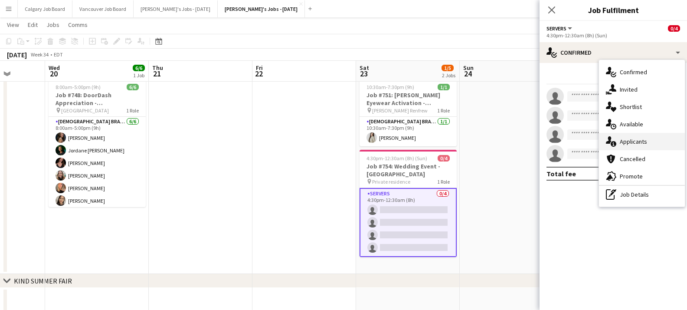
click at [628, 137] on div "single-neutral-actions-information Applicants" at bounding box center [642, 141] width 86 height 17
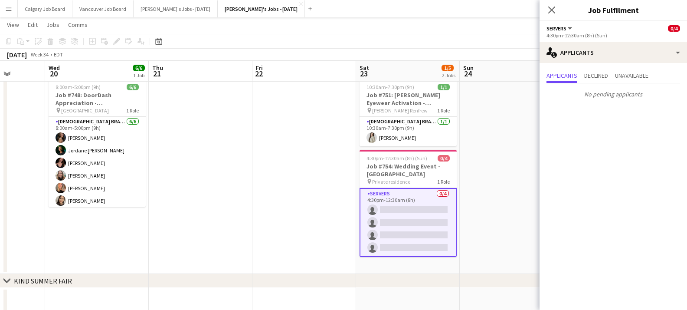
click at [504, 179] on app-date-cell at bounding box center [512, 174] width 104 height 199
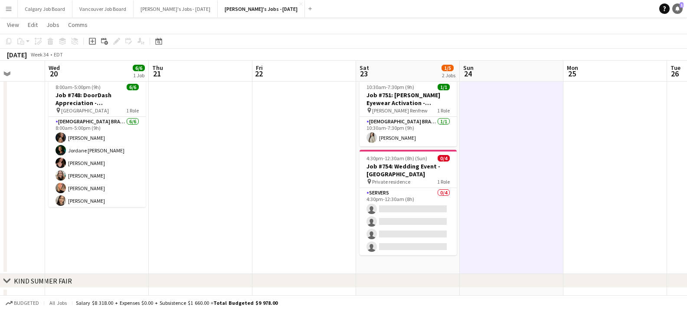
click at [677, 7] on icon at bounding box center [677, 8] width 4 height 4
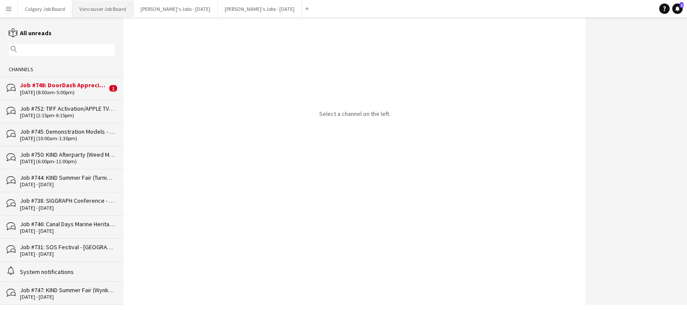
drag, startPoint x: 73, startPoint y: 82, endPoint x: 127, endPoint y: 5, distance: 94.2
click at [74, 82] on div "Job #748: DoorDash Appreciation - [GEOGRAPHIC_DATA]" at bounding box center [63, 85] width 87 height 8
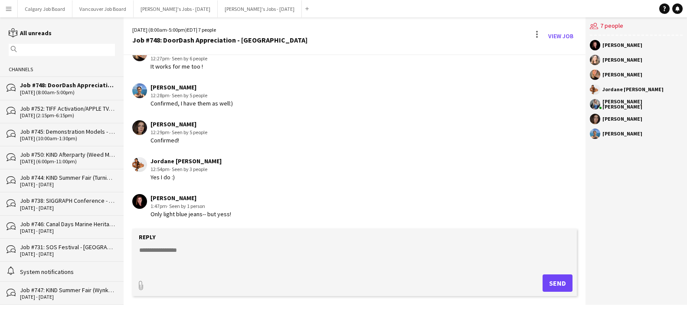
scroll to position [1022, 0]
click at [246, 6] on button "[PERSON_NAME]'s Jobs - [DATE] Close" at bounding box center [260, 8] width 84 height 17
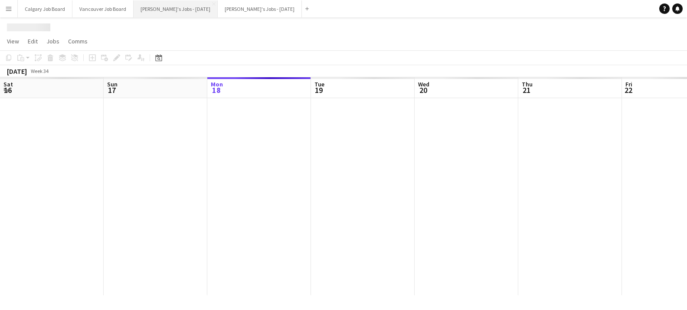
scroll to position [0, 369]
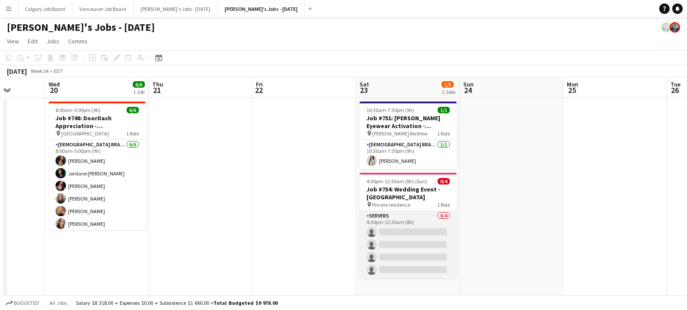
click at [378, 211] on app-card-role "Servers 0/4 4:30pm-12:30am (8h) single-neutral-actions single-neutral-actions s…" at bounding box center [407, 244] width 97 height 67
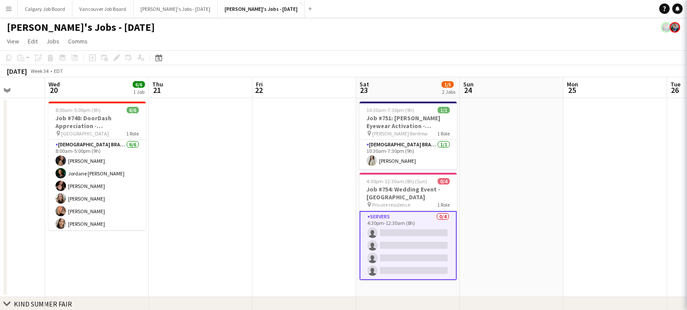
scroll to position [0, 371]
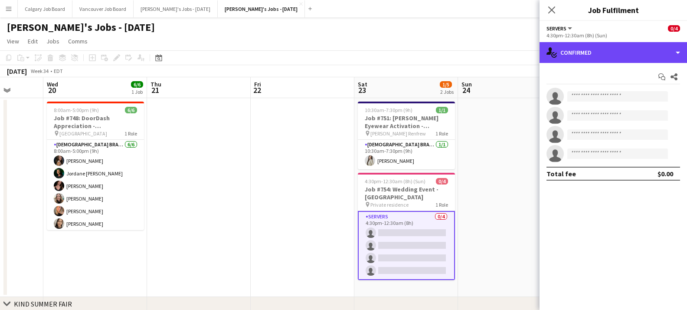
drag, startPoint x: 577, startPoint y: 49, endPoint x: 591, endPoint y: 73, distance: 28.0
click at [577, 49] on div "single-neutral-actions-check-2 Confirmed" at bounding box center [612, 52] width 147 height 21
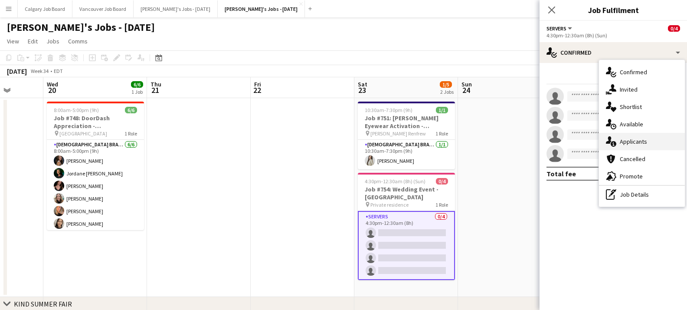
click at [619, 142] on div "single-neutral-actions-information Applicants" at bounding box center [642, 141] width 86 height 17
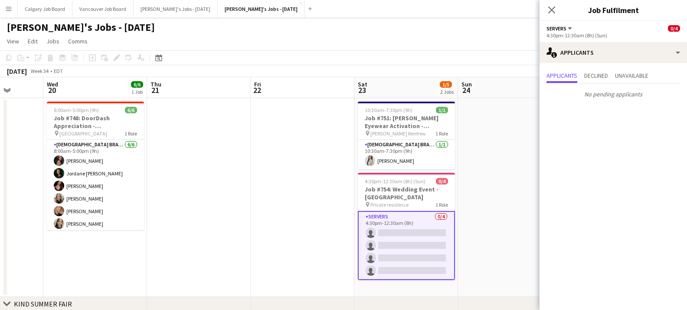
click at [443, 226] on app-card-role "Servers 0/4 4:30pm-12:30am (8h) single-neutral-actions single-neutral-actions s…" at bounding box center [406, 245] width 97 height 69
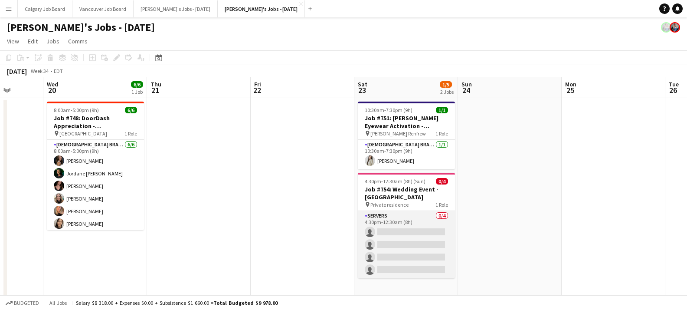
click at [392, 253] on app-card-role "Servers 0/4 4:30pm-12:30am (8h) single-neutral-actions single-neutral-actions s…" at bounding box center [406, 244] width 97 height 67
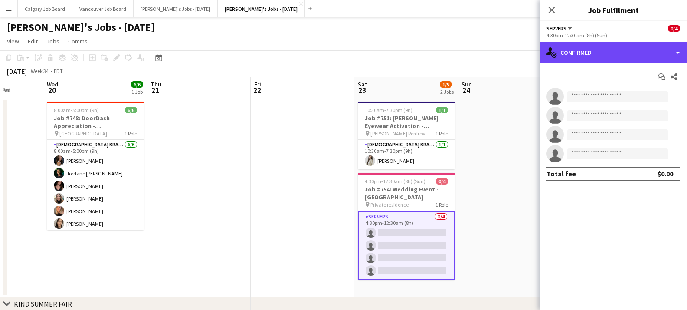
drag, startPoint x: 573, startPoint y: 49, endPoint x: 585, endPoint y: 66, distance: 20.6
click at [575, 51] on div "single-neutral-actions-check-2 Confirmed" at bounding box center [612, 52] width 147 height 21
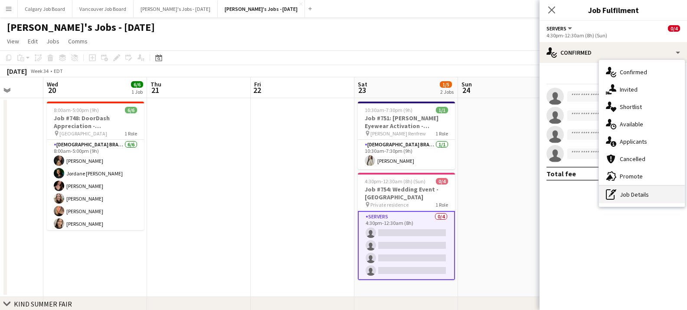
click at [633, 195] on div "pen-write Job Details" at bounding box center [642, 194] width 86 height 17
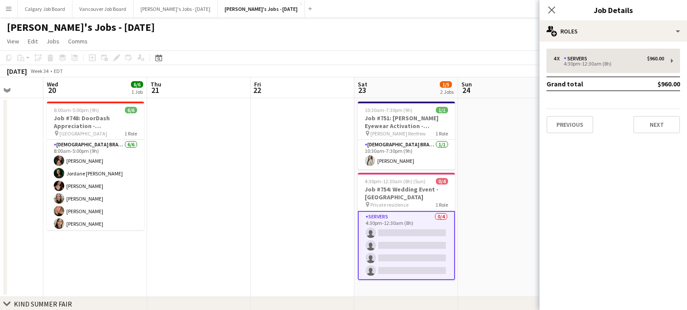
scroll to position [0, 0]
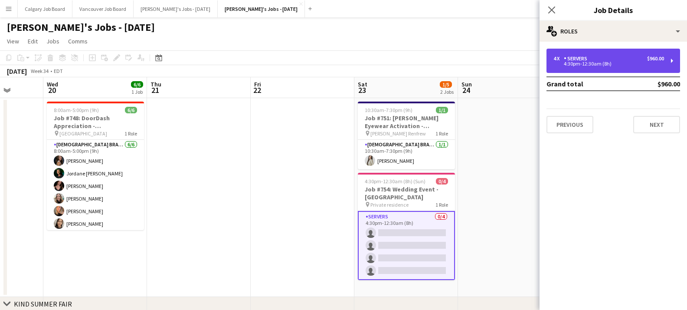
click at [560, 63] on div "4:30pm-12:30am (8h)" at bounding box center [608, 64] width 111 height 4
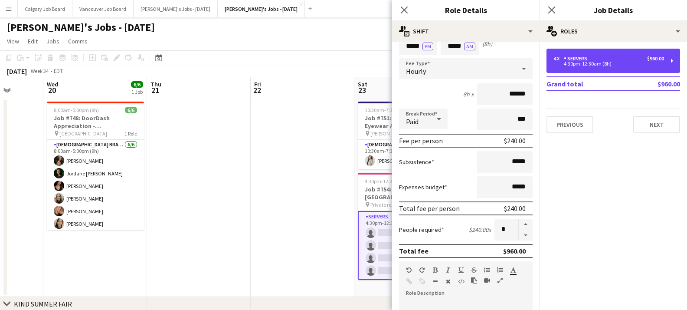
scroll to position [45, 0]
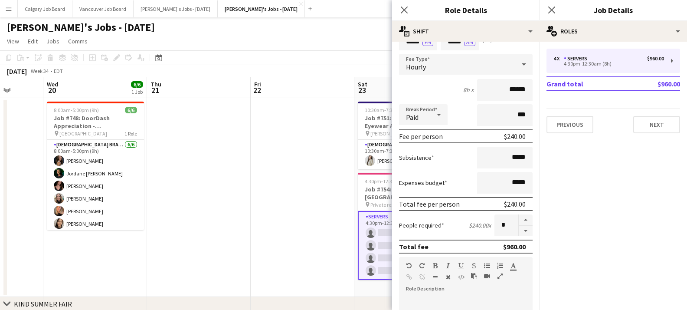
click at [308, 193] on app-date-cell at bounding box center [303, 197] width 104 height 199
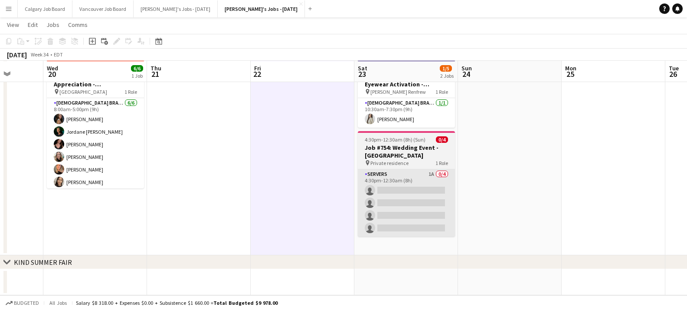
scroll to position [41, 0]
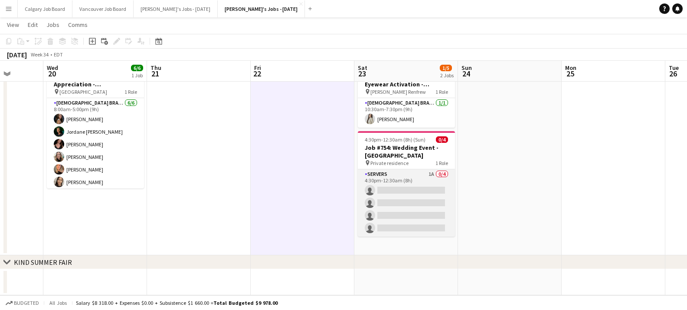
click at [410, 222] on app-card-role "Servers 1A 0/4 4:30pm-12:30am (8h) single-neutral-actions single-neutral-action…" at bounding box center [406, 202] width 97 height 67
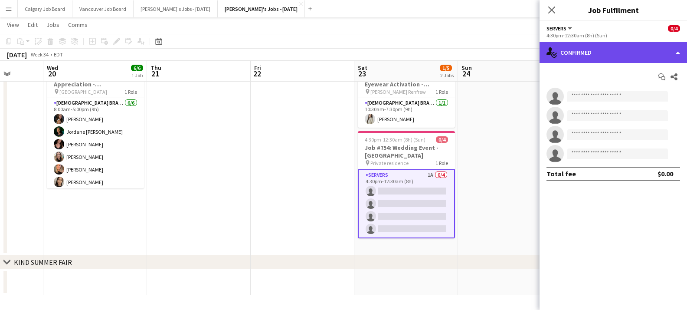
click at [598, 56] on div "single-neutral-actions-check-2 Confirmed" at bounding box center [612, 52] width 147 height 21
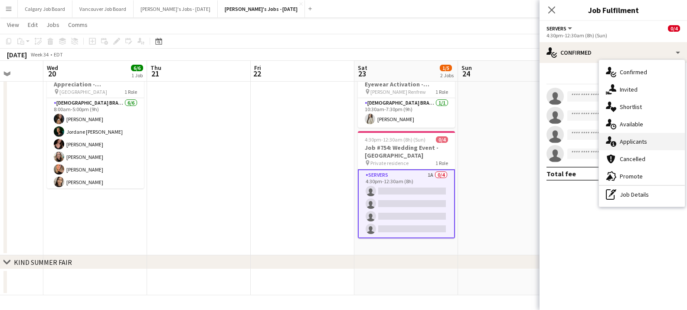
click at [621, 140] on div "single-neutral-actions-information Applicants" at bounding box center [642, 141] width 86 height 17
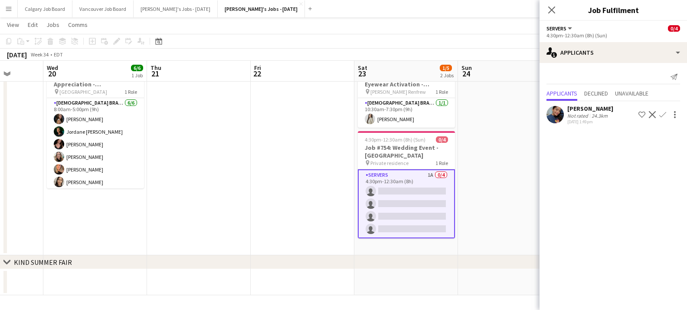
click at [605, 118] on div "24.3km" at bounding box center [600, 115] width 20 height 7
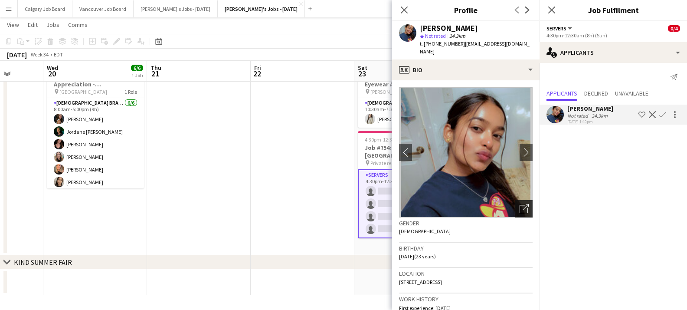
click at [518, 200] on div "Open photos pop-in" at bounding box center [523, 208] width 17 height 17
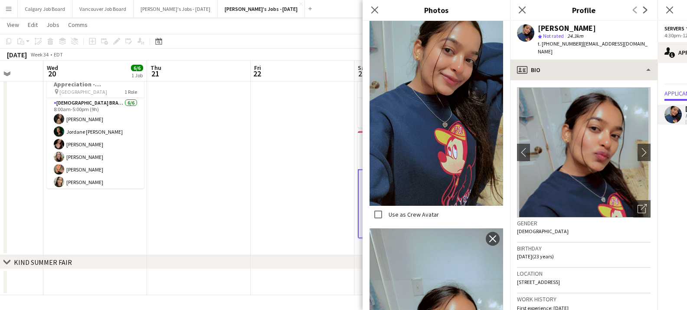
scroll to position [491, 0]
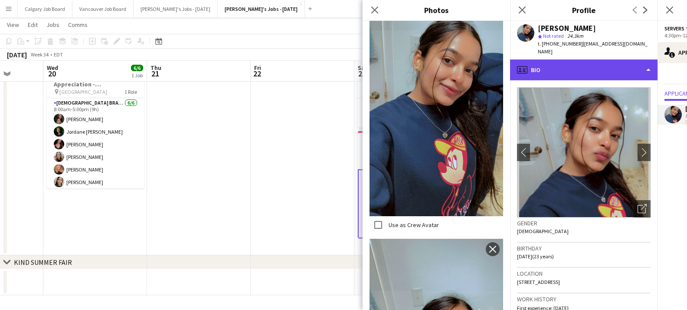
click at [597, 59] on div "profile Bio" at bounding box center [583, 69] width 147 height 21
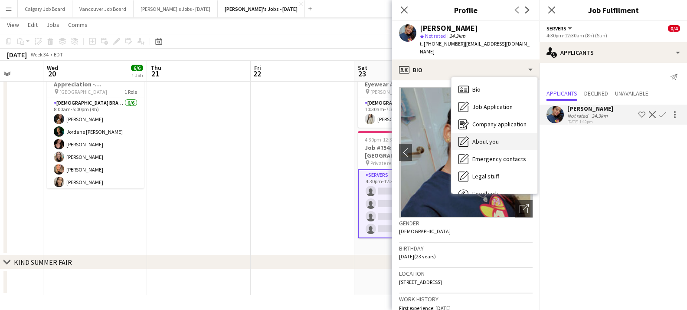
click at [513, 133] on div "About you About you" at bounding box center [494, 141] width 86 height 17
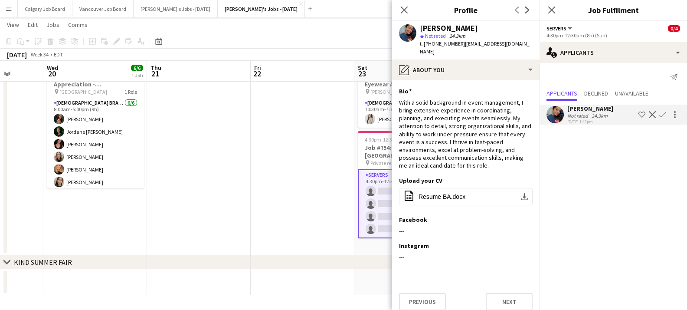
click at [318, 135] on app-date-cell at bounding box center [303, 155] width 104 height 199
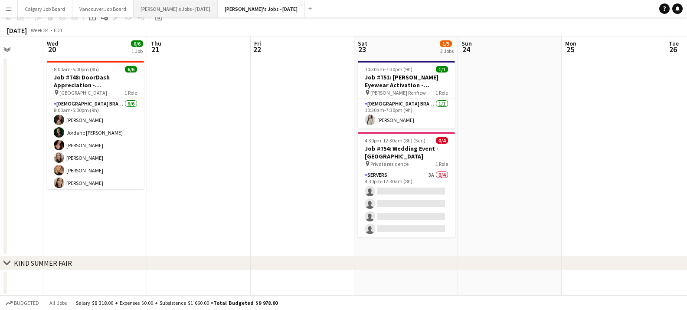
scroll to position [0, 0]
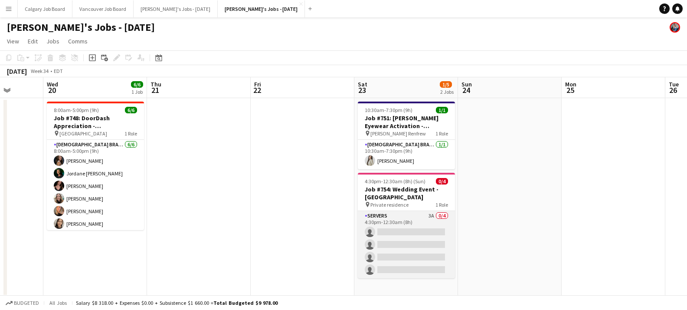
click at [434, 259] on app-card-role "Servers 3A 0/4 4:30pm-12:30am (8h) single-neutral-actions single-neutral-action…" at bounding box center [406, 244] width 97 height 67
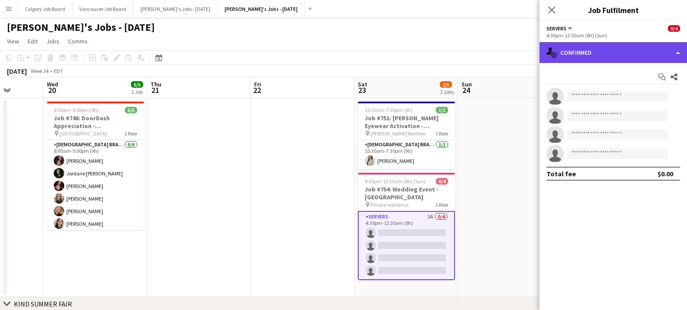
click at [580, 53] on div "single-neutral-actions-check-2 Confirmed" at bounding box center [612, 52] width 147 height 21
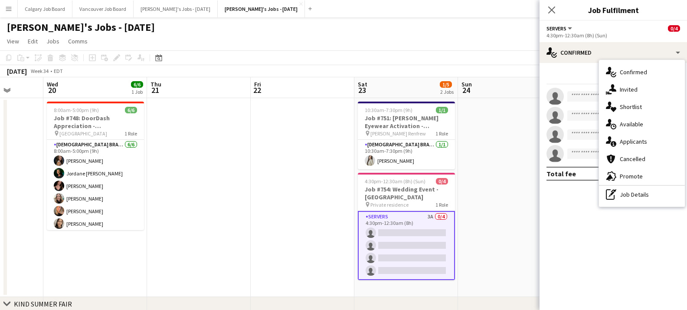
click at [618, 139] on div "single-neutral-actions-information Applicants" at bounding box center [642, 141] width 86 height 17
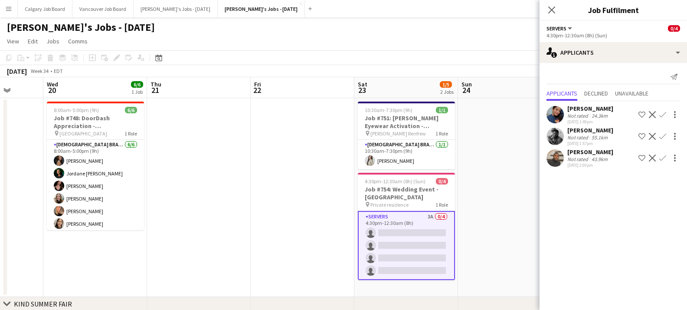
click at [640, 135] on app-icon "Shortlist crew" at bounding box center [641, 136] width 7 height 7
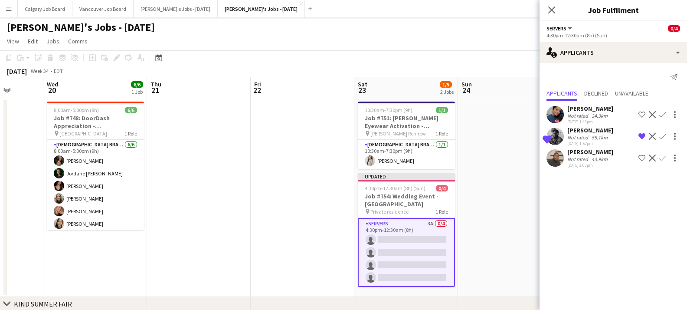
click at [642, 156] on app-icon "Shortlist crew" at bounding box center [641, 157] width 7 height 7
click at [514, 134] on app-date-cell at bounding box center [510, 197] width 104 height 199
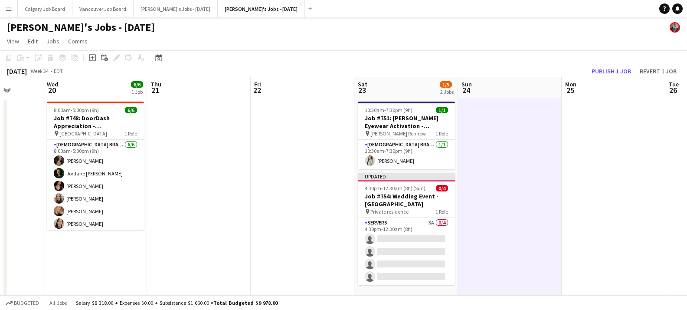
click at [621, 69] on button "Publish 1 job" at bounding box center [611, 70] width 46 height 11
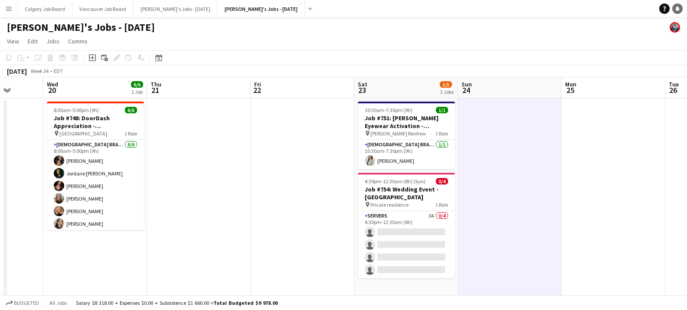
click at [675, 8] on icon "Notifications" at bounding box center [677, 8] width 5 height 5
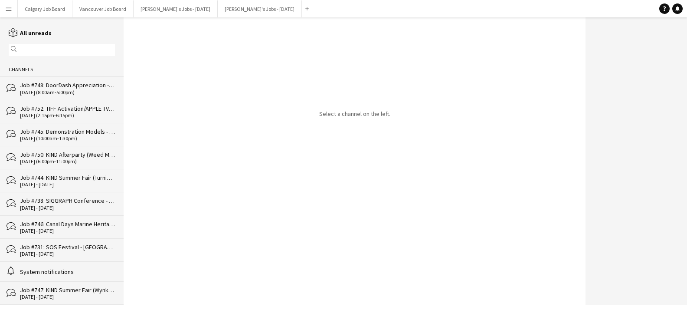
click at [43, 112] on div "Job #752: TIFF Activation/APPLE TV - TORONTO" at bounding box center [67, 108] width 95 height 8
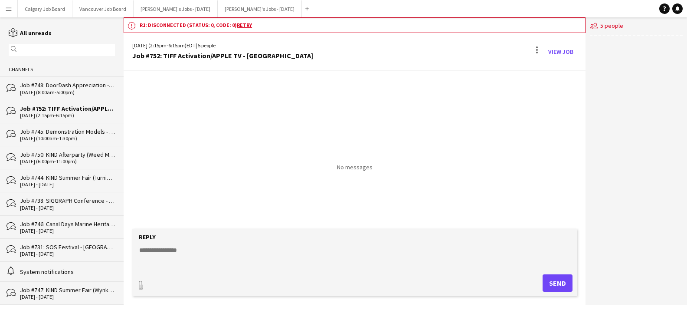
click at [60, 148] on div "bubbles Job #750: KIND Afterparty (Weed Me Brand) - TORONTO 13-08-2025 (6:00pm-…" at bounding box center [62, 157] width 124 height 23
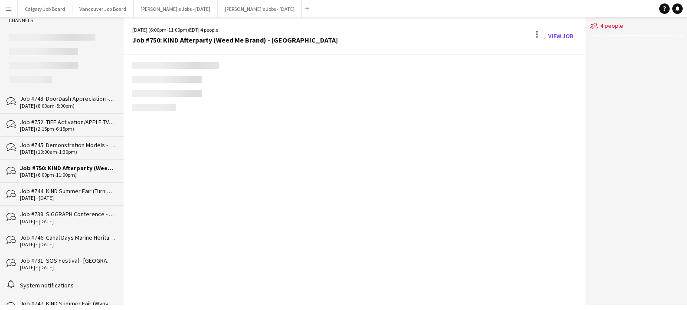
scroll to position [51, 0]
click at [75, 188] on div "Job #744: KIND Summer Fair (Turning Point Brand) - [GEOGRAPHIC_DATA]" at bounding box center [67, 189] width 95 height 8
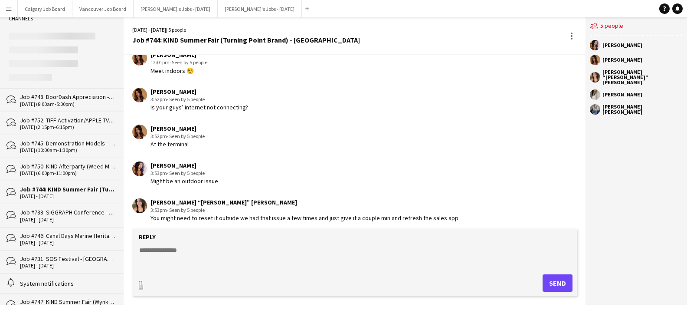
click at [187, 250] on textarea at bounding box center [356, 256] width 436 height 23
paste textarea "**********"
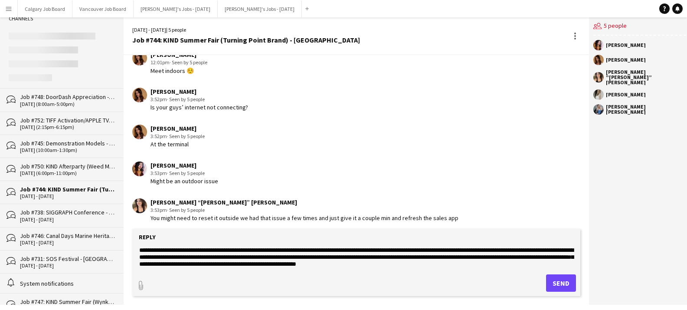
click at [253, 250] on textarea "**********" at bounding box center [356, 256] width 436 height 23
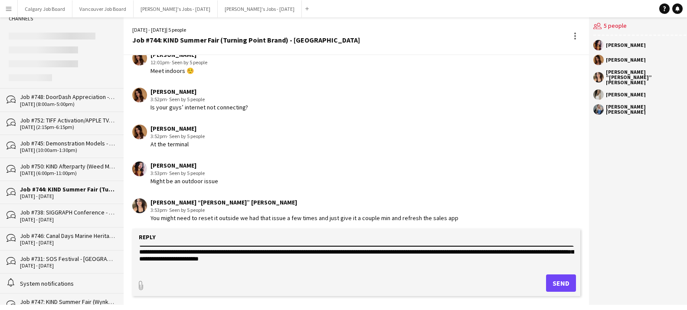
scroll to position [15, 0]
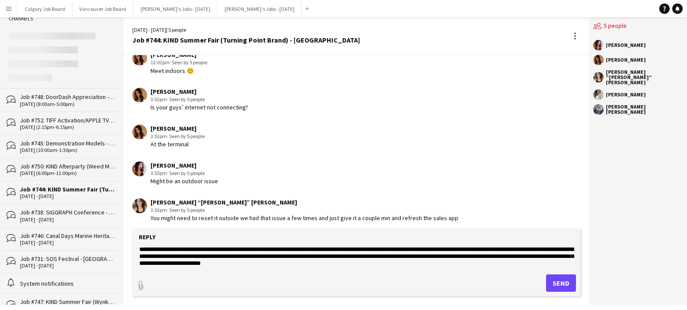
click at [402, 269] on form "**********" at bounding box center [356, 262] width 448 height 67
click at [396, 260] on textarea "**********" at bounding box center [356, 256] width 436 height 23
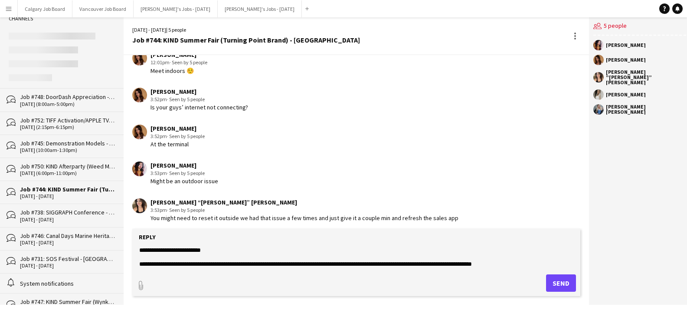
scroll to position [0, 0]
click at [545, 266] on textarea "**********" at bounding box center [356, 256] width 436 height 23
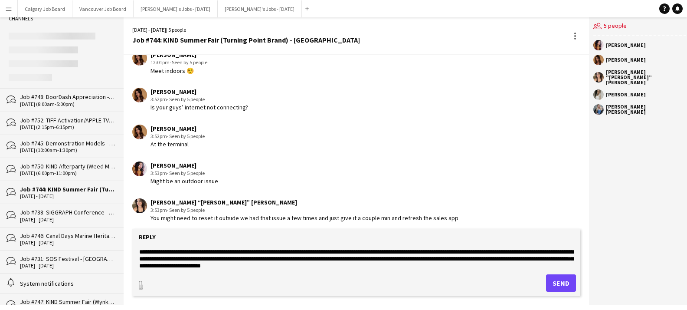
scroll to position [18, 0]
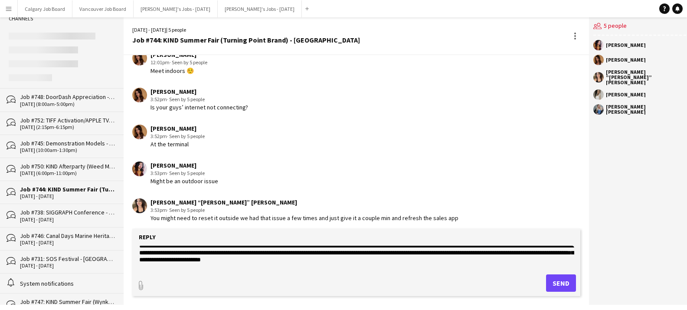
type textarea "**********"
click at [554, 282] on button "Send" at bounding box center [561, 282] width 30 height 17
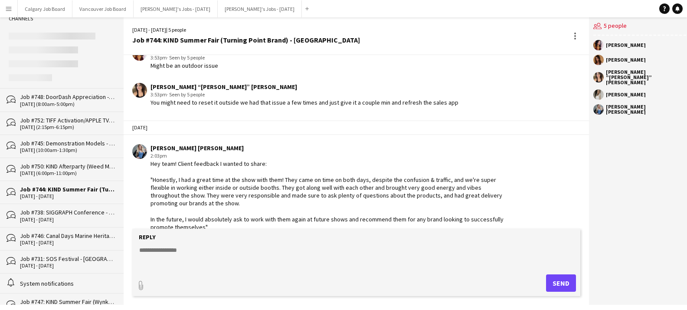
scroll to position [0, 0]
click at [356, 262] on textarea at bounding box center [356, 256] width 436 height 23
type textarea "**********"
click at [562, 277] on button "Send" at bounding box center [561, 282] width 30 height 17
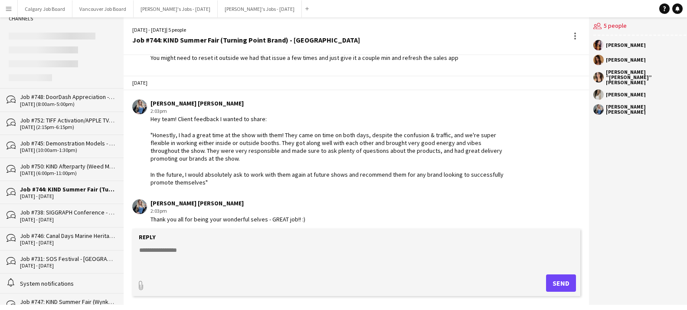
click at [83, 116] on div "bubbles Job #752: TIFF Activation/APPLE TV - TORONTO 06-09-2025 (2:15pm-6:15pm)" at bounding box center [62, 122] width 124 height 23
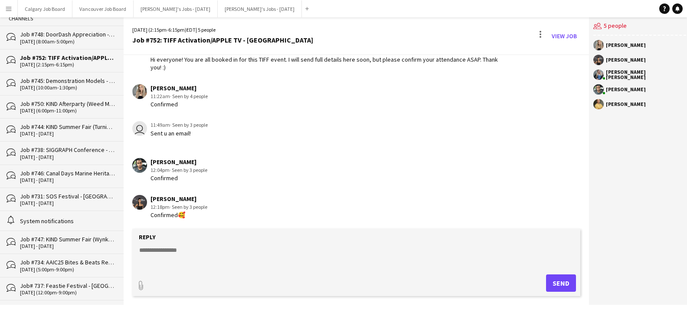
click at [84, 83] on div "Job #745: Demonstration Models - [GEOGRAPHIC_DATA]" at bounding box center [67, 81] width 95 height 8
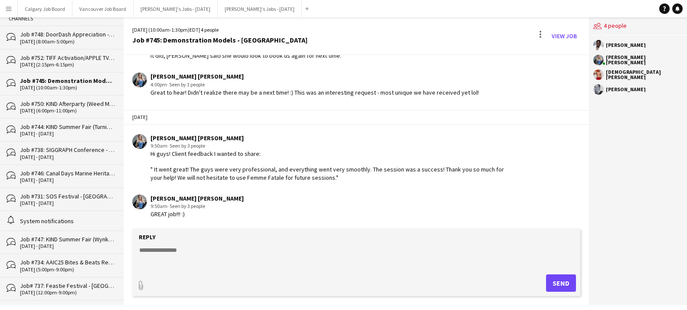
click at [91, 52] on div "bubbles Job #752: TIFF Activation/APPLE TV - [GEOGRAPHIC_DATA] [DATE] (2:15pm-6…" at bounding box center [62, 60] width 124 height 23
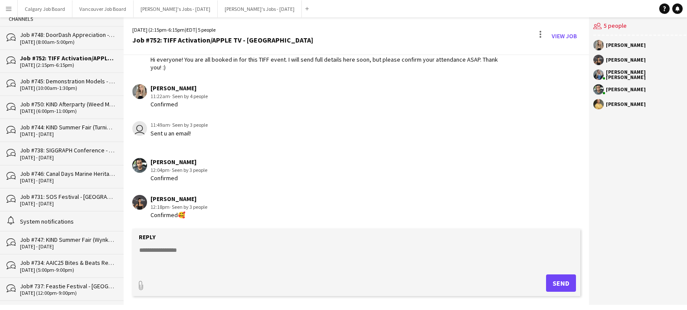
click at [90, 36] on div "Job #748: DoorDash Appreciation - [GEOGRAPHIC_DATA]" at bounding box center [67, 35] width 95 height 8
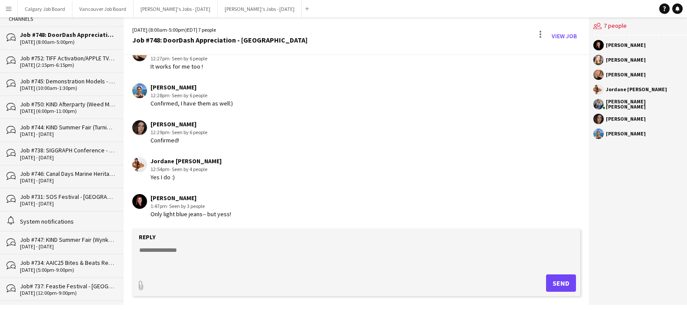
click at [83, 76] on div "bubbles Job #745: Demonstration Models - TORONTO 13-08-2025 (10:00am-1:30pm)" at bounding box center [62, 83] width 124 height 23
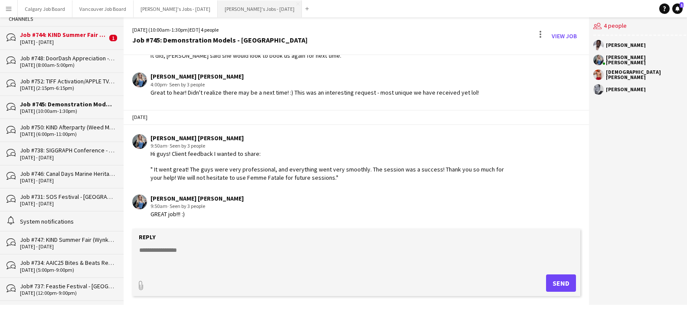
click at [262, 12] on button "Kirsten's Jobs - August 2025 Close" at bounding box center [260, 8] width 84 height 17
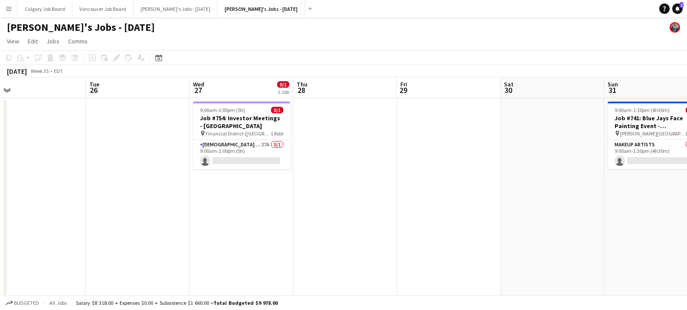
scroll to position [0, 367]
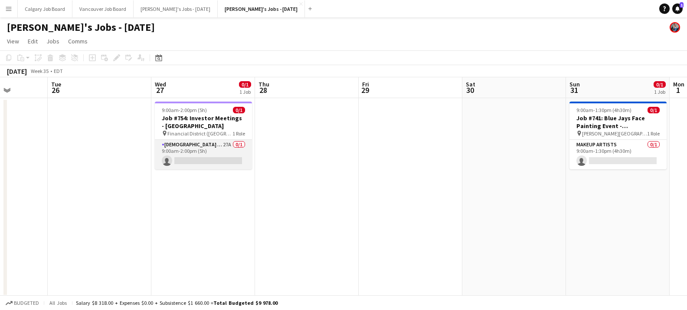
click at [220, 155] on app-card-role "Female Assistant 27A 0/1 9:00am-2:00pm (5h) single-neutral-actions" at bounding box center [203, 154] width 97 height 29
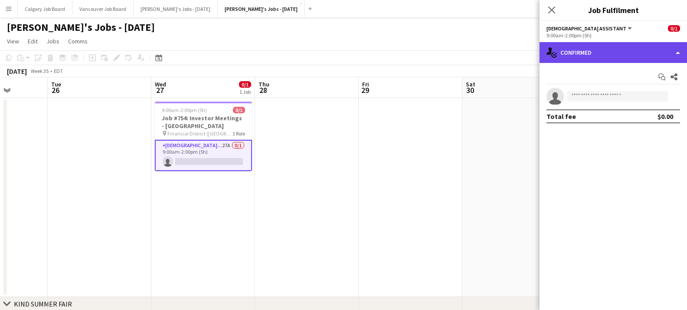
click at [630, 62] on div "single-neutral-actions-check-2 Confirmed" at bounding box center [612, 52] width 147 height 21
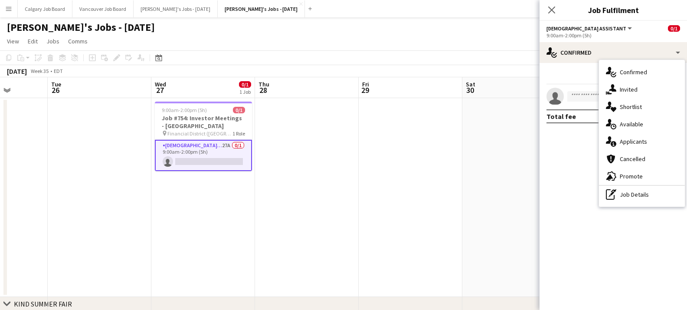
drag, startPoint x: 632, startPoint y: 139, endPoint x: 622, endPoint y: 95, distance: 45.3
click at [632, 139] on div "single-neutral-actions-information Applicants" at bounding box center [642, 141] width 86 height 17
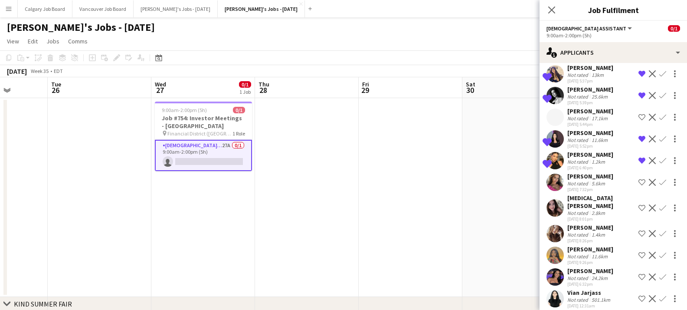
scroll to position [388, 0]
click at [643, 274] on app-icon "Shortlist crew" at bounding box center [641, 277] width 7 height 7
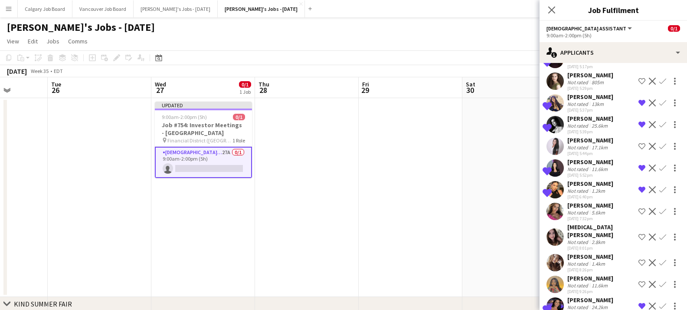
scroll to position [357, 0]
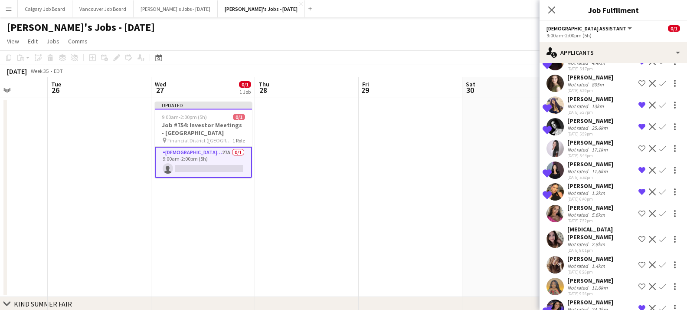
click at [641, 234] on button "Shortlist crew" at bounding box center [642, 239] width 10 height 10
click at [645, 211] on app-icon "Shortlist crew" at bounding box center [641, 213] width 7 height 7
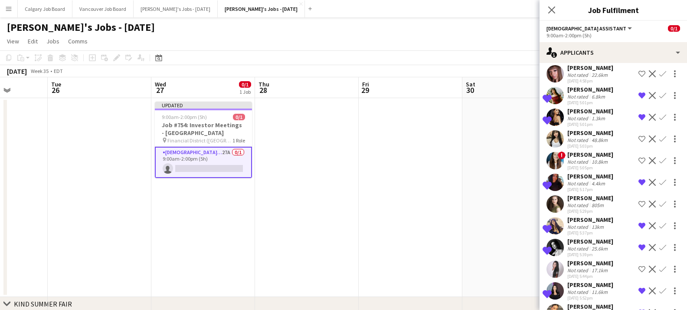
scroll to position [234, 0]
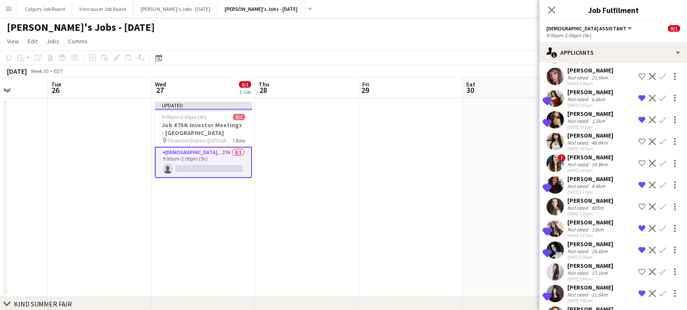
click at [642, 205] on app-icon "Shortlist crew" at bounding box center [641, 206] width 7 height 7
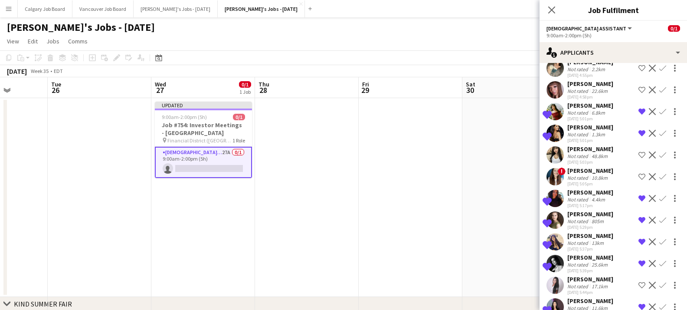
click at [595, 156] on div "48.8km" at bounding box center [600, 156] width 20 height 7
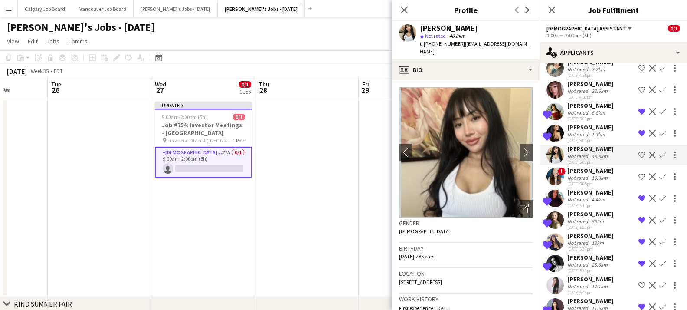
click at [353, 118] on app-date-cell at bounding box center [307, 197] width 104 height 199
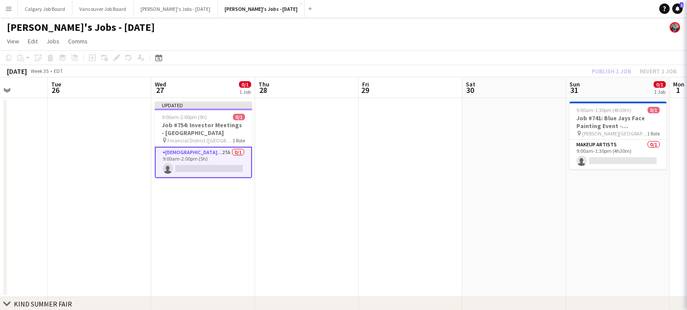
scroll to position [0, 0]
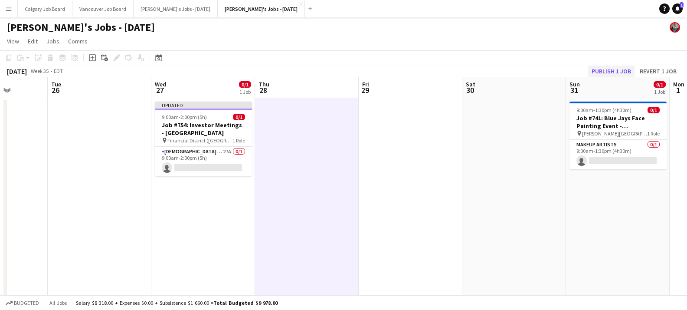
click at [603, 69] on button "Publish 1 job" at bounding box center [611, 70] width 46 height 11
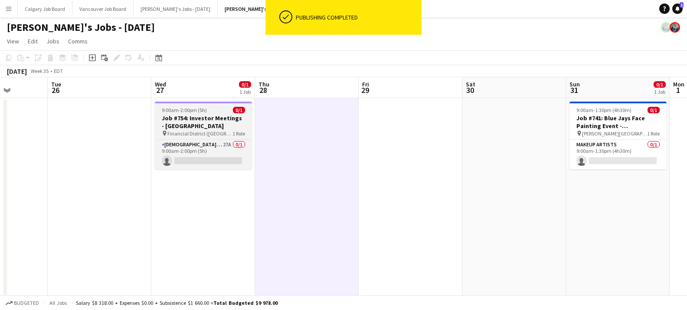
click at [207, 160] on app-card-role "Female Assistant 27A 0/1 9:00am-2:00pm (5h) single-neutral-actions" at bounding box center [203, 154] width 97 height 29
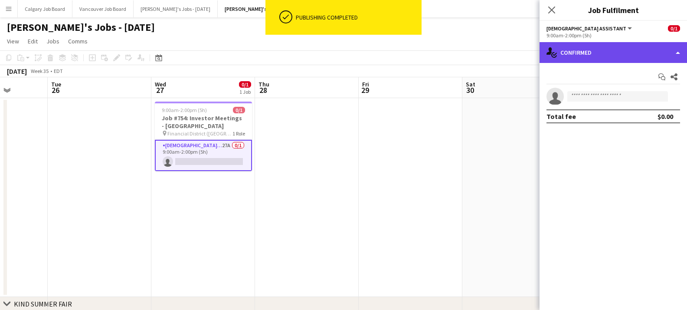
click at [577, 60] on div "single-neutral-actions-check-2 Confirmed" at bounding box center [612, 52] width 147 height 21
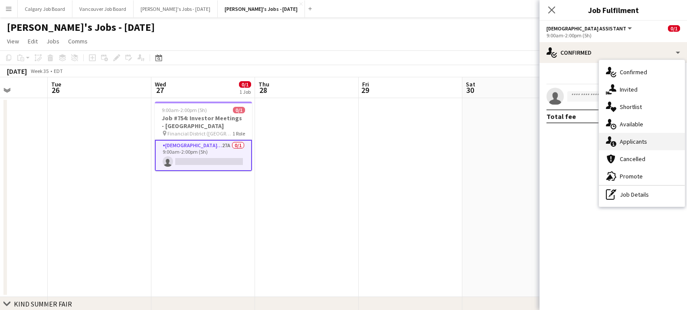
click at [622, 140] on div "single-neutral-actions-information Applicants" at bounding box center [642, 141] width 86 height 17
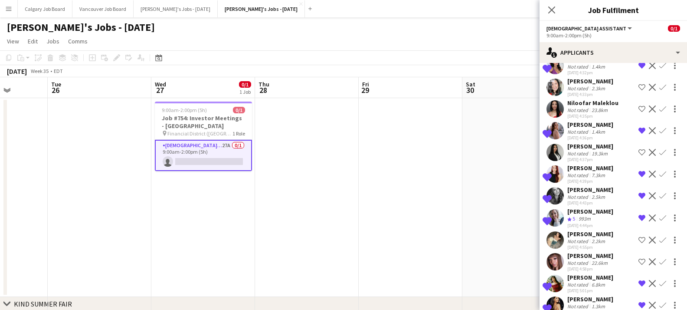
scroll to position [52, 0]
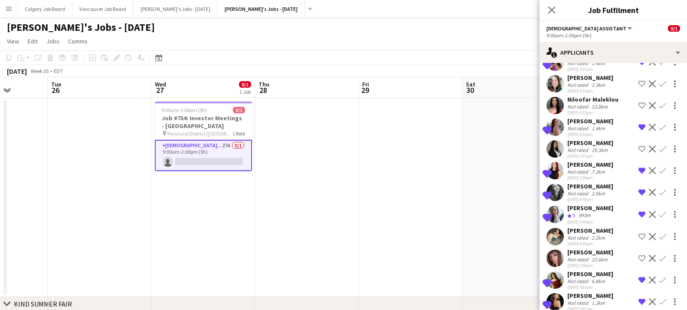
click at [583, 231] on div "Cat Liu" at bounding box center [590, 230] width 46 height 8
click at [236, 158] on app-card-role "Female Assistant 27A 0/1 9:00am-2:00pm (5h) single-neutral-actions" at bounding box center [203, 155] width 97 height 31
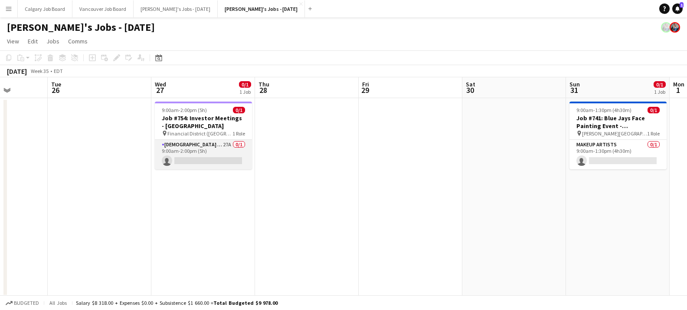
click at [236, 158] on app-card-role "Female Assistant 27A 0/1 9:00am-2:00pm (5h) single-neutral-actions" at bounding box center [203, 154] width 97 height 29
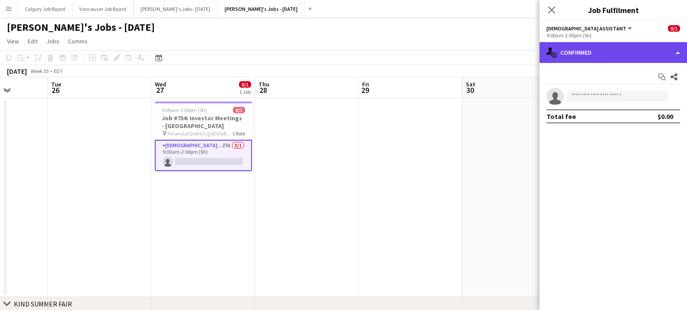
click at [577, 58] on div "single-neutral-actions-check-2 Confirmed" at bounding box center [612, 52] width 147 height 21
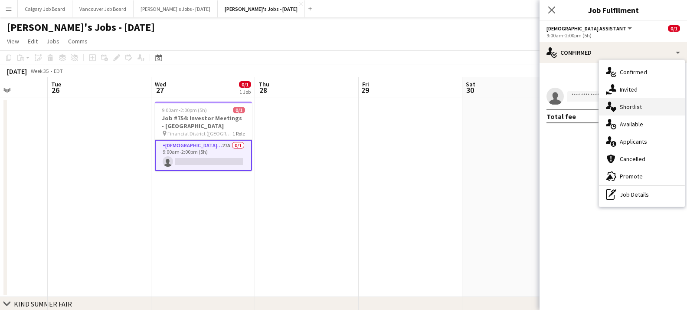
click at [647, 107] on div "single-neutral-actions-heart Shortlist" at bounding box center [642, 106] width 86 height 17
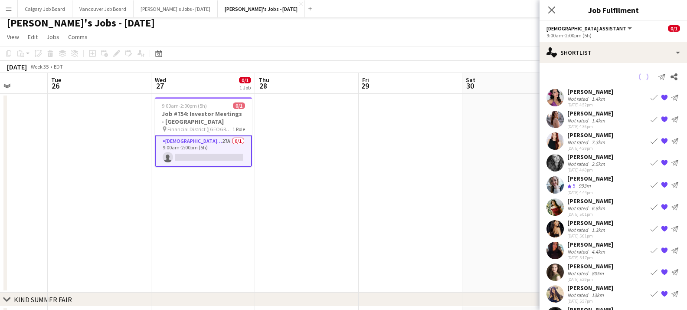
scroll to position [10, 0]
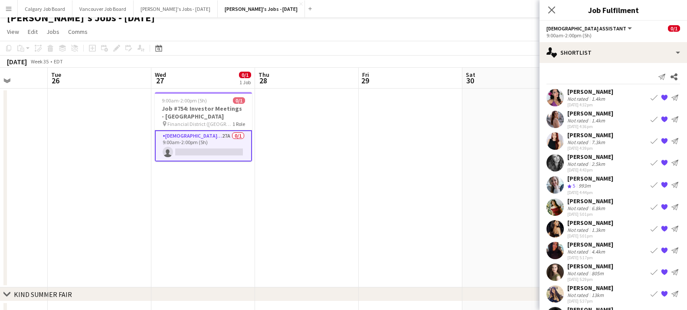
click at [600, 94] on div "Maria Osorio" at bounding box center [590, 92] width 46 height 8
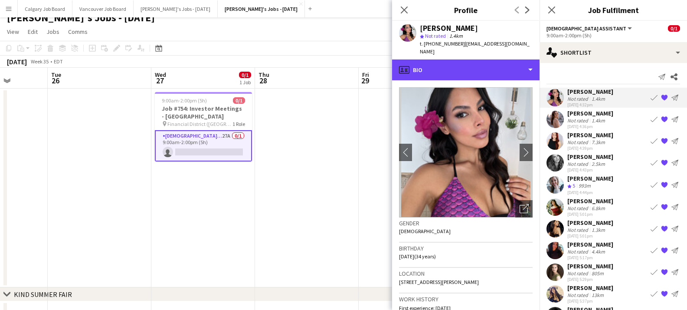
drag, startPoint x: 492, startPoint y: 56, endPoint x: 495, endPoint y: 94, distance: 38.7
click at [492, 59] on div "profile Bio" at bounding box center [465, 69] width 147 height 21
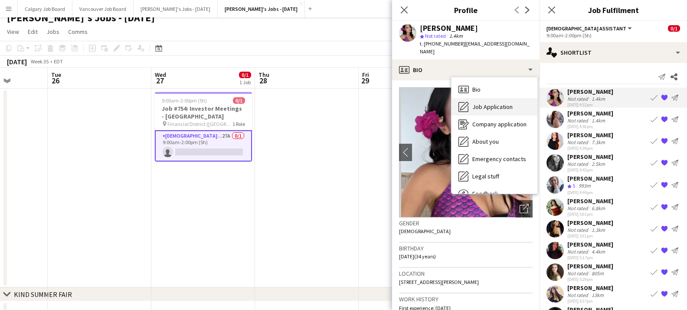
click at [496, 103] on span "Job Application" at bounding box center [492, 107] width 40 height 8
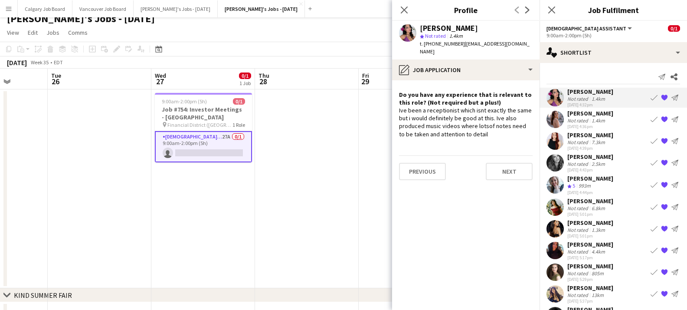
scroll to position [3, 0]
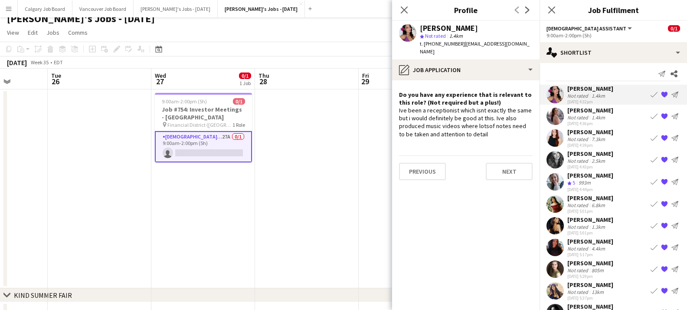
click at [570, 115] on div "Not rated" at bounding box center [578, 117] width 23 height 7
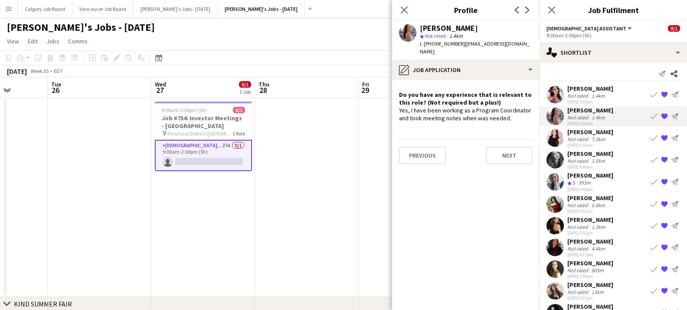
scroll to position [0, 0]
click at [578, 134] on div "Tori Phillips" at bounding box center [590, 132] width 46 height 8
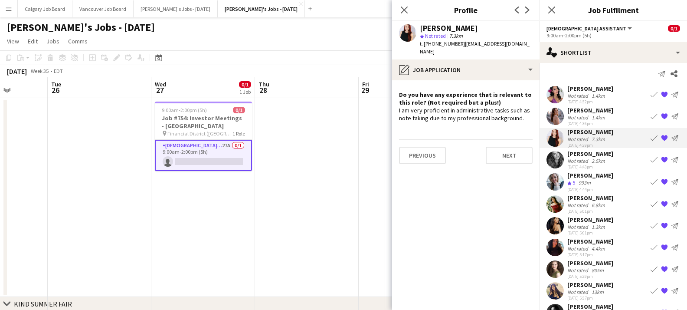
click at [578, 153] on div "[PERSON_NAME]" at bounding box center [590, 154] width 46 height 8
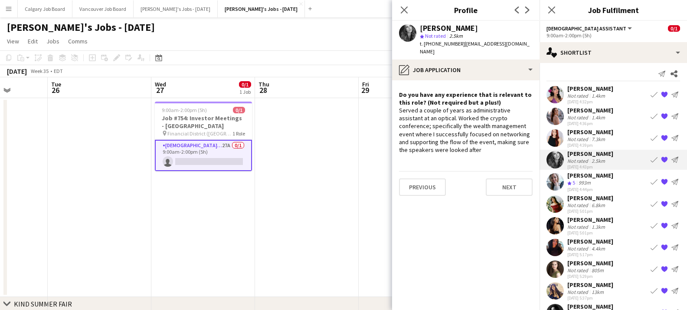
scroll to position [10, 0]
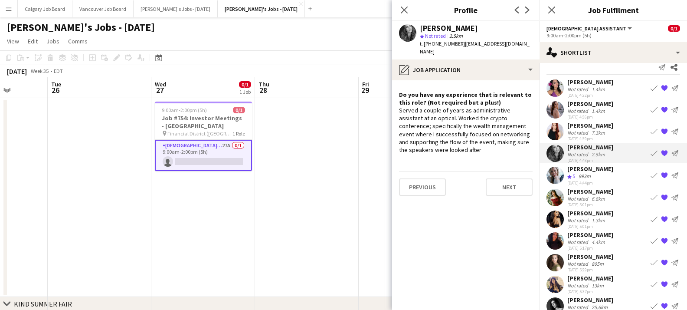
click at [581, 170] on div "Larissa Santiago" at bounding box center [590, 169] width 46 height 8
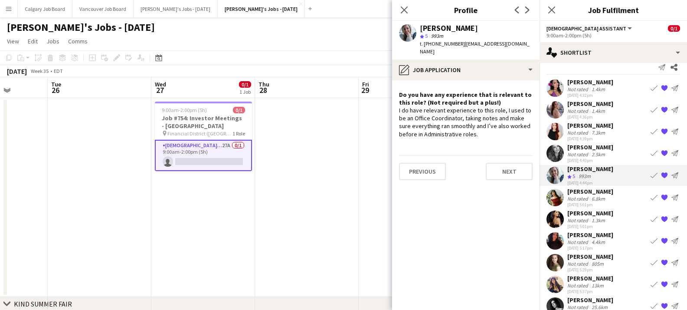
click at [582, 191] on div "Mimi Zhang" at bounding box center [590, 191] width 46 height 8
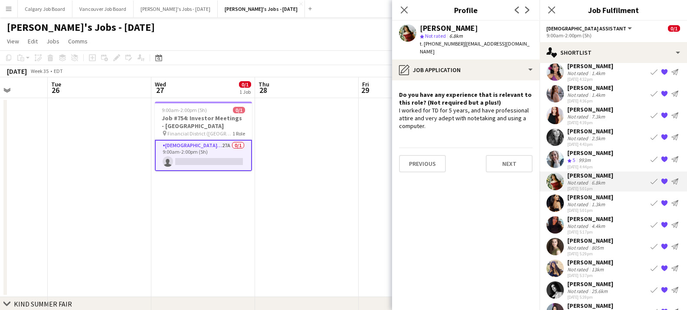
click at [584, 197] on div "[PERSON_NAME]" at bounding box center [590, 197] width 46 height 8
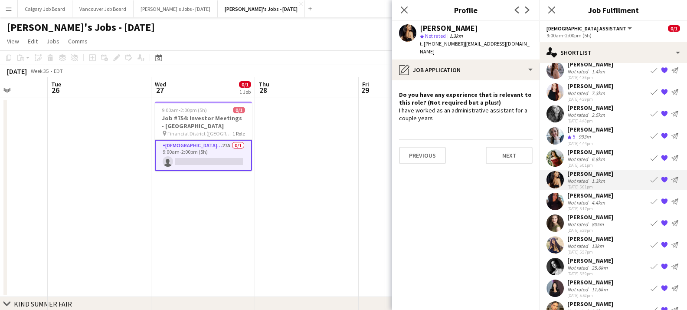
click at [584, 198] on div "Sofia Leloudas" at bounding box center [590, 195] width 46 height 8
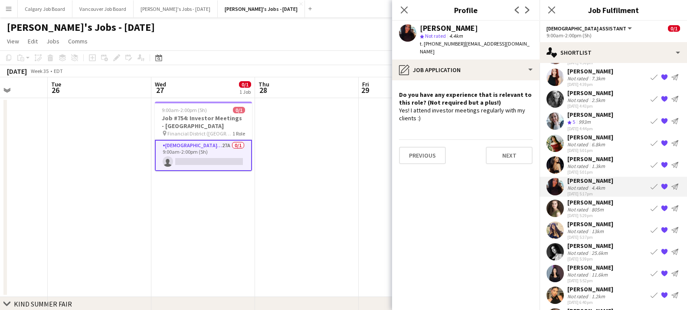
scroll to position [64, 0]
click at [583, 211] on div "Not rated" at bounding box center [578, 209] width 23 height 7
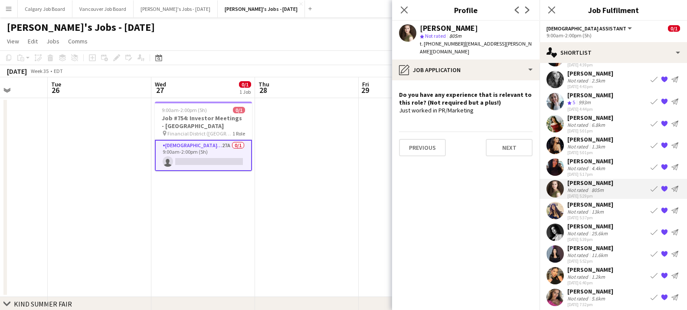
scroll to position [86, 0]
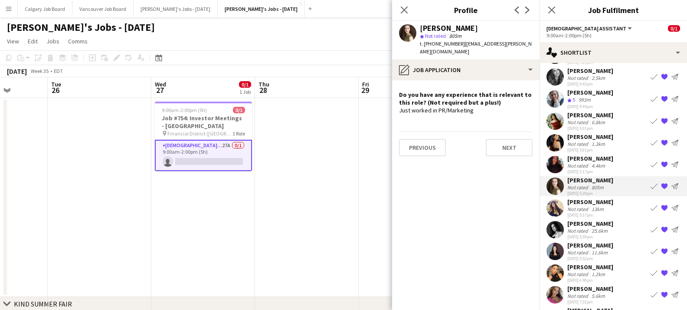
click at [664, 185] on app-icon "{{ spriteTitle }}" at bounding box center [664, 186] width 7 height 7
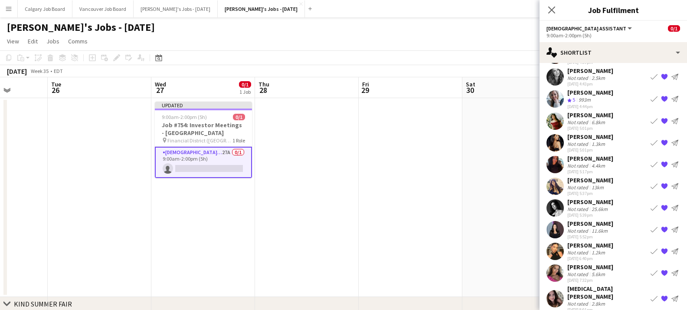
click at [609, 186] on div "Not rated 13km" at bounding box center [590, 187] width 46 height 7
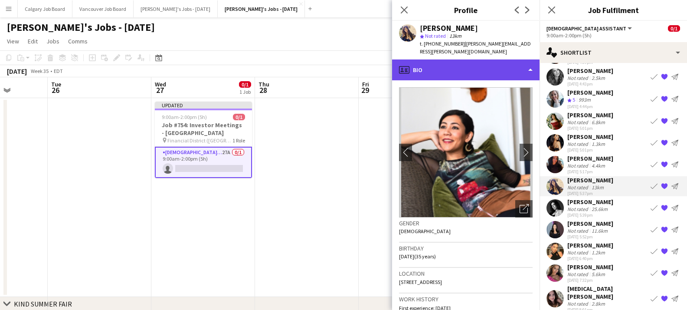
click at [446, 60] on div "profile Bio" at bounding box center [465, 69] width 147 height 21
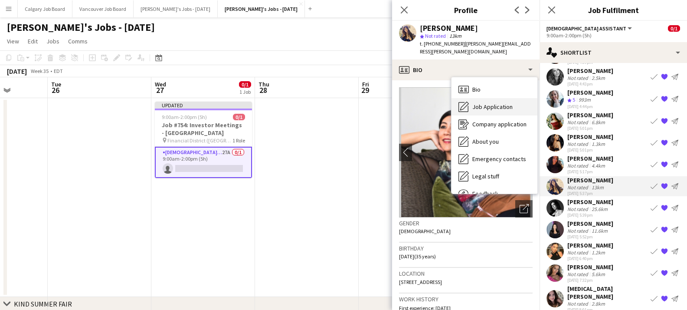
click at [459, 101] on icon "Job Application" at bounding box center [463, 106] width 10 height 10
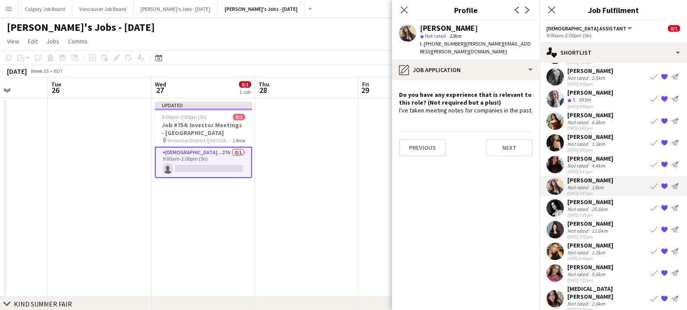
click at [571, 203] on div "Sonia Fiorini" at bounding box center [590, 202] width 46 height 8
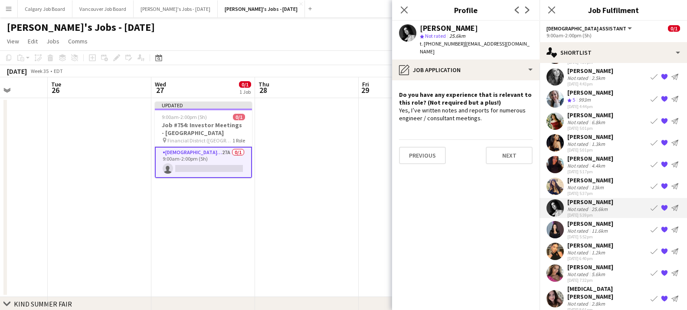
click at [595, 227] on div "Saba Jawaid" at bounding box center [590, 223] width 46 height 8
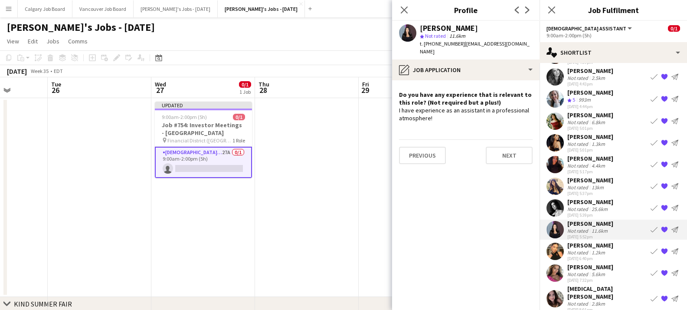
click at [594, 242] on div "Melanie Morales" at bounding box center [590, 245] width 46 height 8
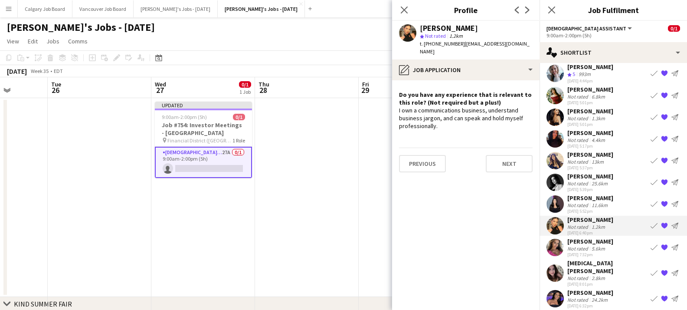
scroll to position [111, 0]
click at [594, 242] on div "Kaitlin Pointon" at bounding box center [590, 242] width 46 height 8
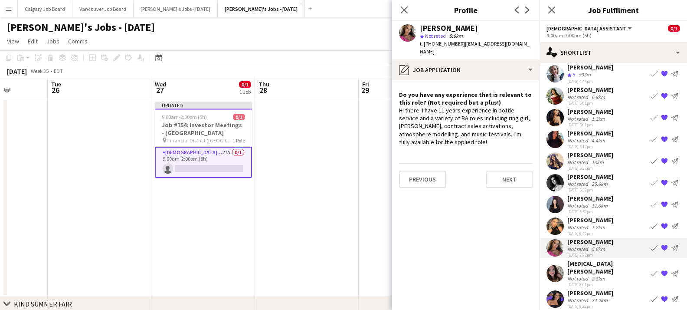
click at [592, 262] on div "Amira Eldefrawy" at bounding box center [607, 267] width 80 height 16
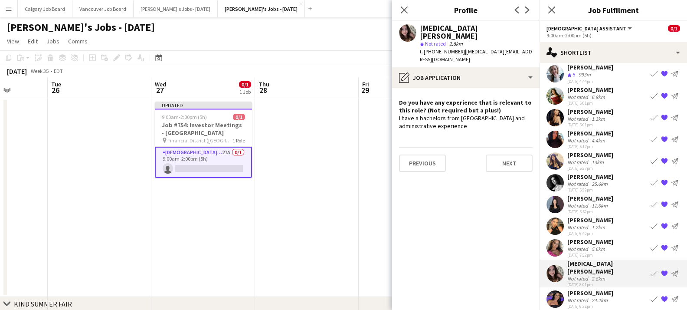
click at [589, 281] on div "15-08-2025 8:01pm" at bounding box center [607, 284] width 80 height 6
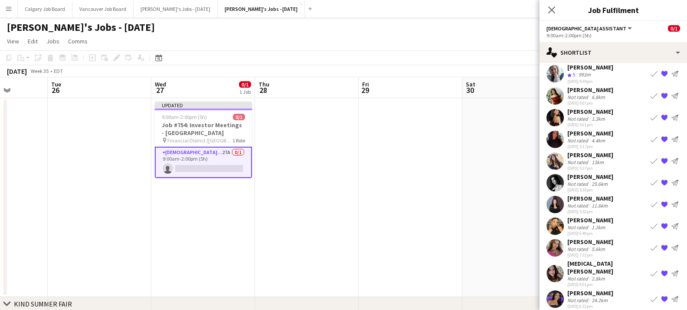
click at [470, 196] on app-date-cell at bounding box center [514, 197] width 104 height 199
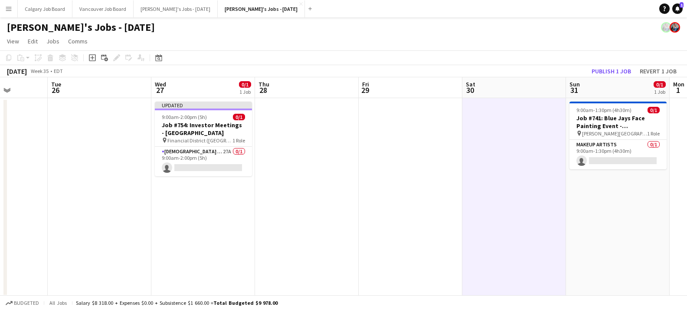
drag, startPoint x: 602, startPoint y: 74, endPoint x: 598, endPoint y: 75, distance: 4.4
click at [602, 74] on button "Publish 1 job" at bounding box center [611, 70] width 46 height 11
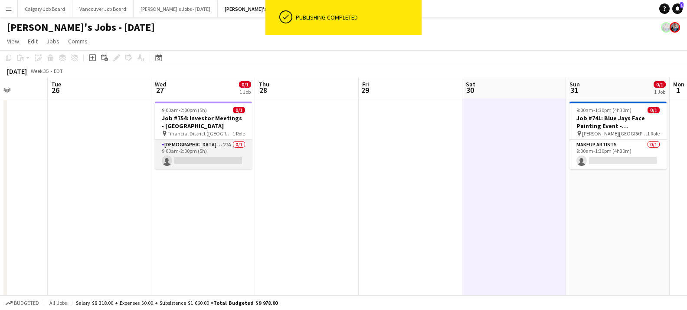
click at [187, 157] on app-card-role "Female Assistant 27A 0/1 9:00am-2:00pm (5h) single-neutral-actions" at bounding box center [203, 154] width 97 height 29
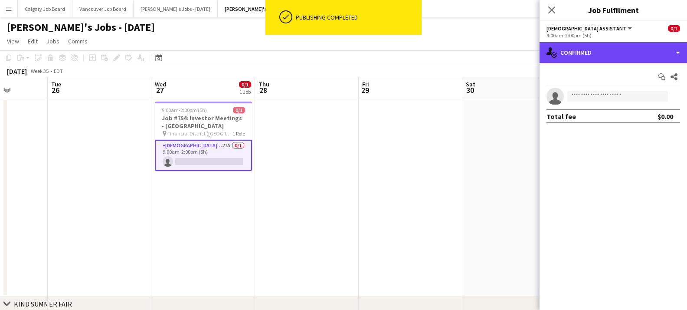
drag, startPoint x: 578, startPoint y: 55, endPoint x: 589, endPoint y: 88, distance: 35.4
click at [578, 55] on div "single-neutral-actions-check-2 Confirmed" at bounding box center [612, 52] width 147 height 21
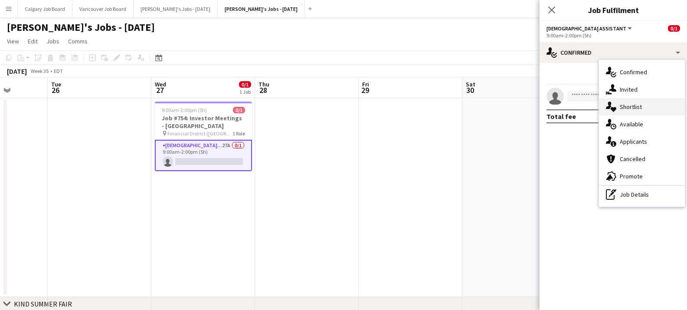
click at [628, 99] on div "single-neutral-actions-heart Shortlist" at bounding box center [642, 106] width 86 height 17
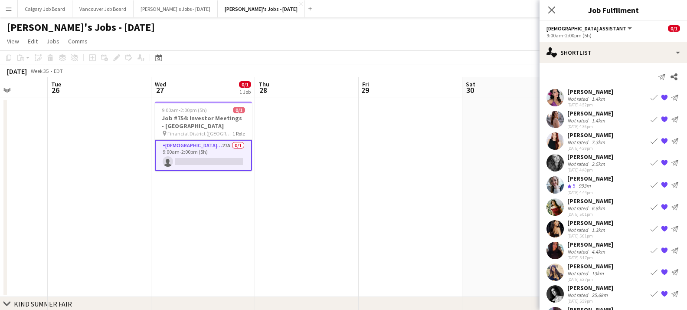
scroll to position [0, 0]
click at [681, 73] on div "Send notification Share Maria Osorio Not rated 1.4km 15-08-2025 4:32pm Book cre…" at bounding box center [612, 246] width 147 height 366
click at [674, 75] on icon "Share" at bounding box center [673, 76] width 7 height 7
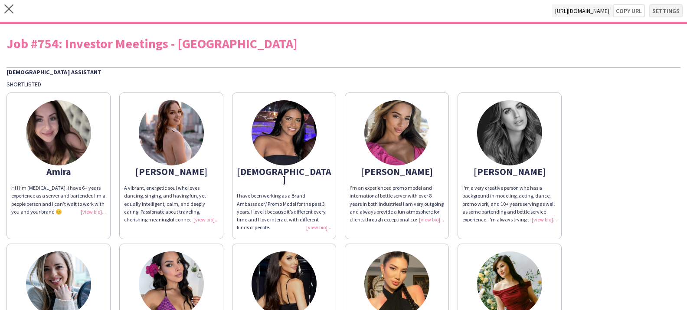
drag, startPoint x: 670, startPoint y: 9, endPoint x: 665, endPoint y: 12, distance: 6.4
click at [669, 10] on button "Settings" at bounding box center [665, 10] width 33 height 13
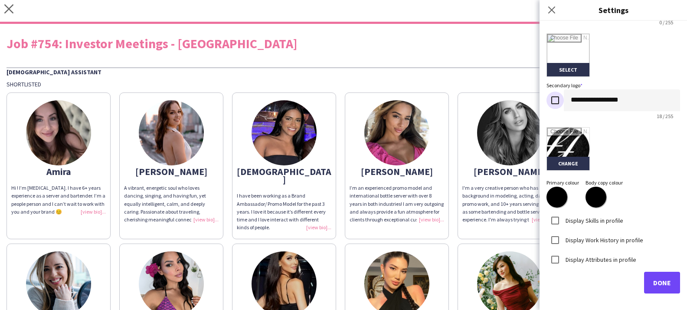
scroll to position [196, 0]
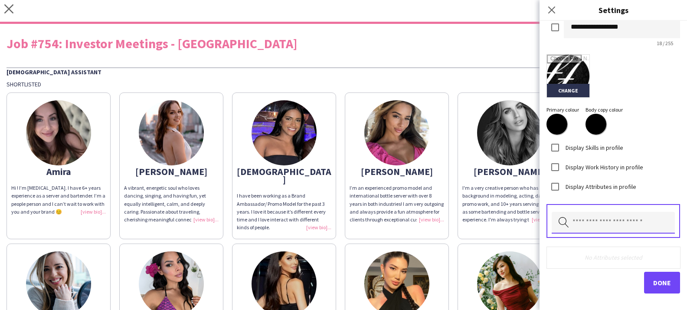
click at [592, 212] on input "text" at bounding box center [613, 223] width 123 height 22
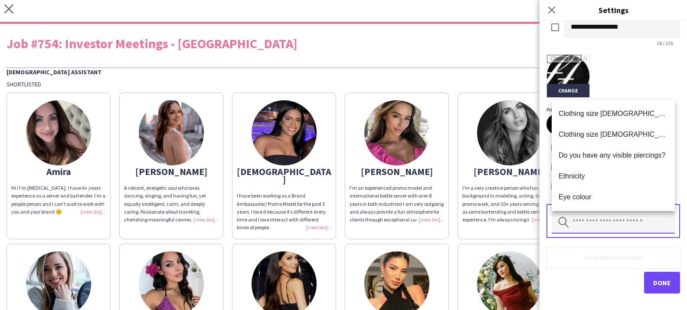
scroll to position [269, 0]
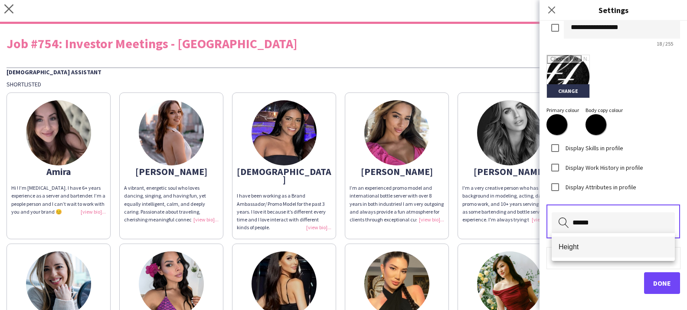
type input "******"
click at [581, 241] on mat-option "Height" at bounding box center [613, 246] width 123 height 21
type input "******"
drag, startPoint x: 578, startPoint y: 243, endPoint x: 641, endPoint y: 269, distance: 68.0
click at [578, 243] on span "Weight" at bounding box center [612, 246] width 109 height 8
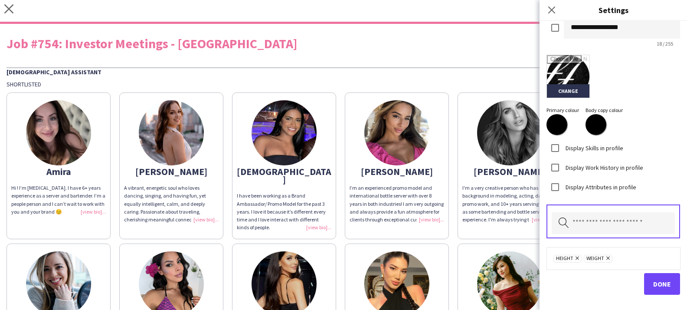
click at [651, 276] on button "Done" at bounding box center [662, 284] width 36 height 22
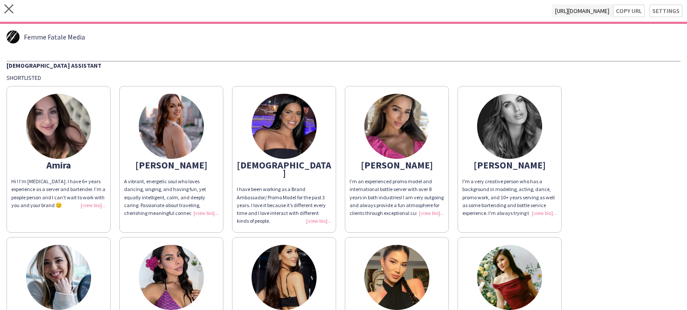
scroll to position [0, 0]
click at [652, 12] on button "Settings" at bounding box center [665, 10] width 33 height 13
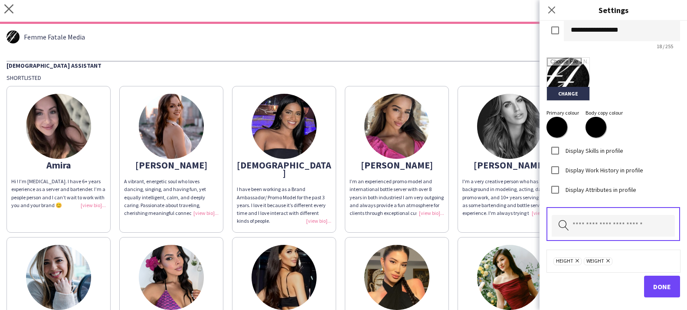
scroll to position [270, 0]
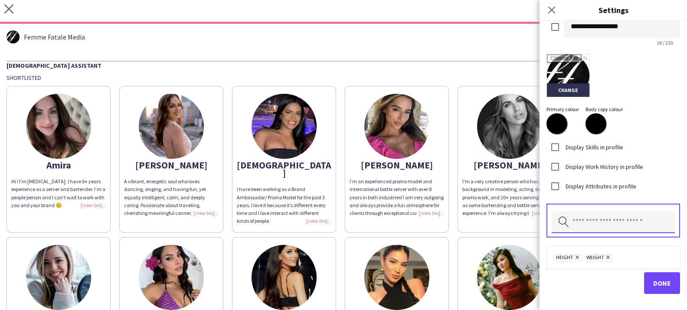
click at [579, 220] on input "text" at bounding box center [613, 222] width 123 height 22
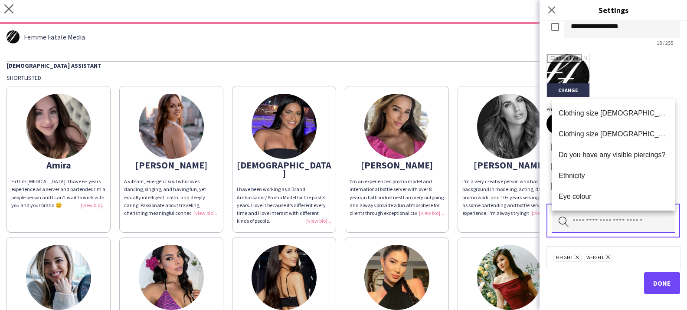
scroll to position [0, 0]
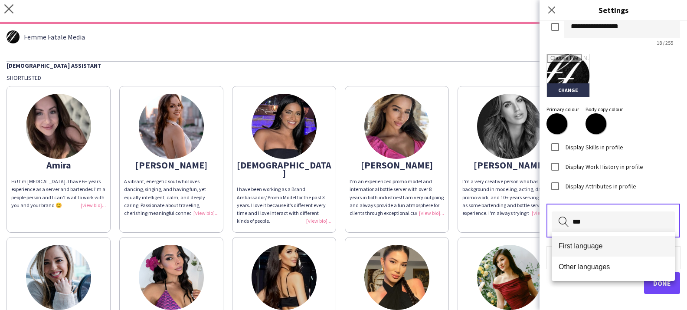
type input "***"
click at [578, 248] on span "First language" at bounding box center [612, 246] width 109 height 8
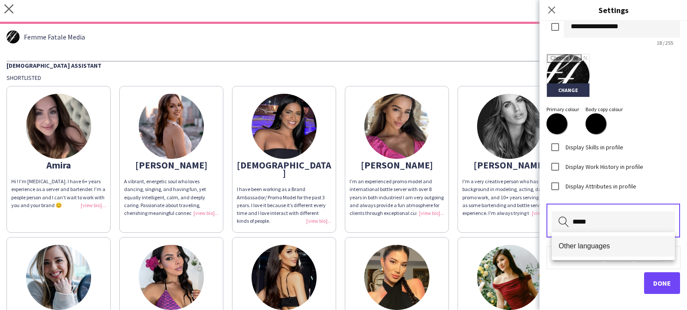
type input "*****"
click at [604, 245] on span "Other languages" at bounding box center [612, 246] width 109 height 8
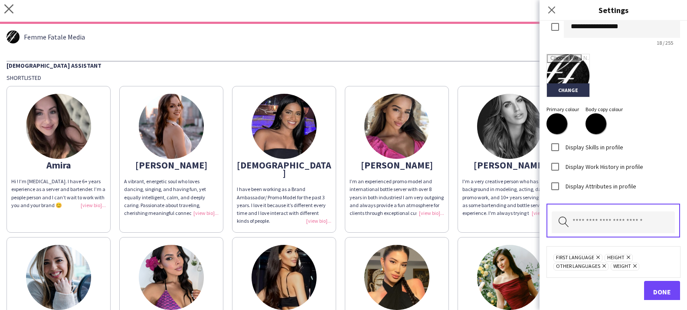
click at [653, 283] on button "Done" at bounding box center [662, 292] width 36 height 22
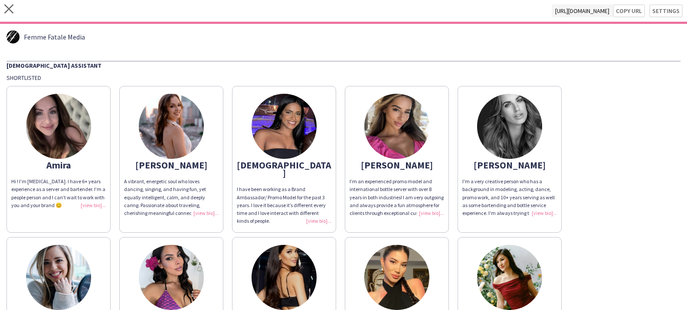
click at [544, 210] on div "I'm a very creative person who has a background in modeling, acting, dance, pro…" at bounding box center [509, 196] width 95 height 39
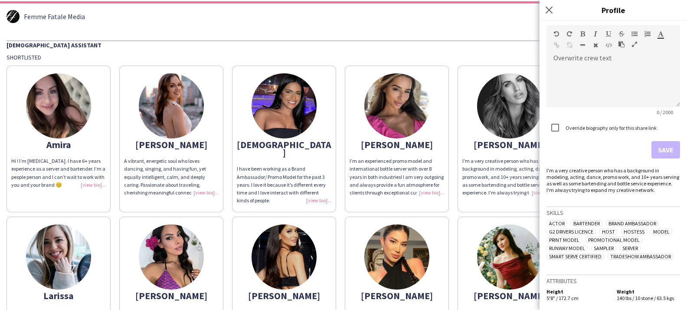
click at [435, 190] on div "I’m an experienced promo model and international bottle server with over 8 year…" at bounding box center [396, 176] width 95 height 39
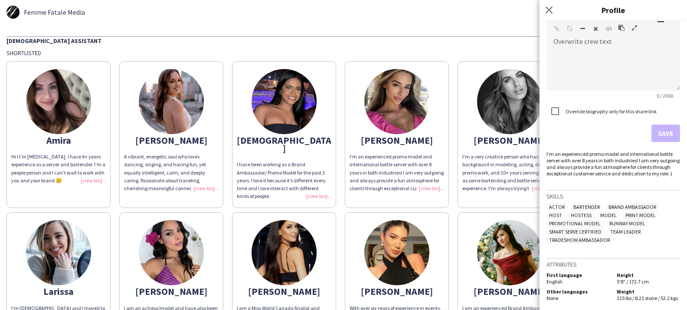
scroll to position [33, 0]
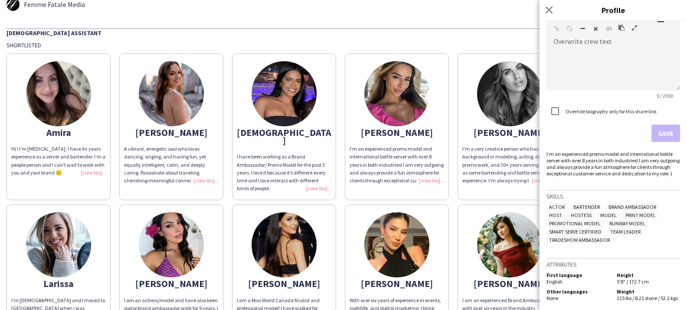
click at [534, 182] on div "I'm a very creative person who has a background in modeling, acting, dance, pro…" at bounding box center [509, 164] width 95 height 39
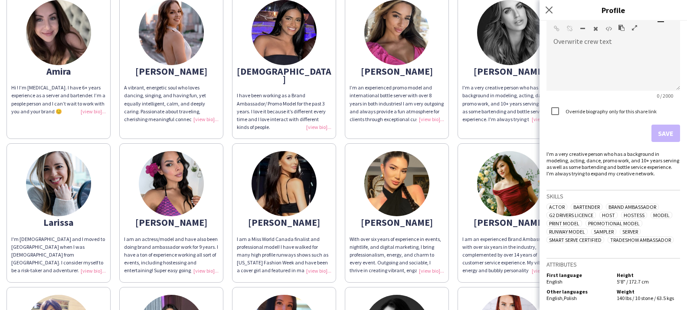
scroll to position [105, 0]
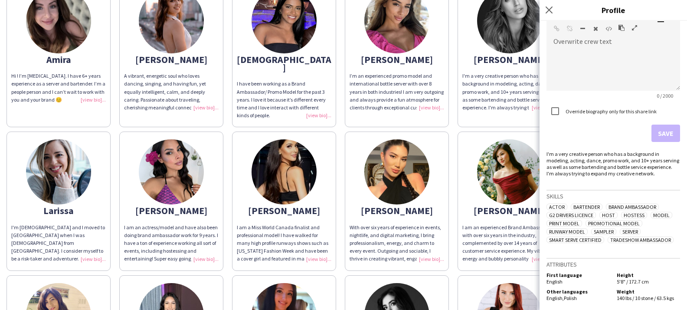
click at [438, 243] on div "With over six years of experience in events, nightlife, and digital marketing, …" at bounding box center [396, 242] width 95 height 39
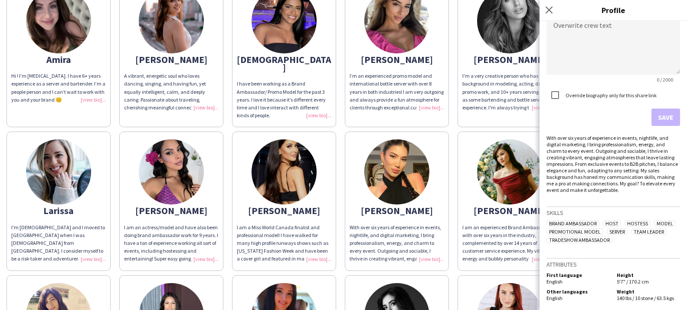
scroll to position [199, 0]
click at [321, 248] on div "I am a Miss World Canada finalist and professional model! I have walked for man…" at bounding box center [284, 242] width 95 height 39
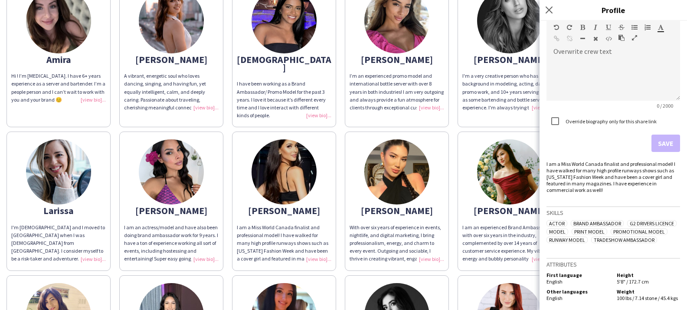
scroll to position [173, 0]
click at [205, 252] on div "I am an actress/model and have also been doing brand ambassador work for 9 year…" at bounding box center [171, 242] width 95 height 39
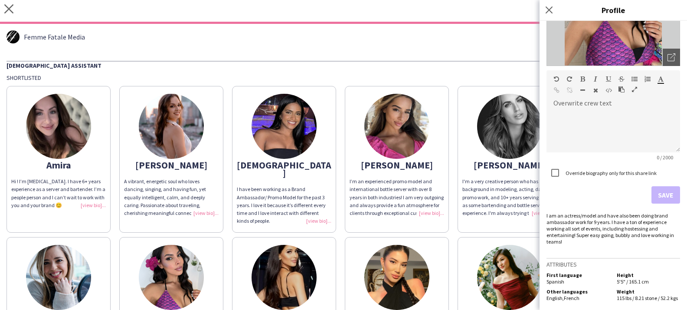
scroll to position [0, 0]
click at [296, 25] on div "Femme Fatale Media Female Assistant Shortlisted Amira Hi ! I’m Amira. I have 6+…" at bounding box center [343, 275] width 687 height 502
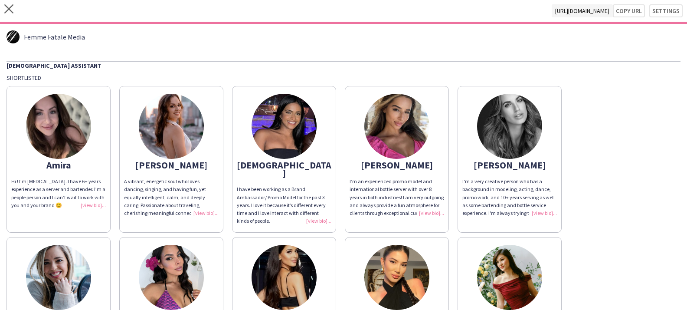
scroll to position [0, 0]
click at [631, 7] on button "Copy url" at bounding box center [629, 10] width 32 height 13
click at [7, 7] on icon at bounding box center [8, 8] width 9 height 9
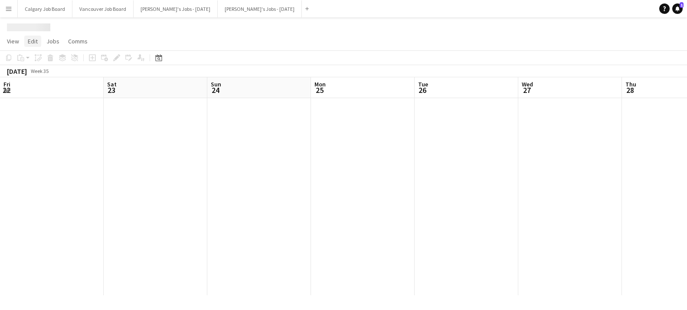
scroll to position [0, 367]
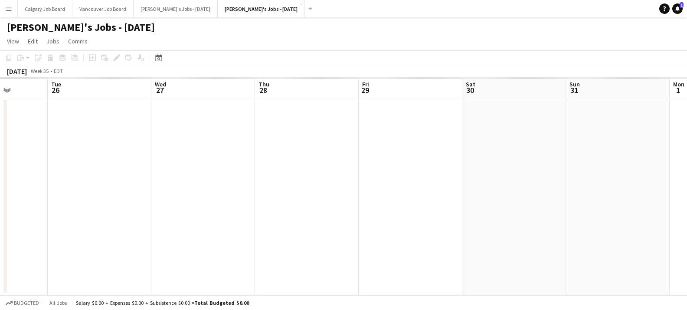
click at [11, 8] on app-icon "Menu" at bounding box center [8, 8] width 7 height 7
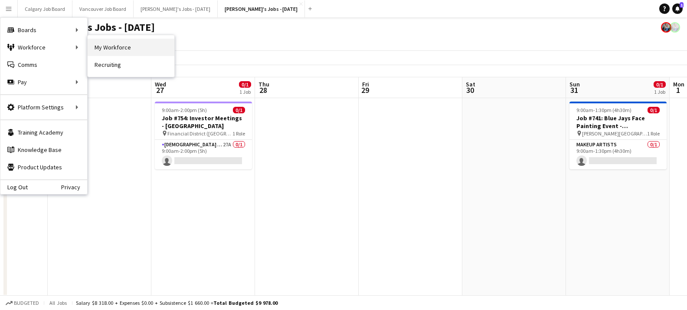
click at [141, 42] on link "My Workforce" at bounding box center [131, 47] width 87 height 17
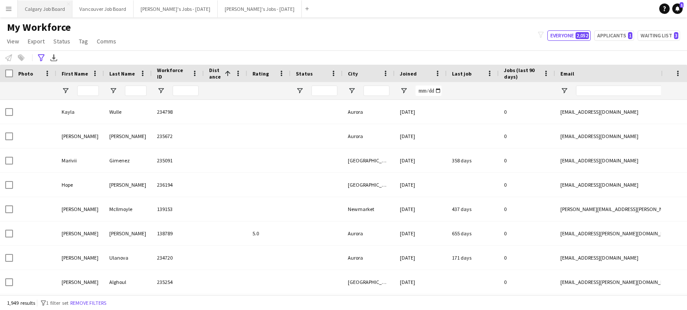
type input "**********"
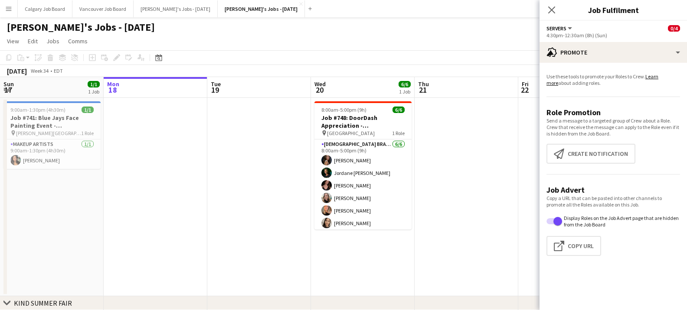
click at [313, 60] on app-toolbar "Copy Paste Paste Command V Paste with crew Command Shift V Paste linked Job [GE…" at bounding box center [343, 57] width 687 height 15
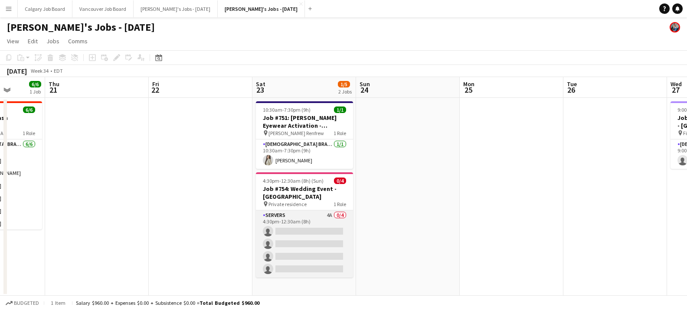
click at [316, 239] on app-card-role "Servers 4A 0/4 4:30pm-12:30am (8h) single-neutral-actions single-neutral-action…" at bounding box center [304, 244] width 97 height 67
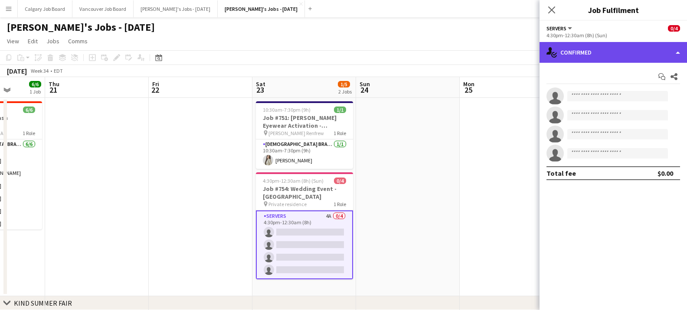
click at [594, 59] on div "single-neutral-actions-check-2 Confirmed" at bounding box center [612, 52] width 147 height 21
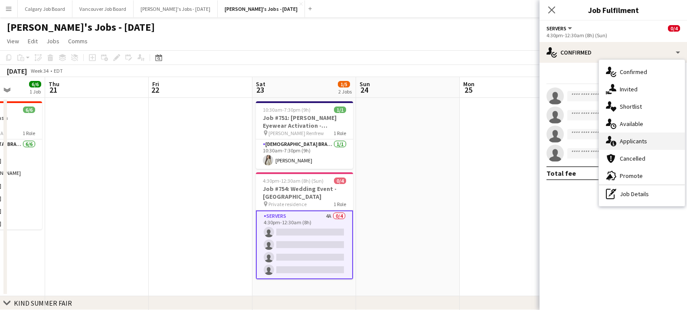
click at [634, 137] on div "single-neutral-actions-information Applicants" at bounding box center [642, 141] width 86 height 17
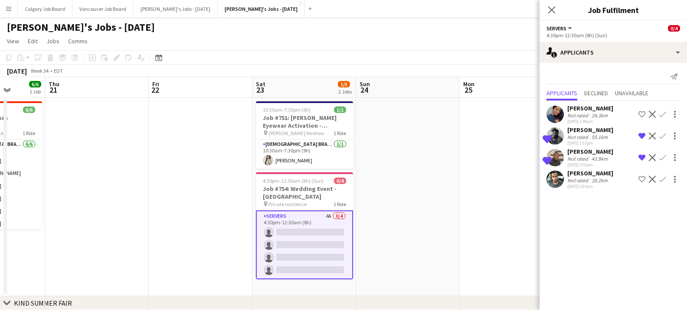
click at [642, 178] on app-icon "Shortlist crew" at bounding box center [641, 179] width 7 height 7
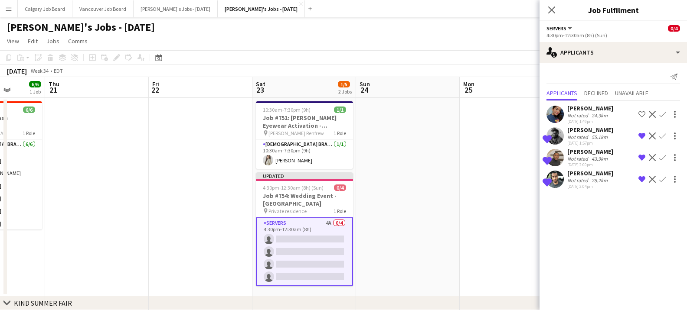
click at [519, 166] on app-date-cell at bounding box center [512, 197] width 104 height 199
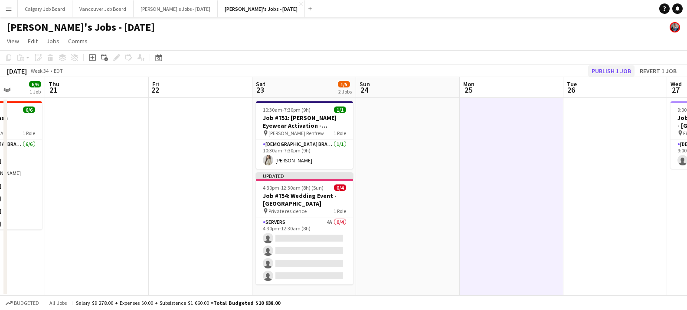
click at [604, 70] on button "Publish 1 job" at bounding box center [611, 70] width 46 height 11
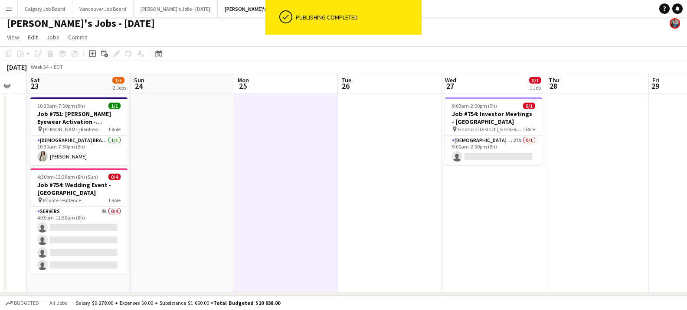
scroll to position [0, 178]
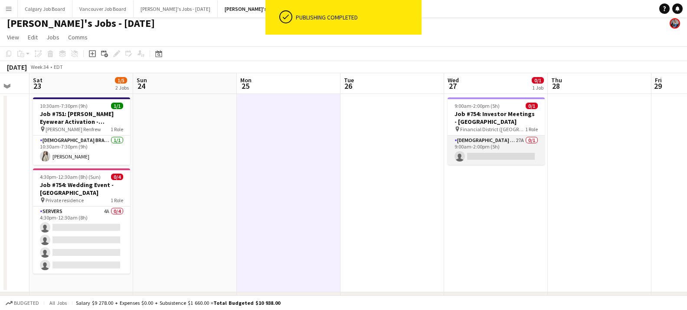
drag, startPoint x: 483, startPoint y: 145, endPoint x: 488, endPoint y: 142, distance: 6.3
click at [483, 145] on app-card-role "[DEMOGRAPHIC_DATA] Assistant 27A 0/1 9:00am-2:00pm (5h) single-neutral-actions" at bounding box center [495, 150] width 97 height 29
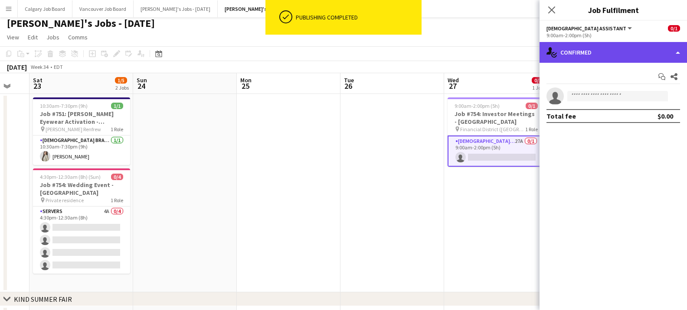
click at [606, 54] on div "single-neutral-actions-check-2 Confirmed" at bounding box center [612, 52] width 147 height 21
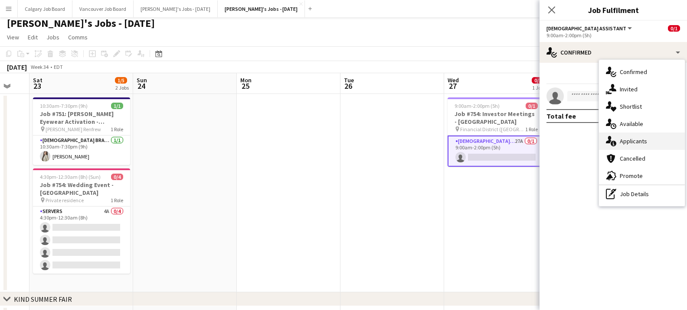
click at [624, 137] on div "single-neutral-actions-information Applicants" at bounding box center [642, 141] width 86 height 17
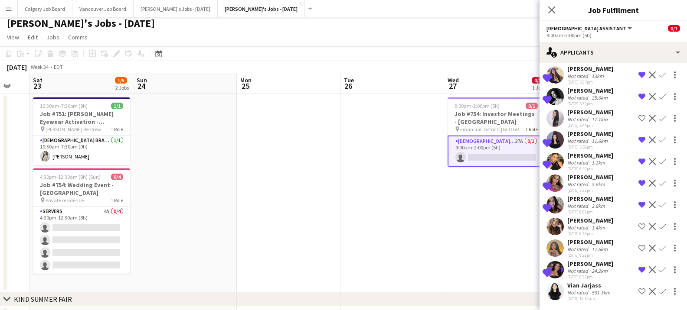
scroll to position [6, 0]
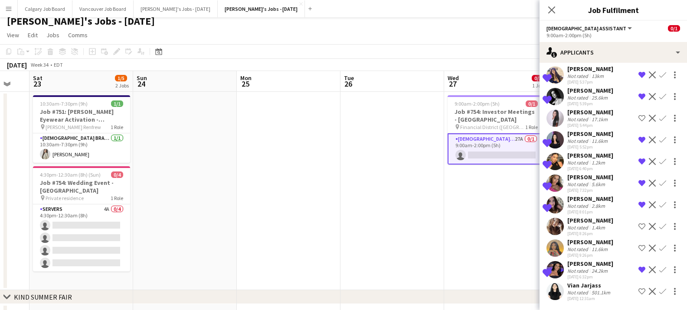
click at [597, 297] on div "[DATE] 12:31am" at bounding box center [589, 299] width 45 height 6
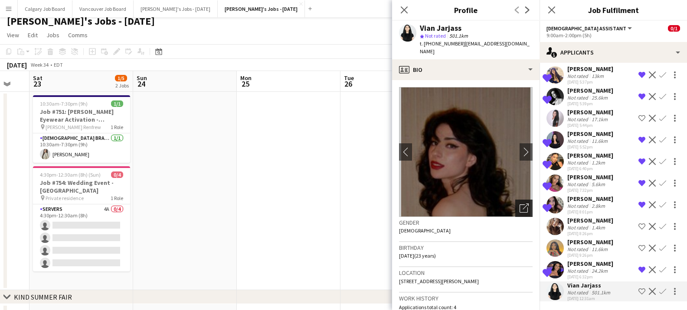
click at [523, 204] on icon "Open photos pop-in" at bounding box center [523, 208] width 9 height 9
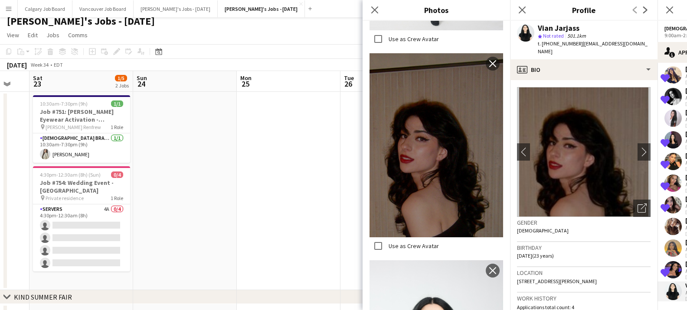
scroll to position [383, 0]
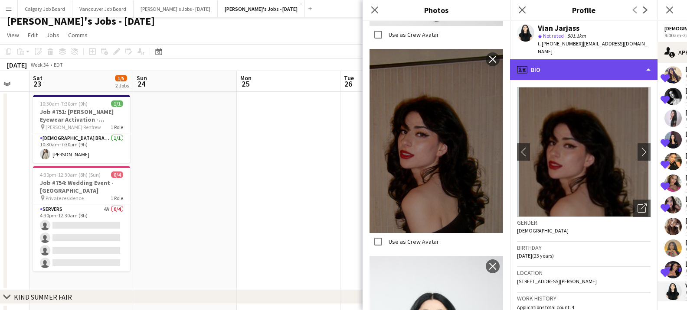
click at [562, 62] on div "profile Bio" at bounding box center [583, 69] width 147 height 21
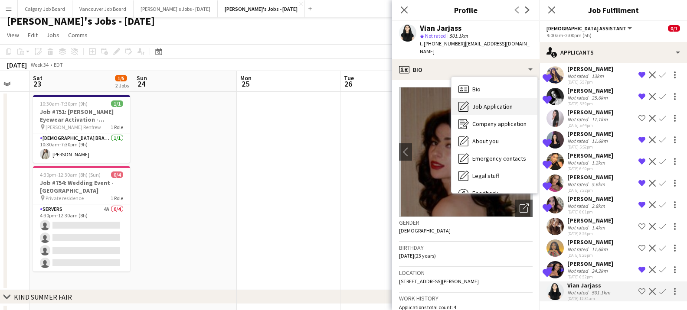
click at [495, 103] on span "Job Application" at bounding box center [492, 107] width 40 height 8
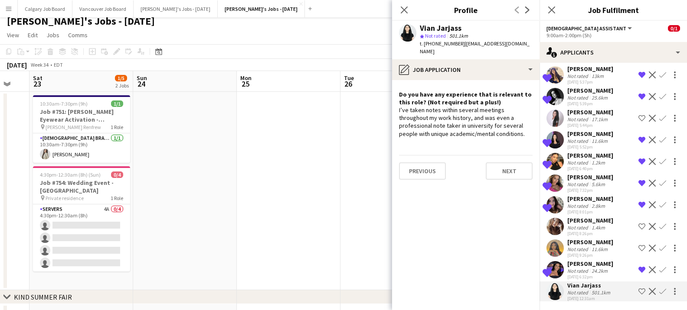
click at [641, 292] on app-icon "Shortlist crew" at bounding box center [641, 291] width 7 height 7
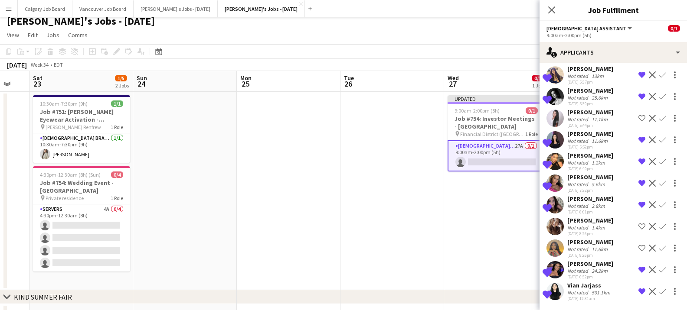
drag, startPoint x: 503, startPoint y: 233, endPoint x: 503, endPoint y: 228, distance: 4.8
click at [503, 233] on app-date-cell "Updated 9:00am-2:00pm (5h) 0/1 Job #754: Investor Meetings - [GEOGRAPHIC_DATA] …" at bounding box center [496, 191] width 104 height 199
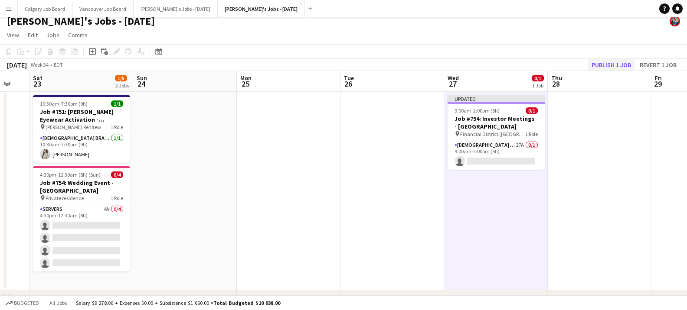
click at [601, 66] on button "Publish 1 job" at bounding box center [611, 64] width 46 height 11
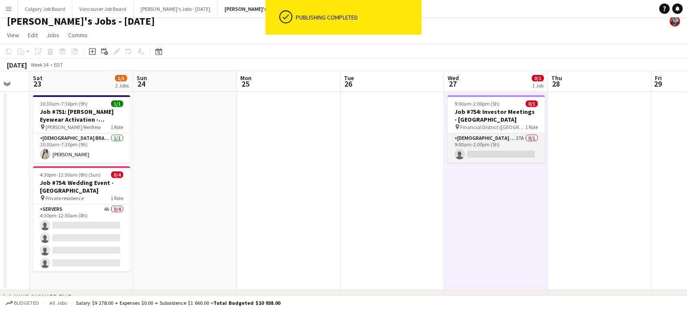
click at [491, 154] on app-card-role "[DEMOGRAPHIC_DATA] Assistant 27A 0/1 9:00am-2:00pm (5h) single-neutral-actions" at bounding box center [495, 148] width 97 height 29
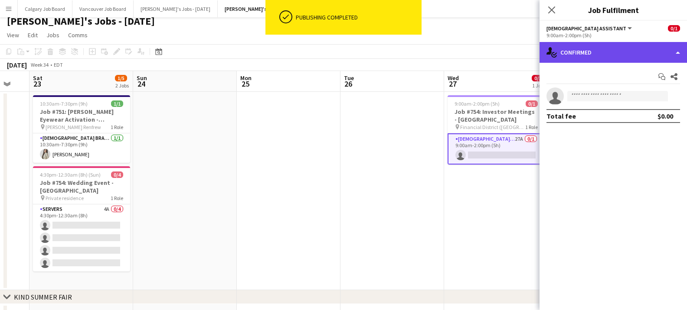
click at [606, 56] on div "single-neutral-actions-check-2 Confirmed" at bounding box center [612, 52] width 147 height 21
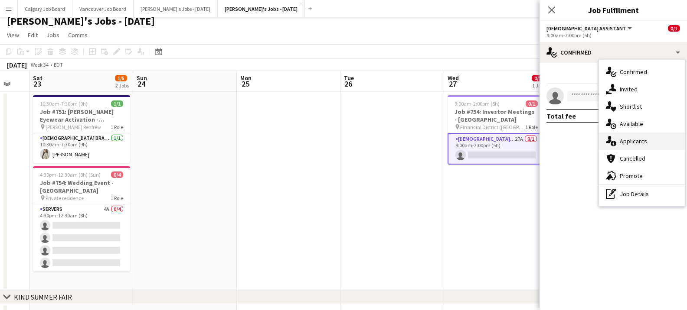
click at [636, 141] on div "single-neutral-actions-information Applicants" at bounding box center [642, 141] width 86 height 17
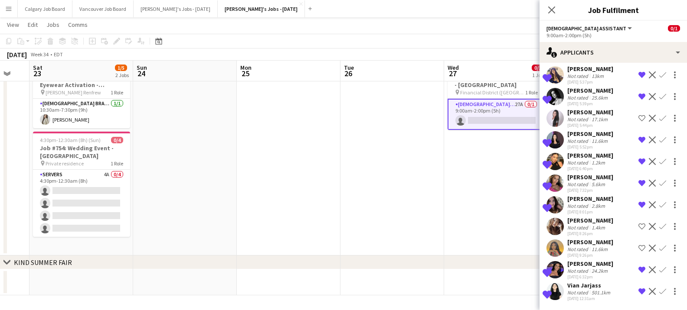
scroll to position [40, 0]
click at [525, 244] on app-date-cell "9:00am-2:00pm (5h) 0/1 Job #754: Investor Meetings - [GEOGRAPHIC_DATA] pin [GEO…" at bounding box center [496, 156] width 104 height 199
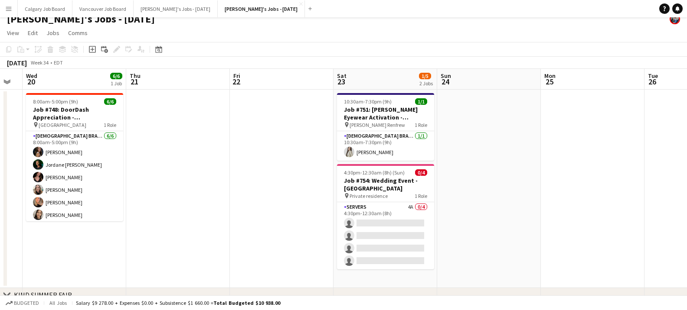
scroll to position [0, 303]
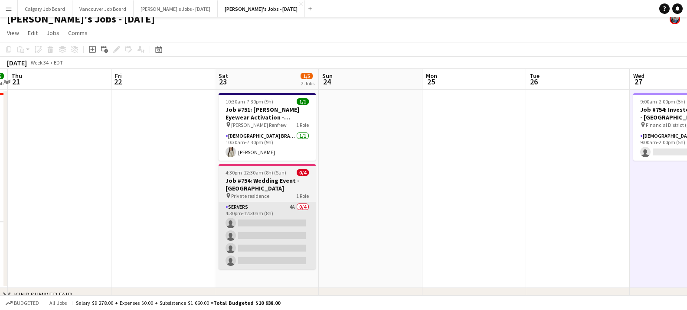
click at [233, 233] on app-card-role "Servers 4A 0/4 4:30pm-12:30am (8h) single-neutral-actions single-neutral-action…" at bounding box center [267, 235] width 97 height 67
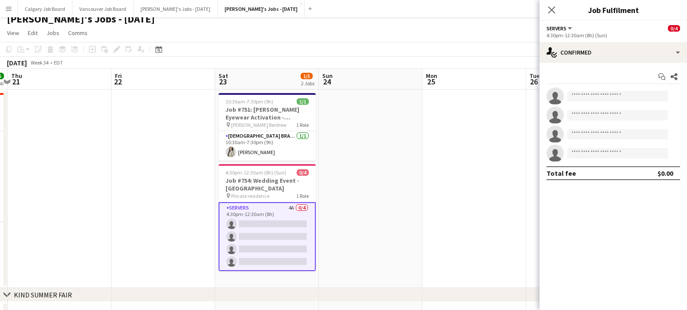
click at [451, 96] on app-date-cell at bounding box center [474, 189] width 104 height 199
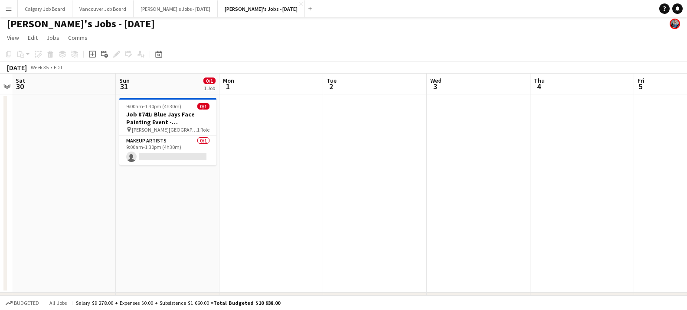
scroll to position [5, 0]
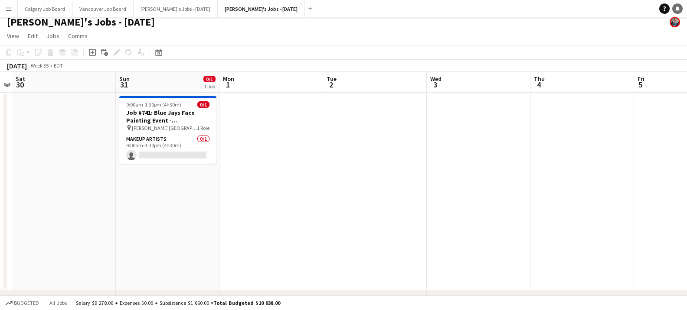
click at [676, 11] on icon "Notifications" at bounding box center [677, 8] width 5 height 5
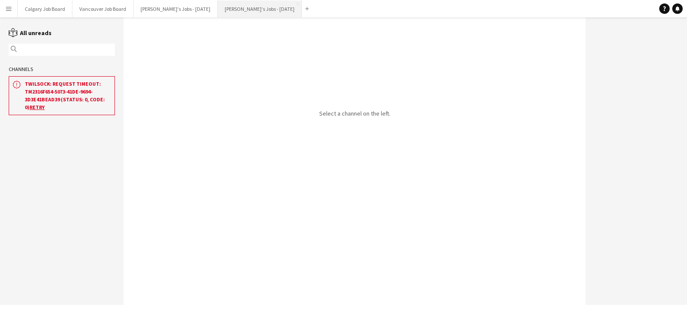
click at [250, 10] on button "[PERSON_NAME]'s Jobs - [DATE] Close" at bounding box center [260, 8] width 84 height 17
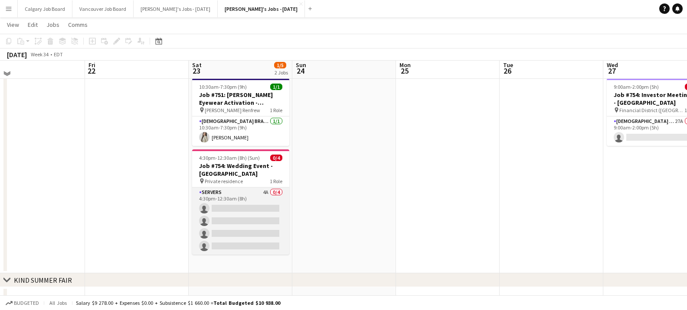
scroll to position [25, 0]
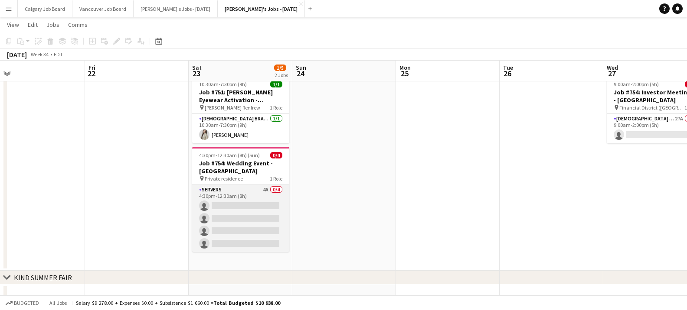
click at [224, 216] on app-card-role "Servers 4A 0/4 4:30pm-12:30am (8h) single-neutral-actions single-neutral-action…" at bounding box center [240, 218] width 97 height 67
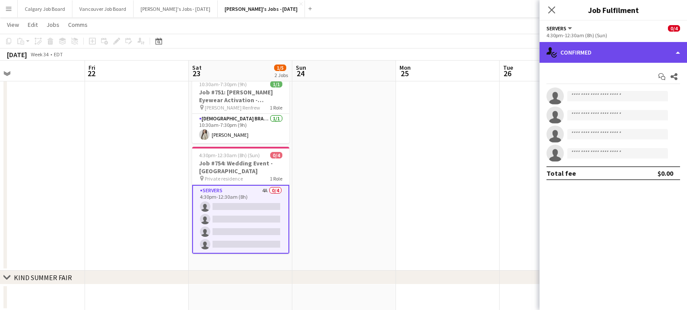
click at [609, 56] on div "single-neutral-actions-check-2 Confirmed" at bounding box center [612, 52] width 147 height 21
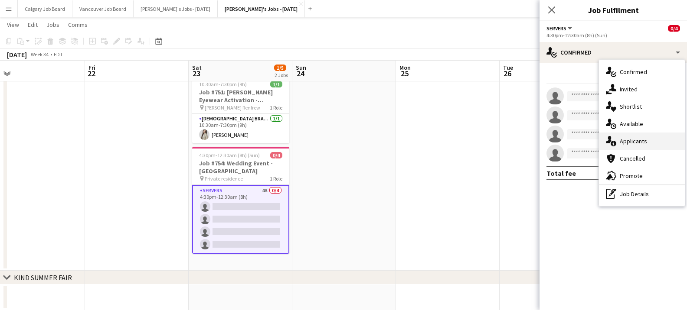
click at [637, 138] on div "single-neutral-actions-information Applicants" at bounding box center [642, 141] width 86 height 17
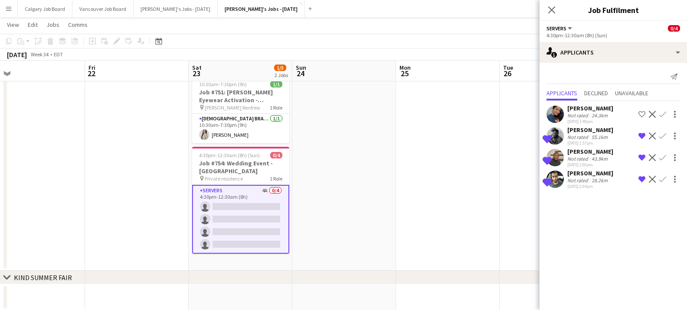
click at [565, 113] on div "[PERSON_NAME] Not rated 24.3km [DATE] 1:49pm Shortlist crew Decline Confirm" at bounding box center [612, 114] width 147 height 20
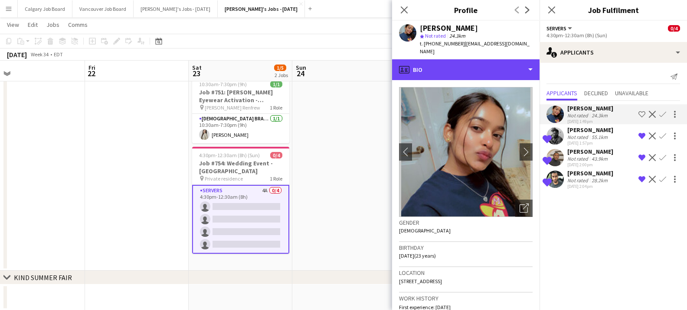
drag, startPoint x: 489, startPoint y: 52, endPoint x: 494, endPoint y: 70, distance: 18.8
click at [490, 59] on div "profile Bio" at bounding box center [465, 69] width 147 height 21
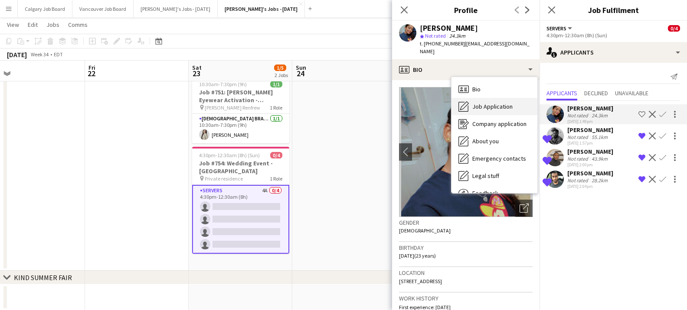
click at [502, 104] on div "Job Application Job Application" at bounding box center [494, 106] width 86 height 17
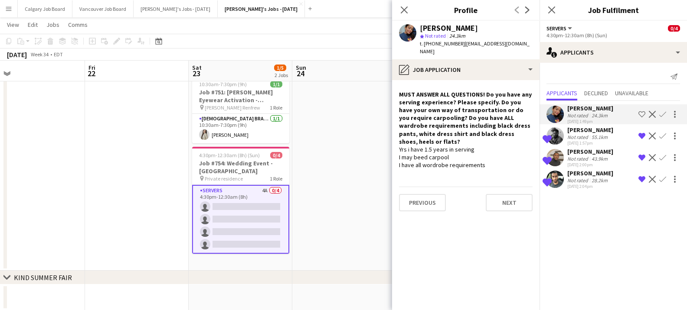
click at [575, 137] on div "Not rated" at bounding box center [578, 137] width 23 height 7
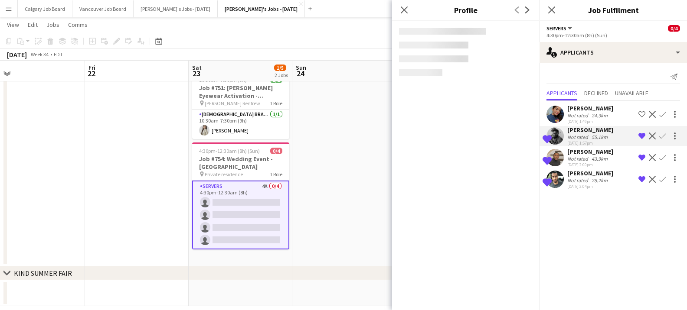
scroll to position [29, 0]
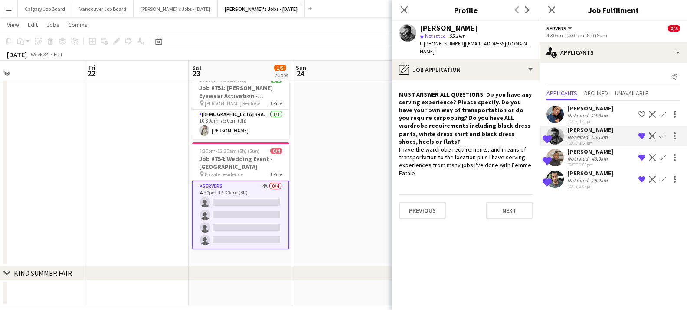
click at [578, 155] on div "[PERSON_NAME]" at bounding box center [590, 152] width 46 height 8
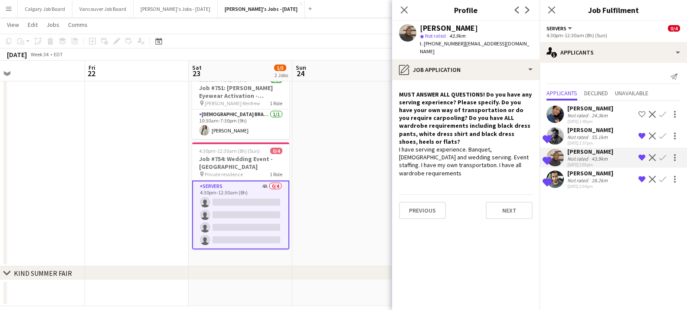
click at [578, 171] on div "[PERSON_NAME]" at bounding box center [590, 174] width 46 height 8
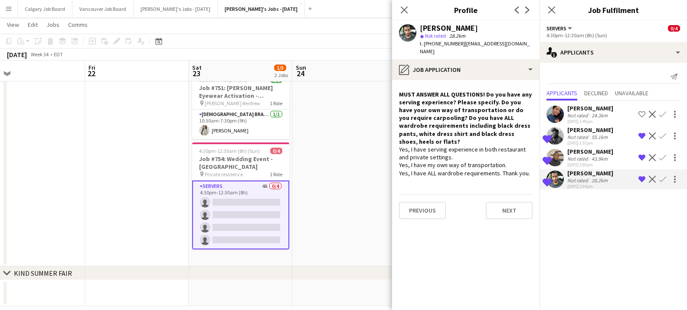
click at [310, 145] on app-date-cell at bounding box center [344, 167] width 104 height 199
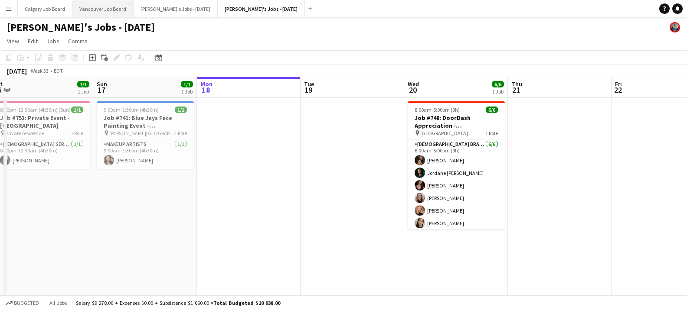
scroll to position [0, 210]
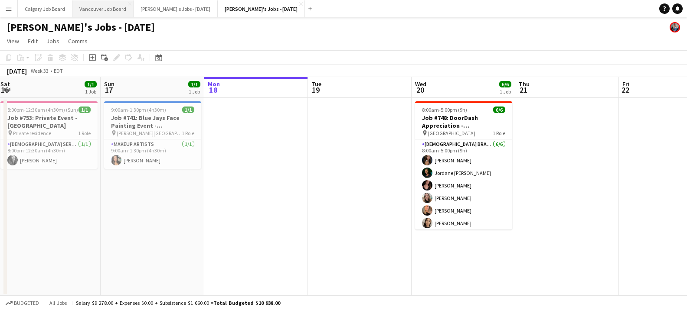
click at [105, 12] on button "Vancouver Job Board Close" at bounding box center [102, 8] width 61 height 17
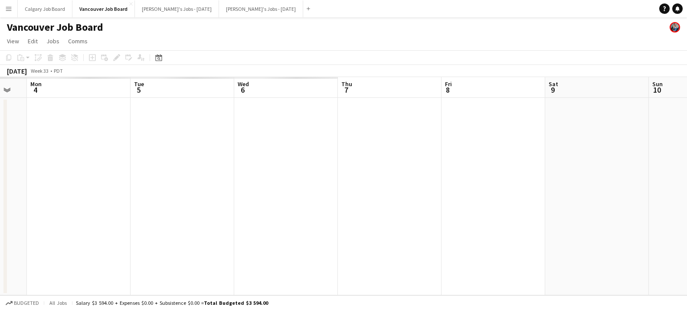
scroll to position [0, 181]
click at [12, 11] on app-icon "Menu" at bounding box center [8, 8] width 7 height 7
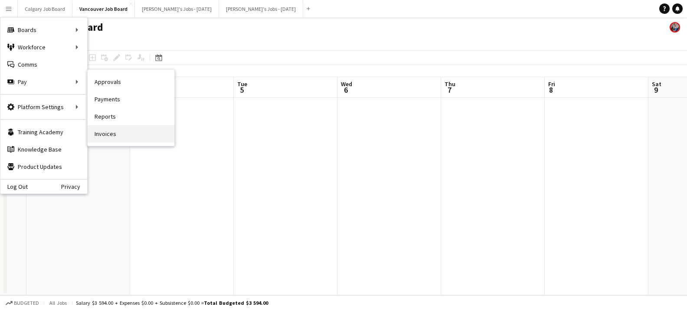
click at [121, 134] on link "Invoices" at bounding box center [131, 133] width 87 height 17
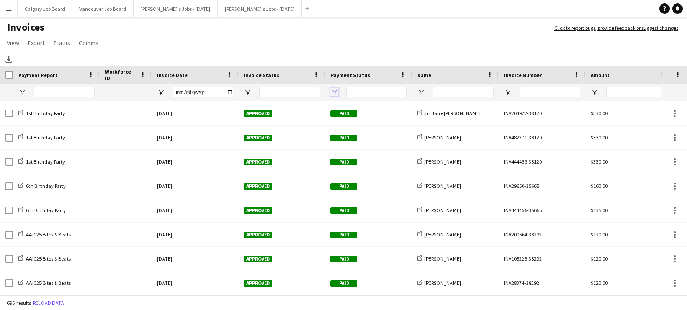
click at [333, 95] on span "Open Filter Menu" at bounding box center [334, 92] width 8 height 8
click at [338, 129] on div "(Select All)" at bounding box center [375, 125] width 82 height 10
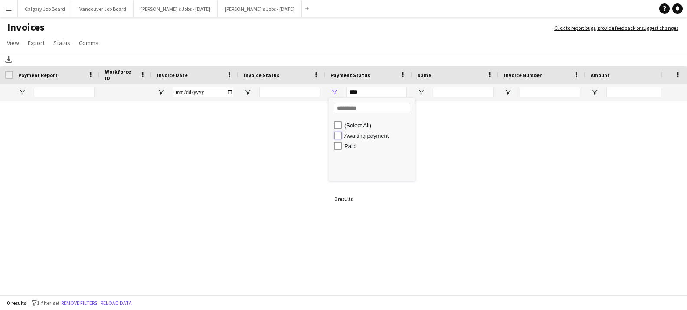
type input "**********"
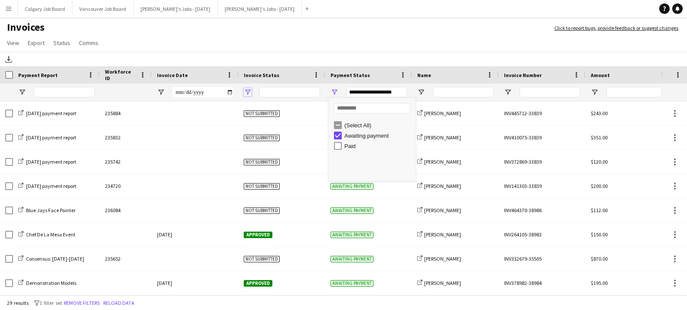
click at [246, 90] on span "Open Filter Menu" at bounding box center [248, 92] width 8 height 8
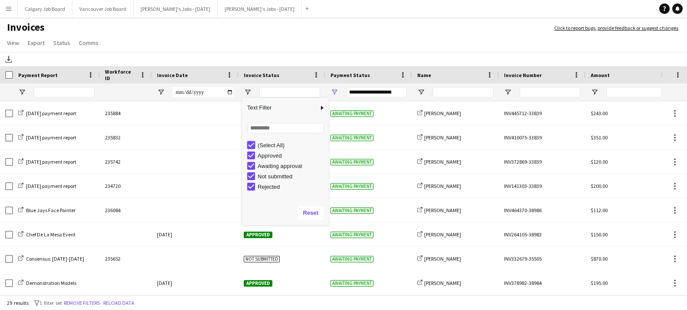
type input "***"
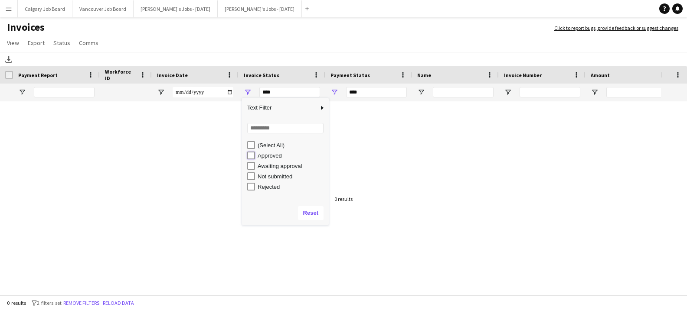
type input "**********"
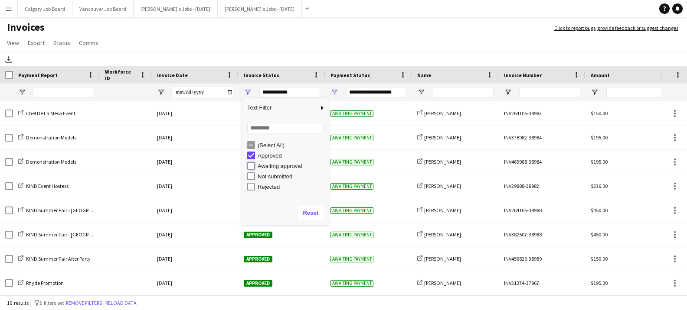
type input "**********"
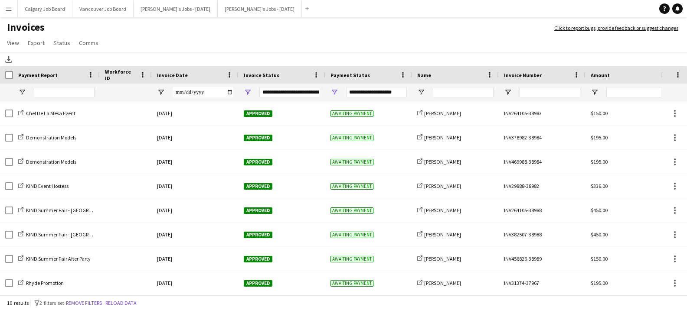
click at [286, 38] on app-page-menu "View Customise view Customise filters Reset Filters Reset View Reset All Export…" at bounding box center [343, 44] width 687 height 16
click at [346, 28] on h1 "Invoices" at bounding box center [272, 28] width 545 height 15
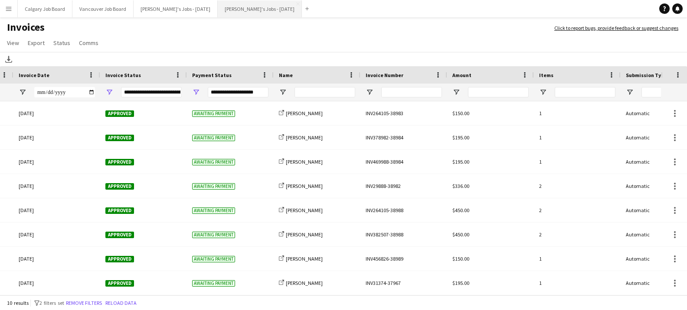
click at [231, 7] on button "Kirsten's Jobs - August 2025 Close" at bounding box center [260, 8] width 84 height 17
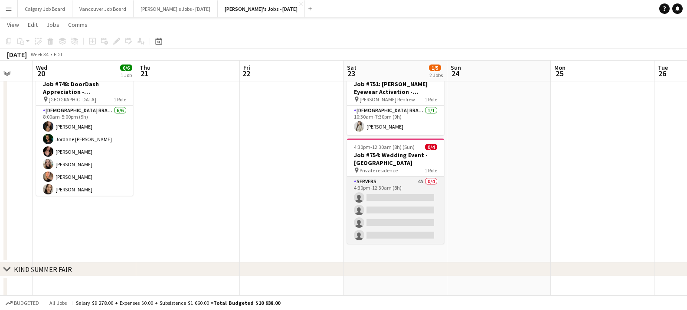
click at [380, 206] on app-card-role "Servers 4A 0/4 4:30pm-12:30am (8h) single-neutral-actions single-neutral-action…" at bounding box center [395, 210] width 97 height 67
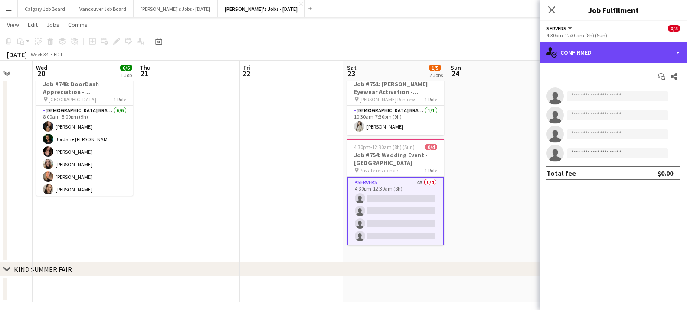
drag, startPoint x: 578, startPoint y: 58, endPoint x: 582, endPoint y: 63, distance: 7.4
click at [578, 58] on div "single-neutral-actions-check-2 Confirmed" at bounding box center [612, 52] width 147 height 21
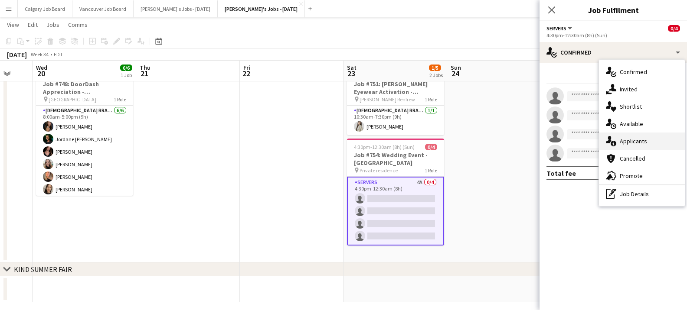
click at [620, 144] on div "single-neutral-actions-information Applicants" at bounding box center [642, 141] width 86 height 17
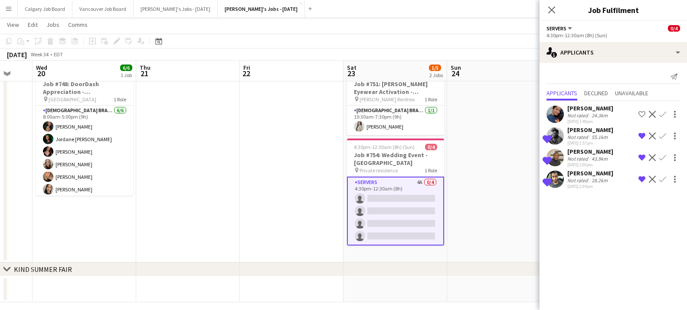
click at [477, 152] on app-date-cell at bounding box center [499, 163] width 104 height 199
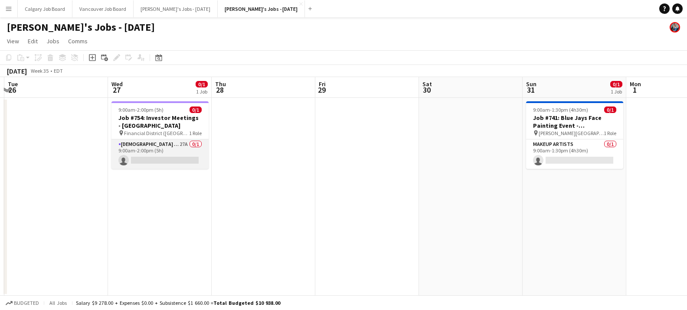
click at [190, 151] on app-card-role "Female Assistant 27A 0/1 9:00am-2:00pm (5h) single-neutral-actions" at bounding box center [159, 154] width 97 height 29
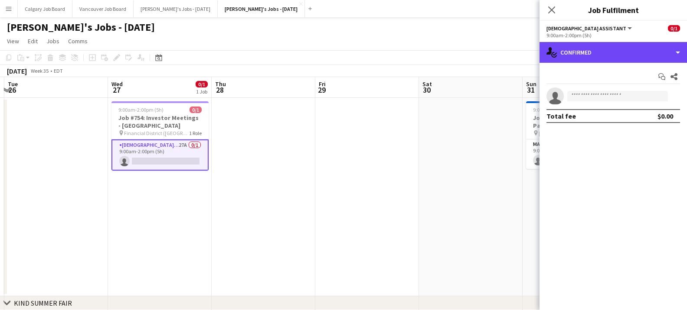
drag, startPoint x: 576, startPoint y: 60, endPoint x: 617, endPoint y: 128, distance: 79.6
click at [576, 60] on div "single-neutral-actions-check-2 Confirmed" at bounding box center [612, 52] width 147 height 21
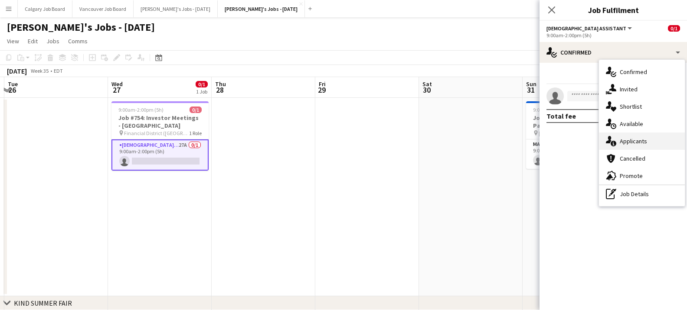
click at [630, 141] on div "single-neutral-actions-information Applicants" at bounding box center [642, 141] width 86 height 17
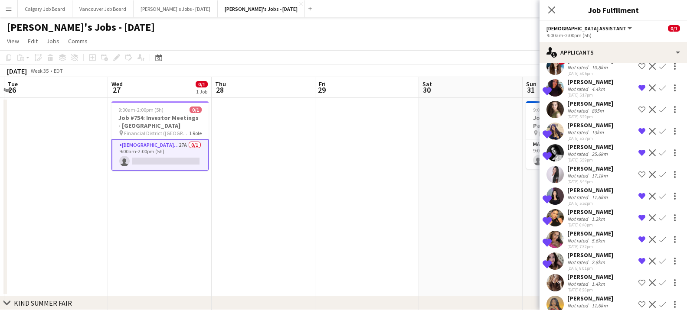
click at [476, 148] on app-date-cell at bounding box center [471, 197] width 104 height 199
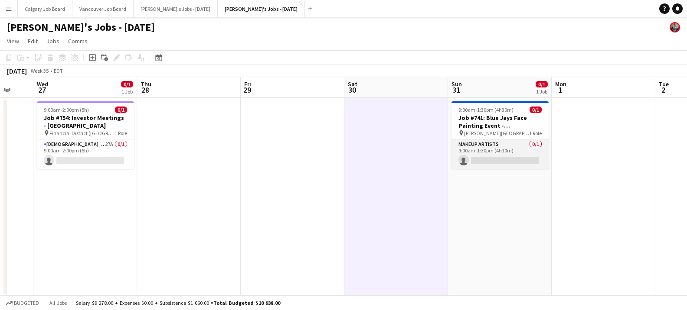
click at [475, 159] on app-card-role "Makeup Artists 0/1 9:00am-1:30pm (4h30m) single-neutral-actions" at bounding box center [499, 154] width 97 height 29
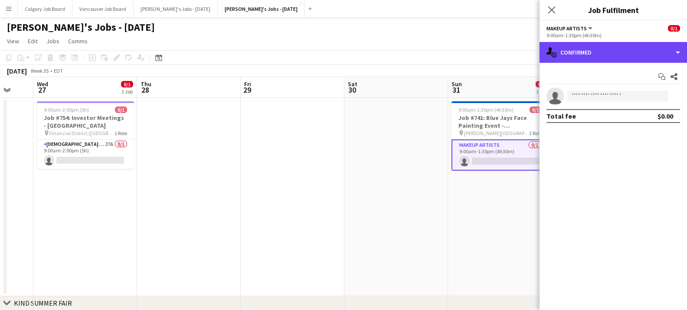
drag, startPoint x: 655, startPoint y: 60, endPoint x: 655, endPoint y: 77, distance: 16.5
click at [655, 60] on div "single-neutral-actions-check-2 Confirmed" at bounding box center [612, 52] width 147 height 21
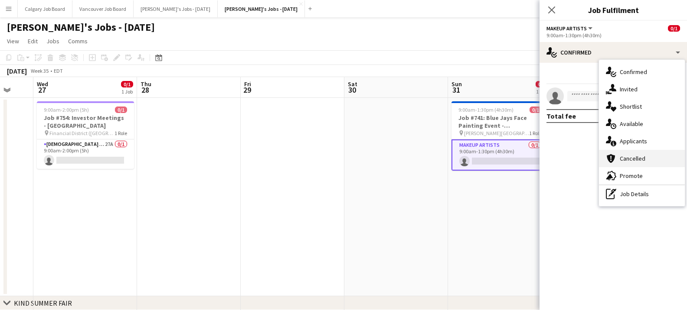
click at [653, 150] on div "cancellation Cancelled" at bounding box center [642, 158] width 86 height 17
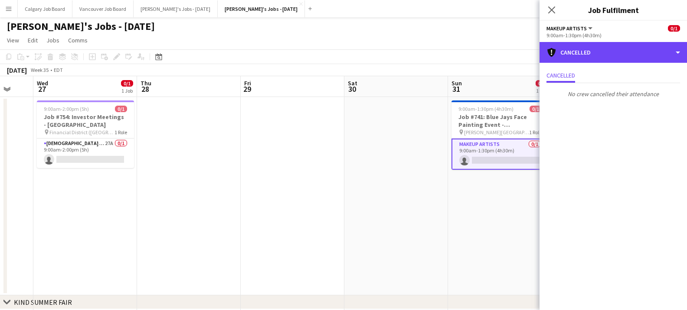
click at [629, 58] on div "cancellation Cancelled" at bounding box center [612, 52] width 147 height 21
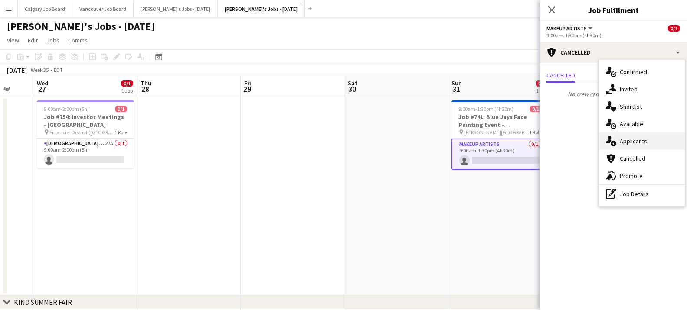
click at [636, 140] on div "single-neutral-actions-information Applicants" at bounding box center [642, 141] width 86 height 17
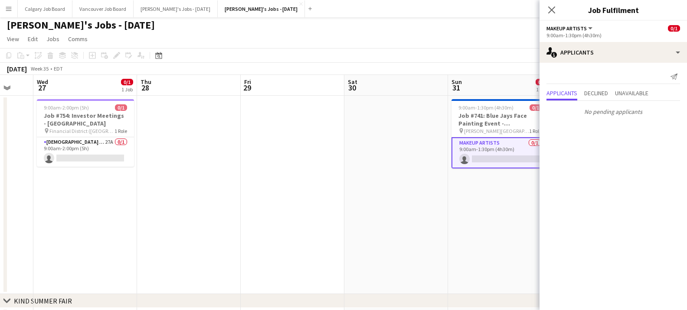
click at [515, 68] on div "August 2025 Week 35 • EDT" at bounding box center [343, 69] width 687 height 12
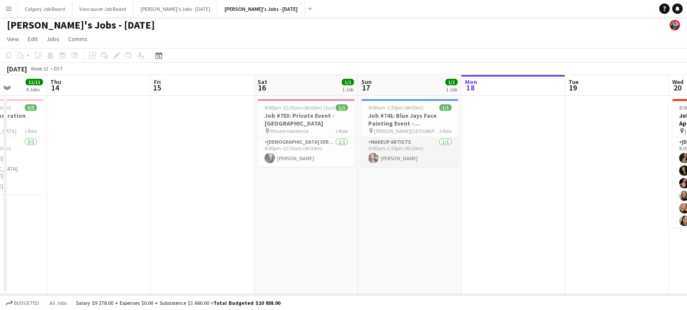
click at [429, 154] on app-card-role "Makeup Artists 1/1 9:00am-1:30pm (4h30m) Sarah Meng" at bounding box center [409, 151] width 97 height 29
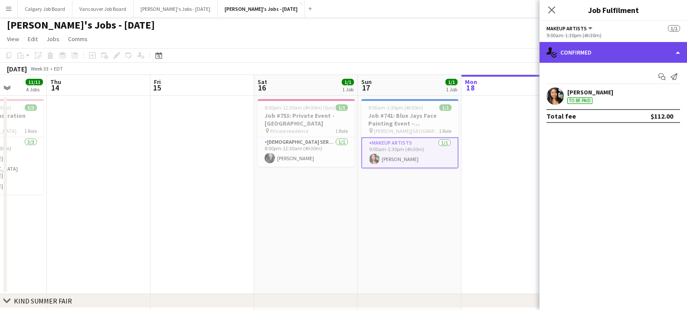
click at [602, 59] on div "single-neutral-actions-check-2 Confirmed" at bounding box center [612, 52] width 147 height 21
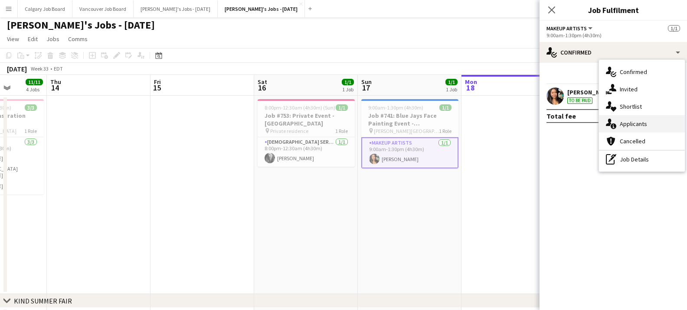
click at [643, 128] on div "single-neutral-actions-information Applicants" at bounding box center [642, 123] width 86 height 17
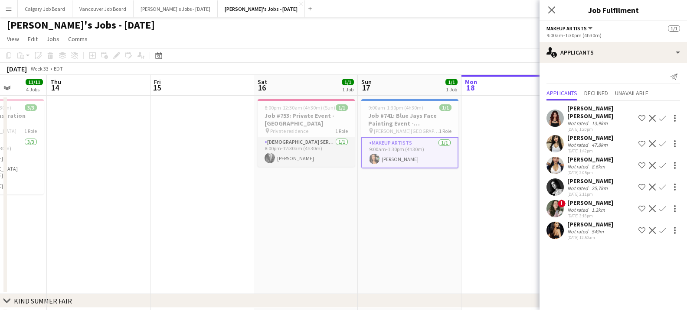
click at [323, 150] on app-card-role "Female Server 1/1 8:00pm-12:30am (4h30m) Karolina Rembiesa" at bounding box center [306, 151] width 97 height 29
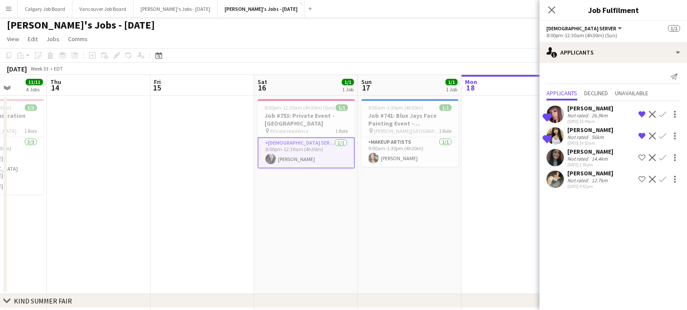
click at [416, 56] on app-toolbar "Copy Paste Paste Command V Paste with crew Command Shift V Paste linked Job Del…" at bounding box center [343, 55] width 687 height 15
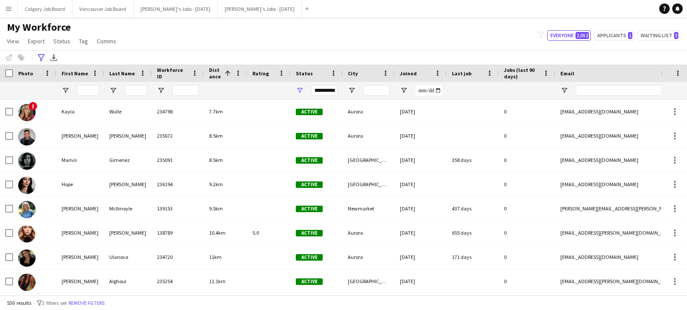
drag, startPoint x: 612, startPoint y: 33, endPoint x: 427, endPoint y: 58, distance: 186.8
click at [612, 33] on button "Applicants 1" at bounding box center [614, 35] width 40 height 10
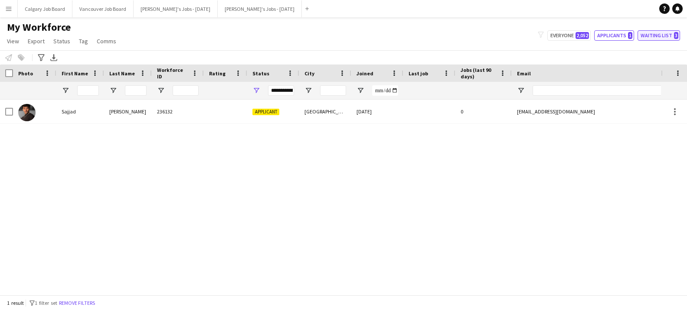
click at [663, 38] on button "Waiting list 3" at bounding box center [658, 35] width 42 height 10
type input "**********"
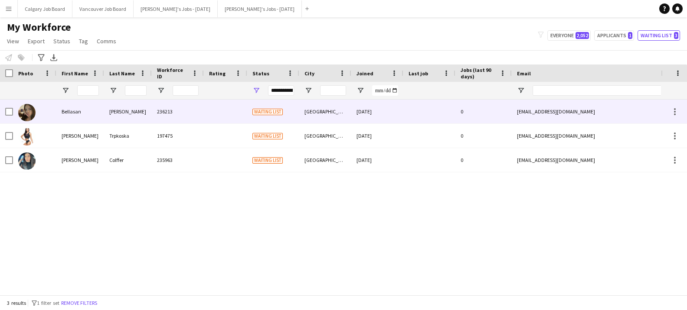
click at [147, 118] on div "[PERSON_NAME]" at bounding box center [128, 112] width 48 height 24
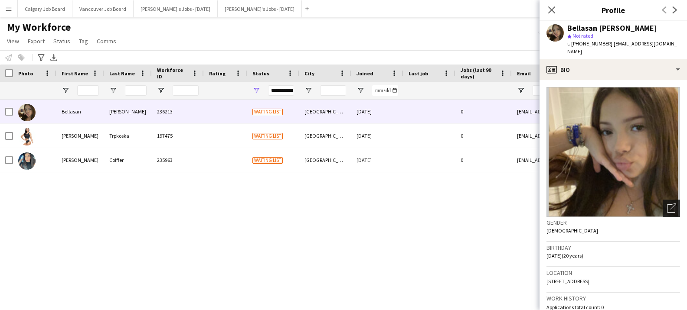
click at [664, 200] on div "Open photos pop-in" at bounding box center [671, 208] width 17 height 17
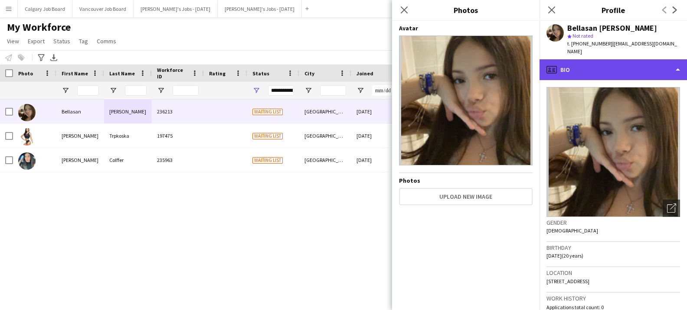
click at [576, 62] on div "profile Bio" at bounding box center [612, 69] width 147 height 21
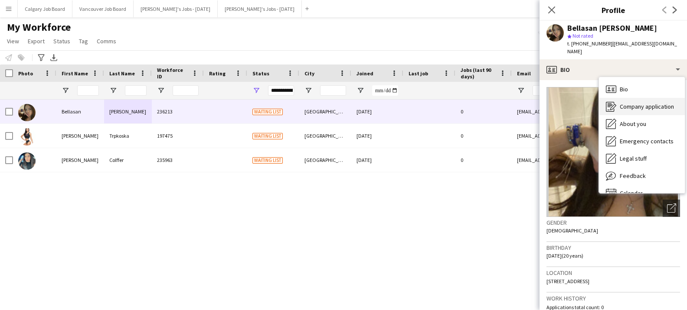
click at [626, 103] on span "Company application" at bounding box center [647, 107] width 54 height 8
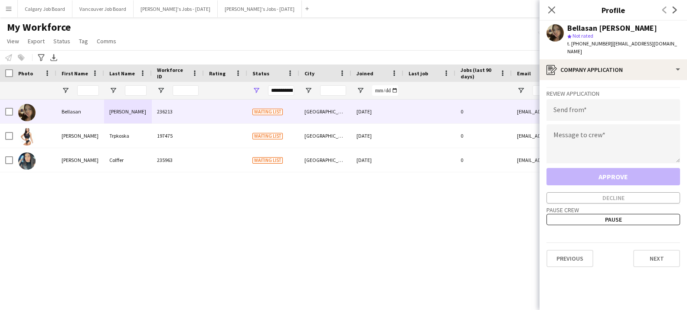
click at [488, 49] on div "My Workforce View Views Default view Active New view Update view Delete view Ed…" at bounding box center [343, 35] width 687 height 29
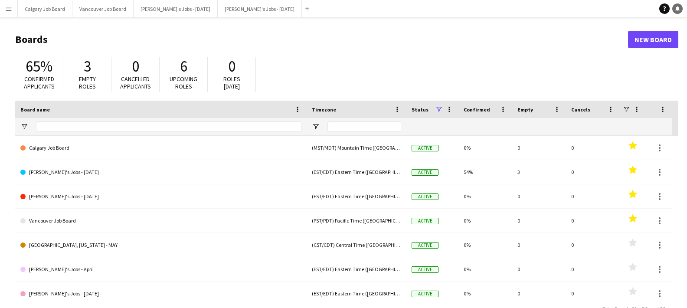
click at [683, 12] on div "Help Notifications" at bounding box center [673, 8] width 28 height 10
click at [680, 12] on link "Notifications" at bounding box center [677, 8] width 10 height 10
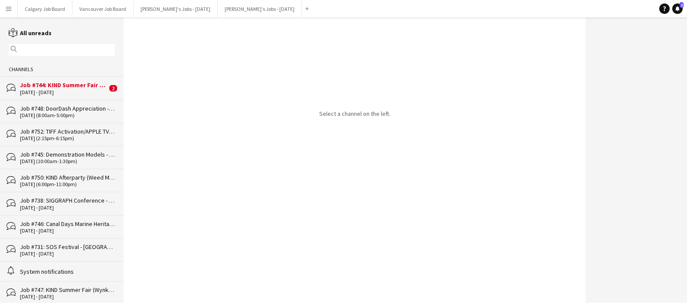
click at [50, 90] on div "[DATE] - [DATE]" at bounding box center [63, 92] width 87 height 6
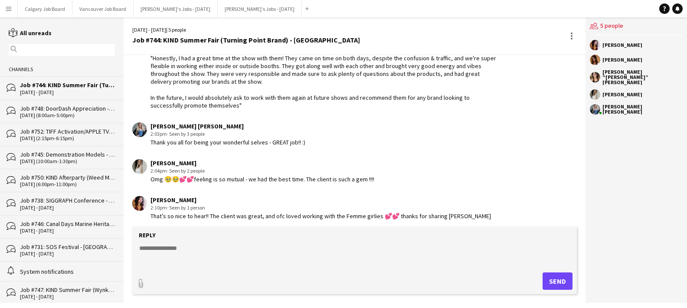
click at [72, 128] on div "Job #752: TIFF Activation/APPLE TV - [GEOGRAPHIC_DATA]" at bounding box center [67, 131] width 95 height 8
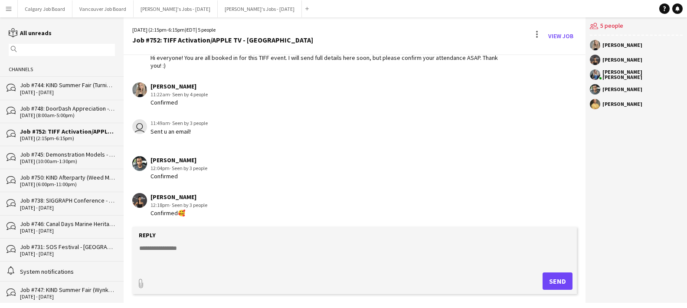
click at [82, 117] on div "[DATE] (8:00am-5:00pm)" at bounding box center [67, 115] width 95 height 6
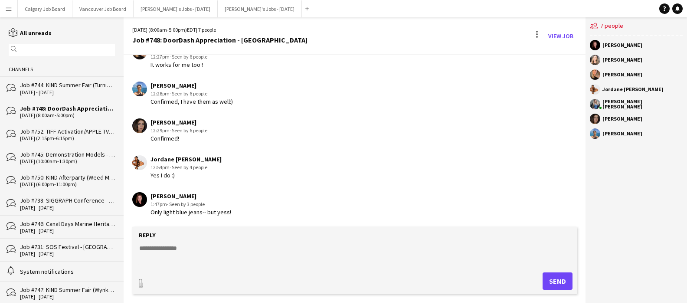
click at [103, 130] on div "Job #752: TIFF Activation/APPLE TV - [GEOGRAPHIC_DATA]" at bounding box center [67, 131] width 95 height 8
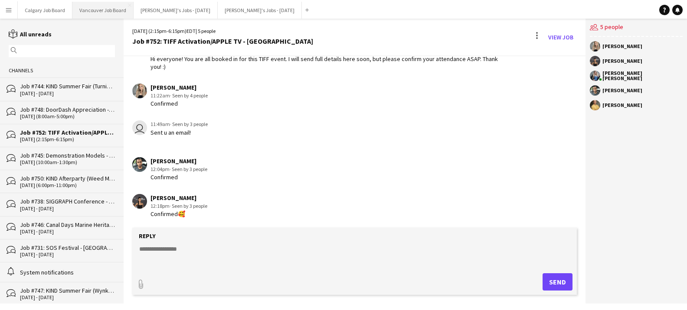
scroll to position [46, 0]
